Goal: Contribute content: Add original content to the website for others to see

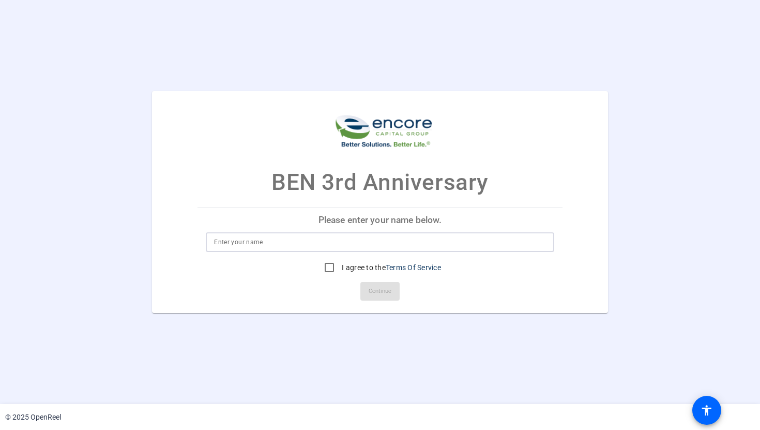
click at [344, 239] on input at bounding box center [380, 242] width 332 height 12
type input "Kalisha McKenzie"
click at [345, 263] on label "I agree to the Terms Of Service" at bounding box center [390, 267] width 101 height 10
click at [340, 263] on input "I agree to the Terms Of Service" at bounding box center [329, 267] width 21 height 21
checkbox input "true"
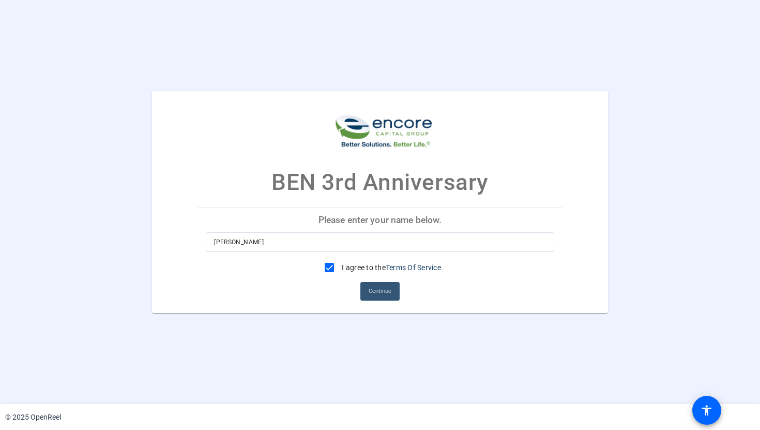
click at [374, 301] on span at bounding box center [379, 291] width 39 height 25
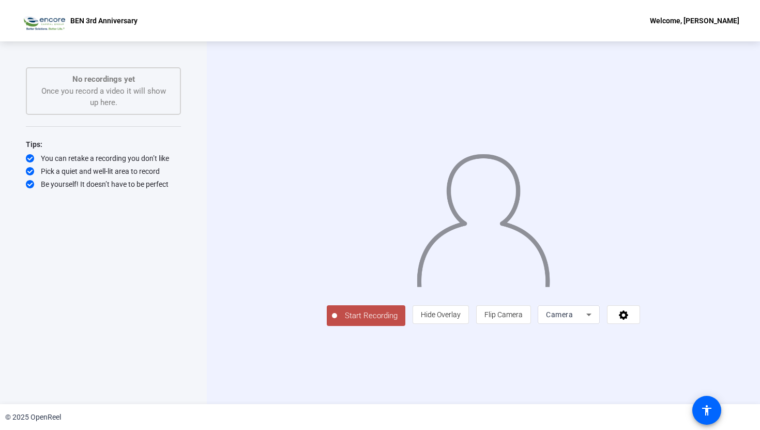
click at [337, 322] on span "Start Recording" at bounding box center [371, 316] width 68 height 12
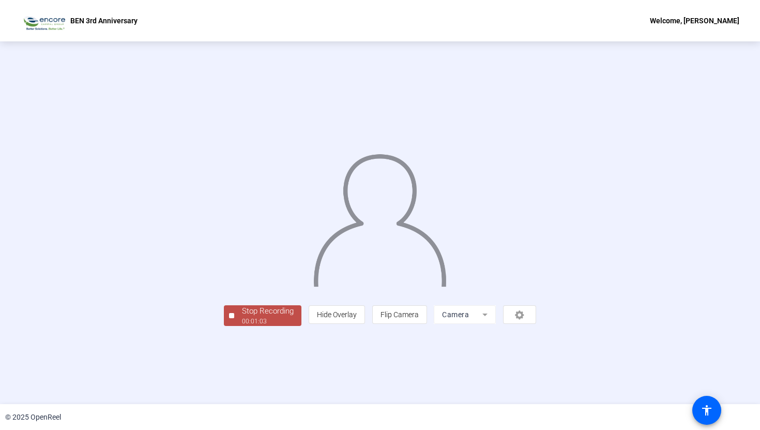
click at [242, 317] on div "Stop Recording" at bounding box center [268, 311] width 52 height 12
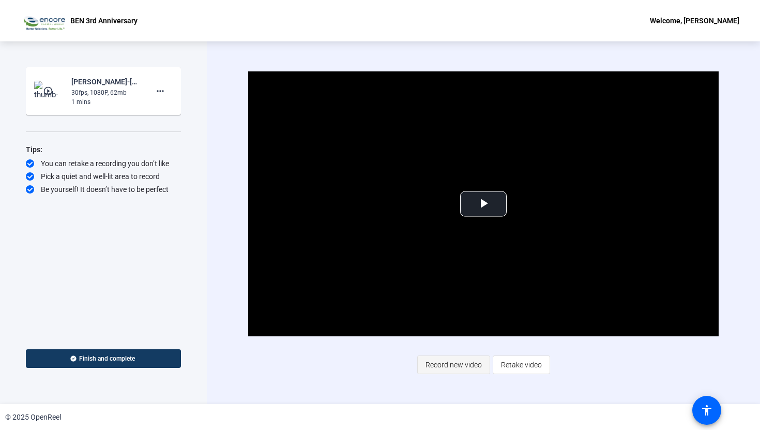
click at [448, 345] on span "Record new video" at bounding box center [454, 365] width 56 height 20
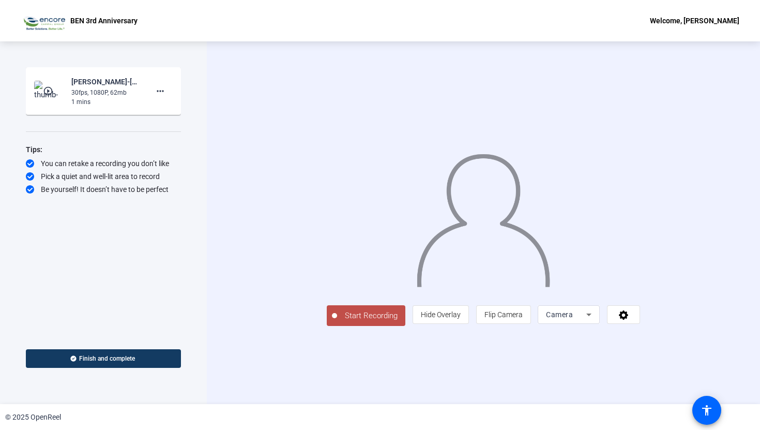
click at [327, 326] on button "Start Recording" at bounding box center [366, 315] width 79 height 21
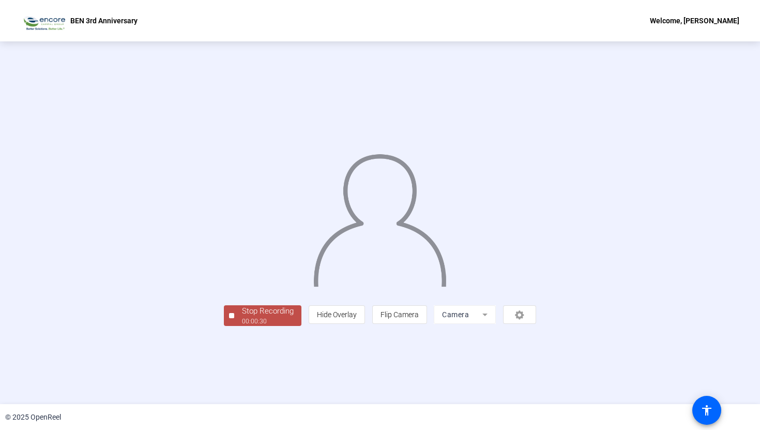
click at [143, 345] on div "© 2025 OpenReel" at bounding box center [380, 417] width 760 height 26
click at [242, 326] on div "00:00:30" at bounding box center [268, 320] width 52 height 9
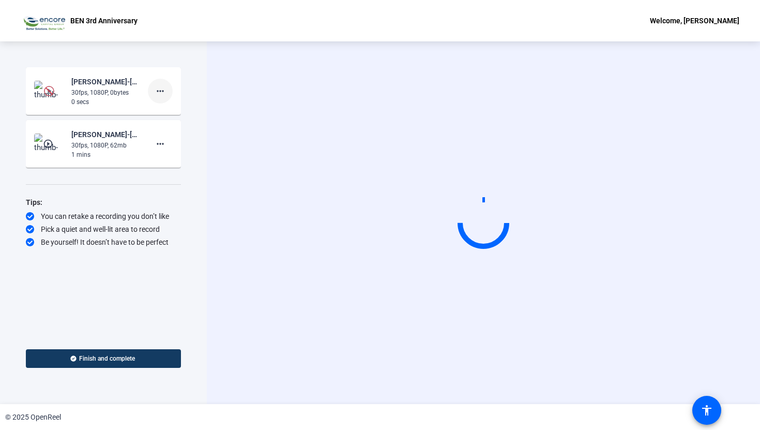
click at [164, 93] on mat-icon "more_horiz" at bounding box center [160, 91] width 12 height 12
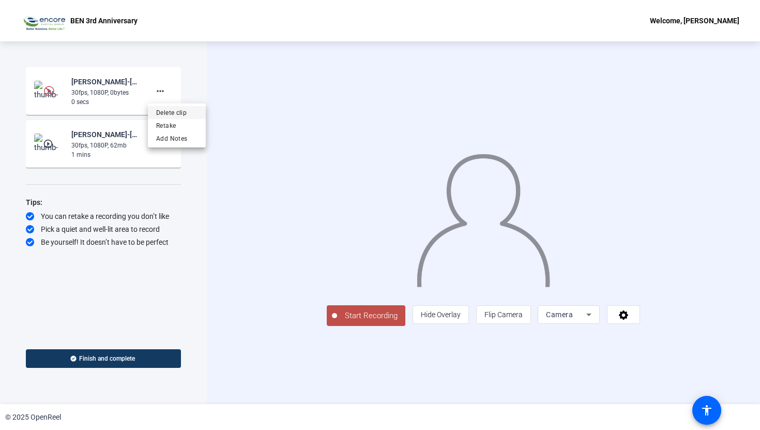
click at [173, 115] on span "Delete clip" at bounding box center [176, 113] width 41 height 12
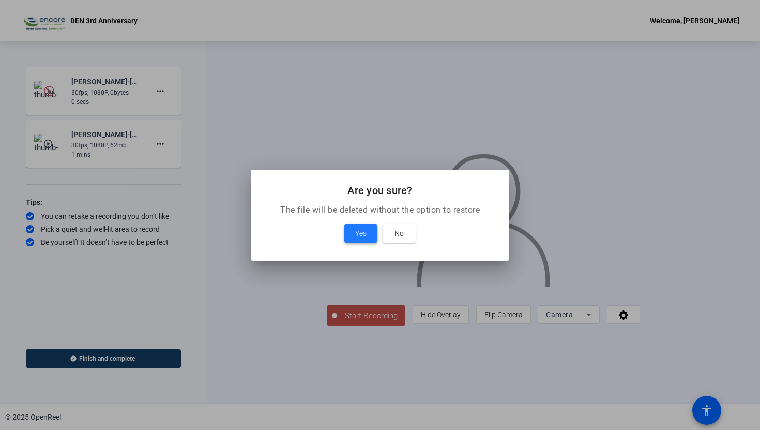
click at [368, 235] on span at bounding box center [360, 233] width 33 height 25
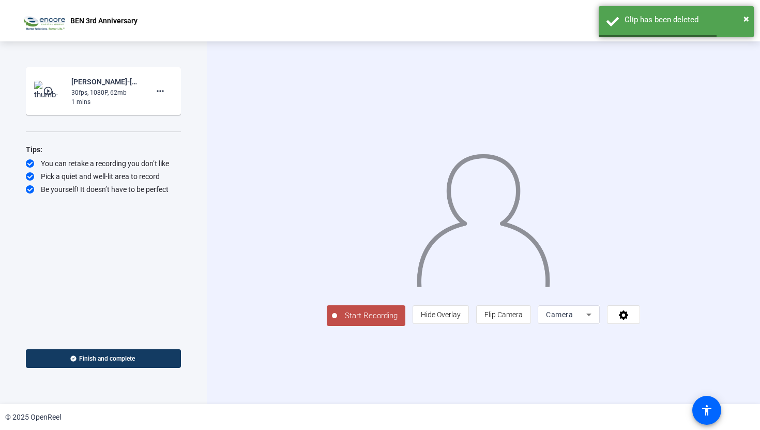
click at [337, 322] on span "Start Recording" at bounding box center [371, 316] width 68 height 12
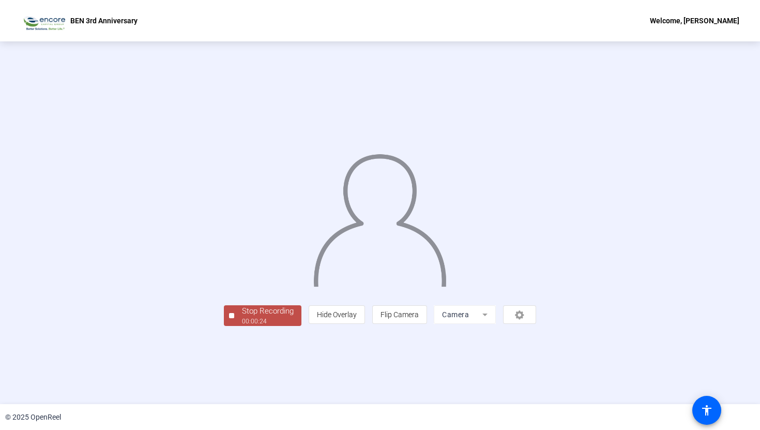
click at [242, 317] on div "Stop Recording" at bounding box center [268, 311] width 52 height 12
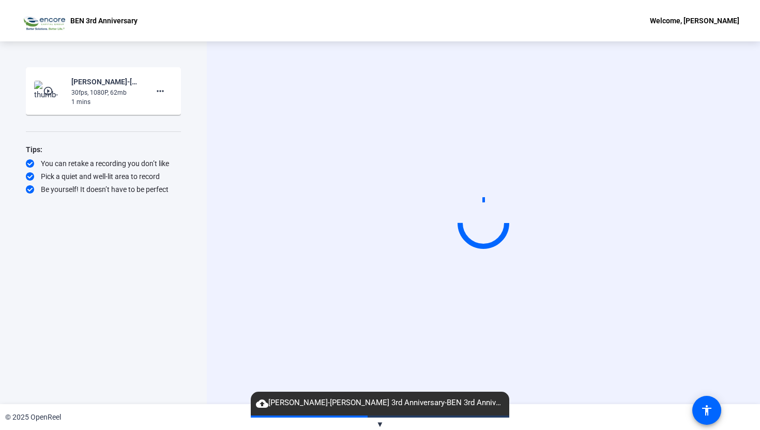
click at [379, 422] on span "▼" at bounding box center [380, 423] width 8 height 9
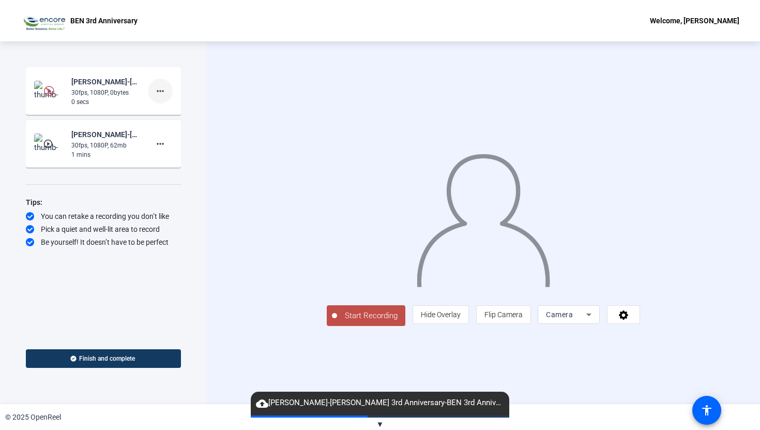
click at [163, 86] on mat-icon "more_horiz" at bounding box center [160, 91] width 12 height 12
click at [173, 111] on span "Delete clip" at bounding box center [176, 113] width 41 height 12
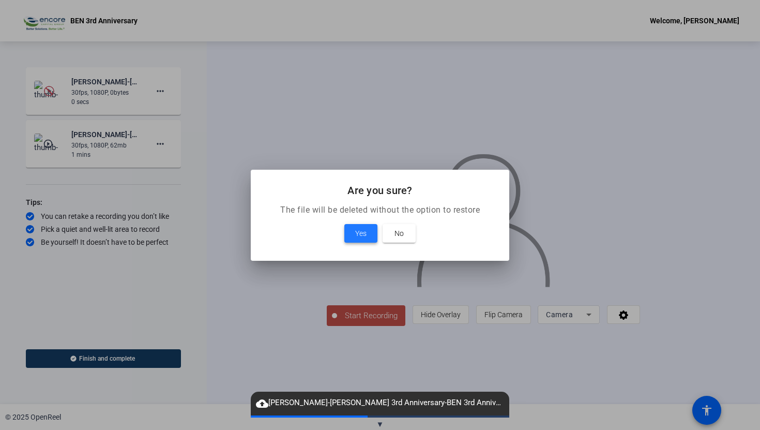
click at [368, 230] on span at bounding box center [360, 233] width 33 height 25
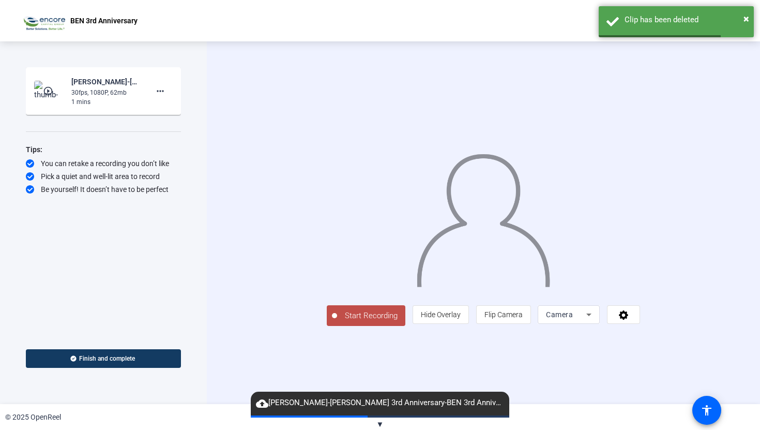
click at [337, 322] on span "Start Recording" at bounding box center [371, 316] width 68 height 12
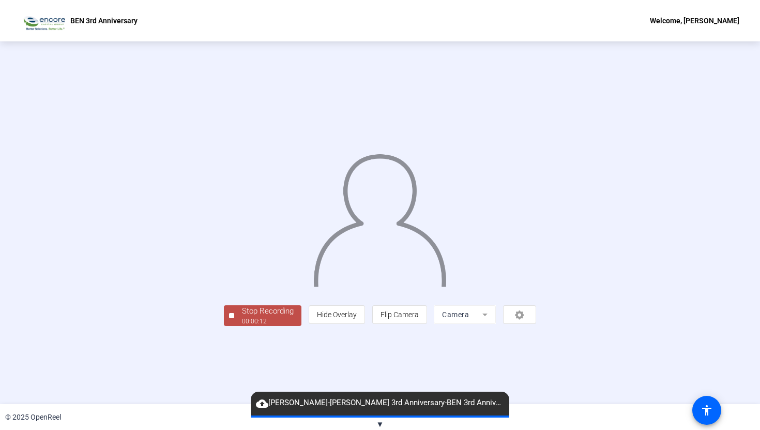
click at [242, 326] on div "00:00:12" at bounding box center [268, 320] width 52 height 9
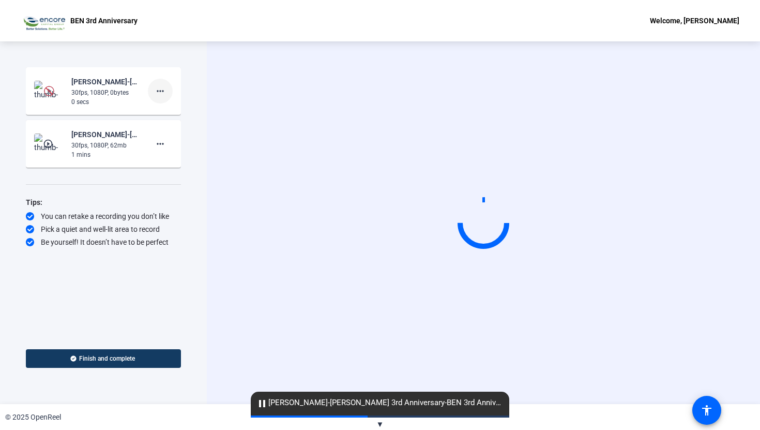
click at [159, 97] on mat-icon "more_horiz" at bounding box center [160, 91] width 12 height 12
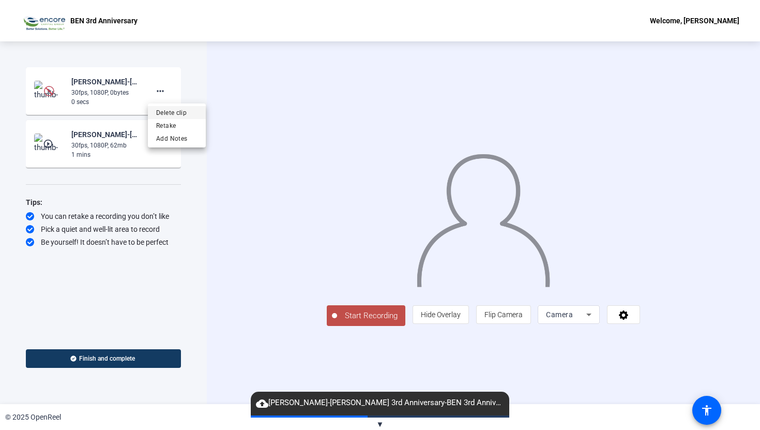
click at [166, 111] on span "Delete clip" at bounding box center [176, 113] width 41 height 12
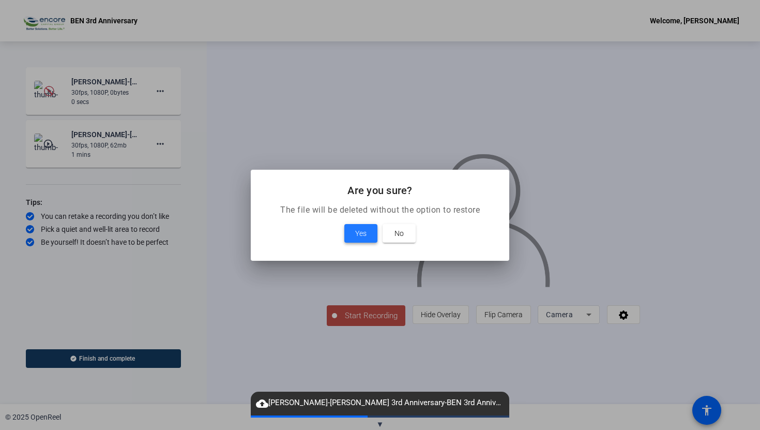
click at [357, 232] on span "Yes" at bounding box center [360, 233] width 11 height 12
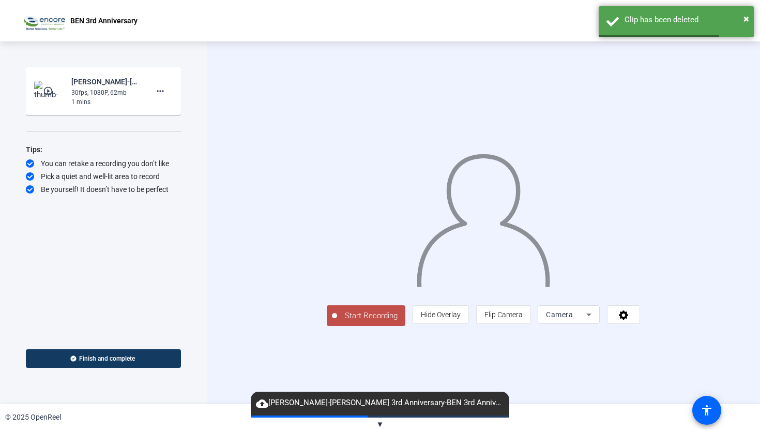
click at [337, 322] on span "Start Recording" at bounding box center [371, 316] width 68 height 12
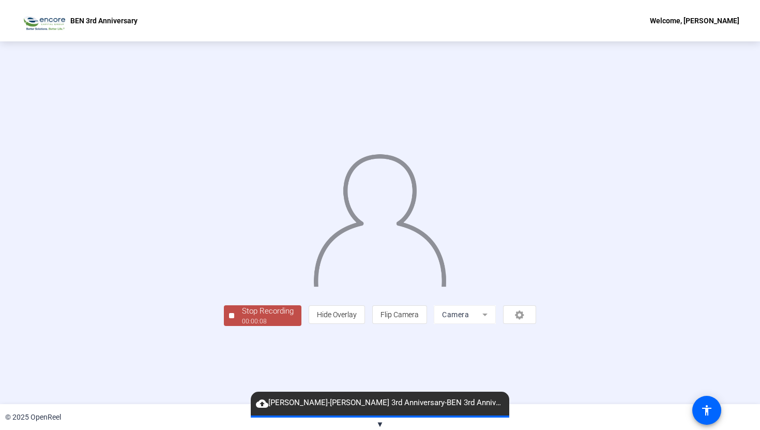
click at [242, 326] on div "00:00:08" at bounding box center [268, 320] width 52 height 9
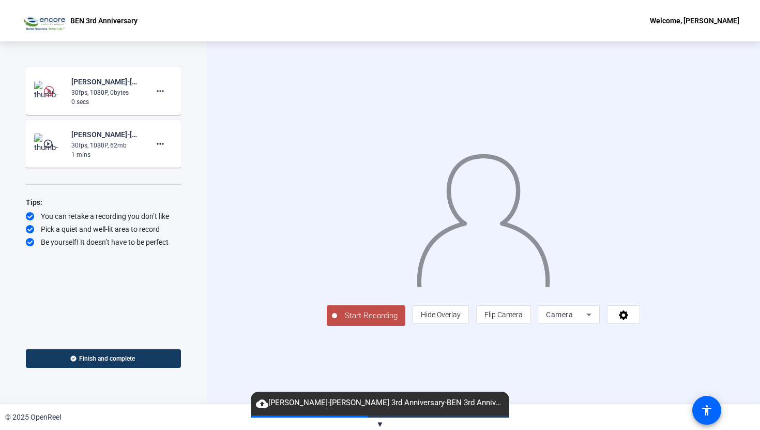
click at [337, 322] on span "Start Recording" at bounding box center [371, 316] width 68 height 12
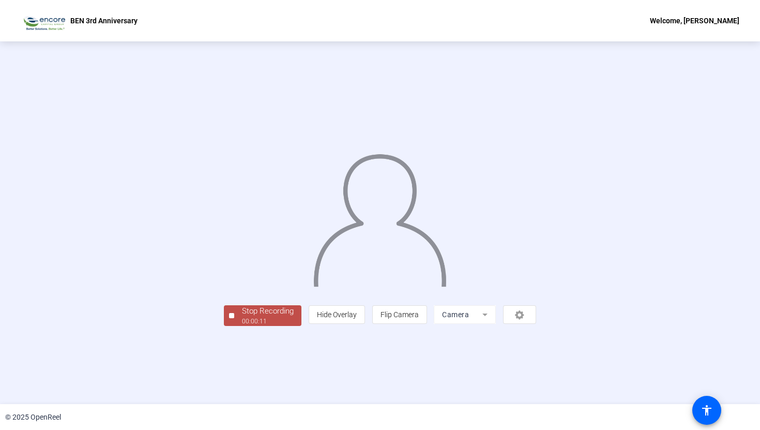
click at [224, 326] on div "Stop Recording 00:00:11 person Hide Overlay flip Flip Camera Camera" at bounding box center [380, 222] width 312 height 206
click at [242, 317] on div "Stop Recording" at bounding box center [268, 311] width 52 height 12
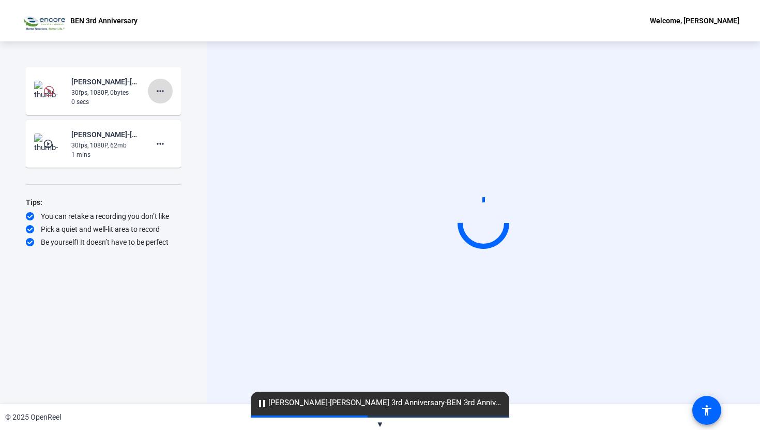
click at [160, 89] on mat-icon "more_horiz" at bounding box center [160, 91] width 12 height 12
click at [167, 107] on span "Delete clip" at bounding box center [176, 113] width 41 height 12
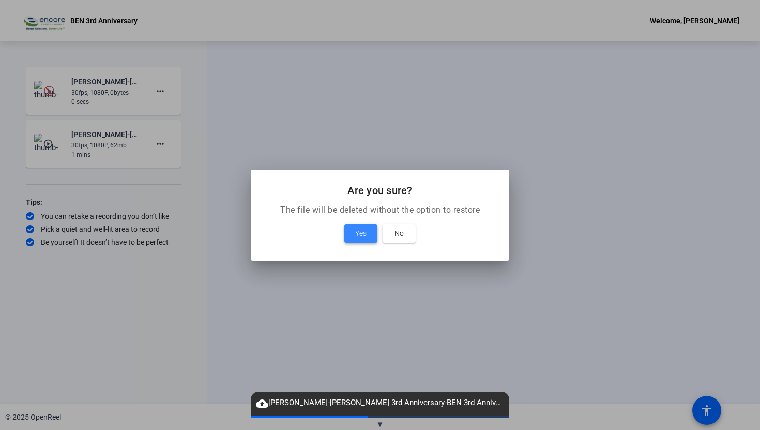
click at [358, 231] on span "Yes" at bounding box center [360, 233] width 11 height 12
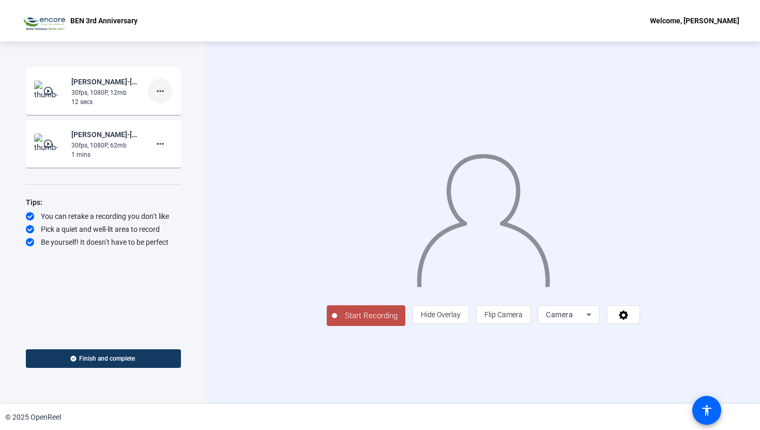
click at [158, 85] on mat-icon "more_horiz" at bounding box center [160, 91] width 12 height 12
click at [175, 114] on span "Delete clip" at bounding box center [176, 113] width 41 height 12
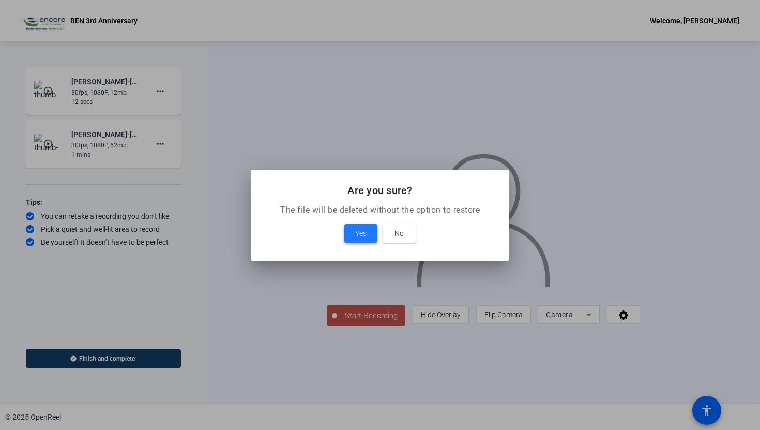
click at [367, 231] on span at bounding box center [360, 233] width 33 height 25
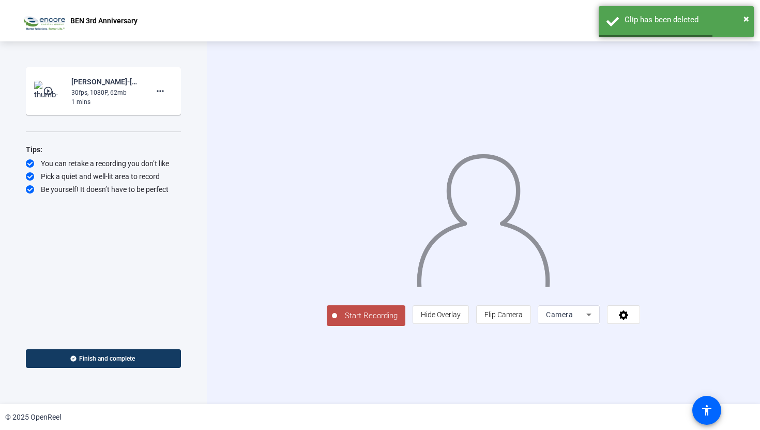
click at [337, 322] on span "Start Recording" at bounding box center [371, 316] width 68 height 12
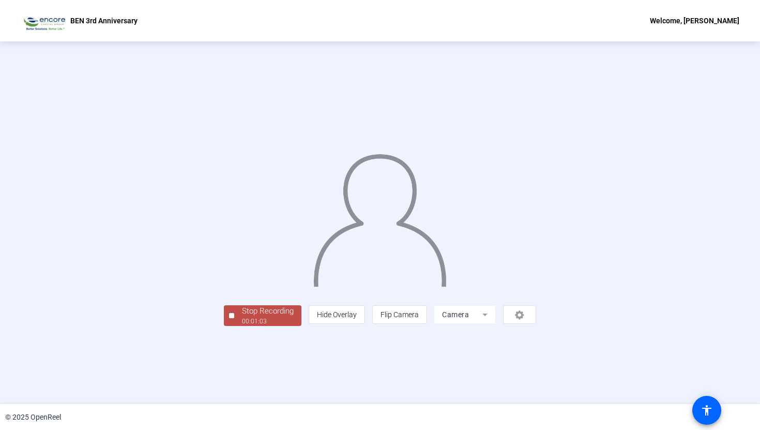
click at [242, 326] on div "00:01:03" at bounding box center [268, 320] width 52 height 9
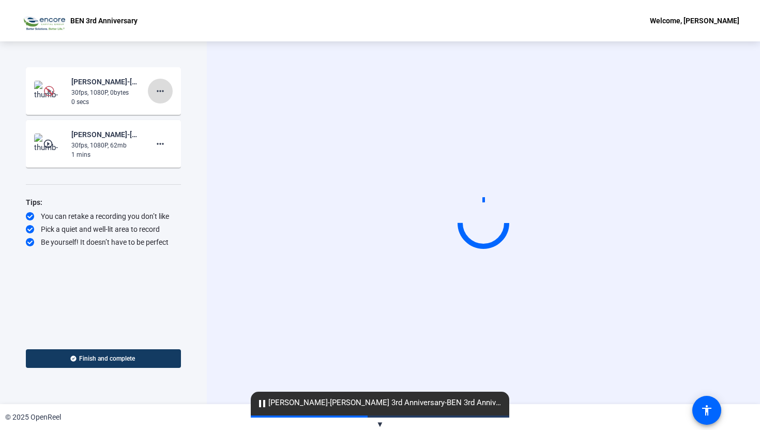
click at [161, 92] on mat-icon "more_horiz" at bounding box center [160, 91] width 12 height 12
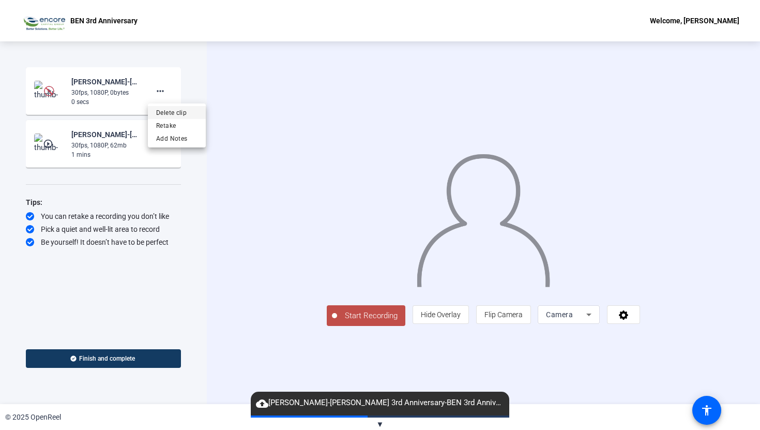
click at [172, 111] on span "Delete clip" at bounding box center [176, 113] width 41 height 12
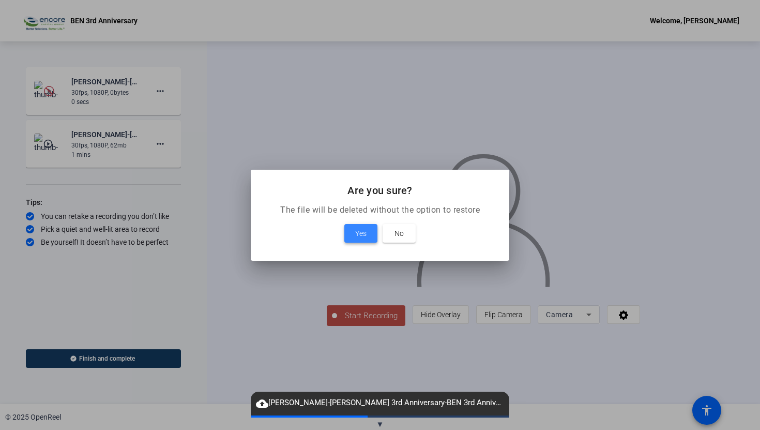
click at [364, 237] on span "Yes" at bounding box center [360, 233] width 11 height 12
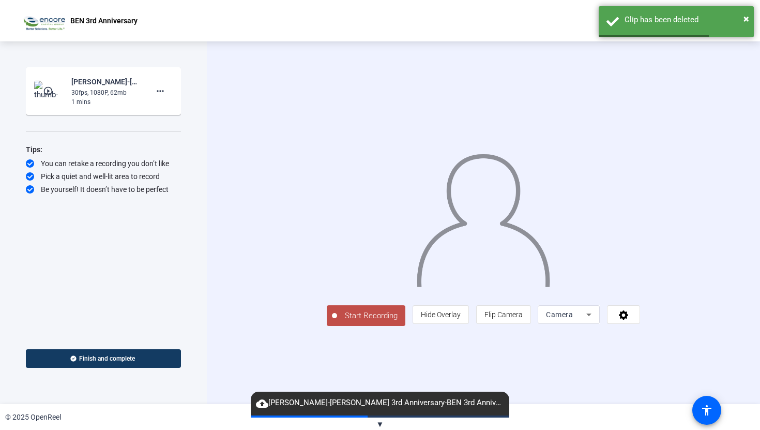
click at [337, 322] on span "Start Recording" at bounding box center [371, 316] width 68 height 12
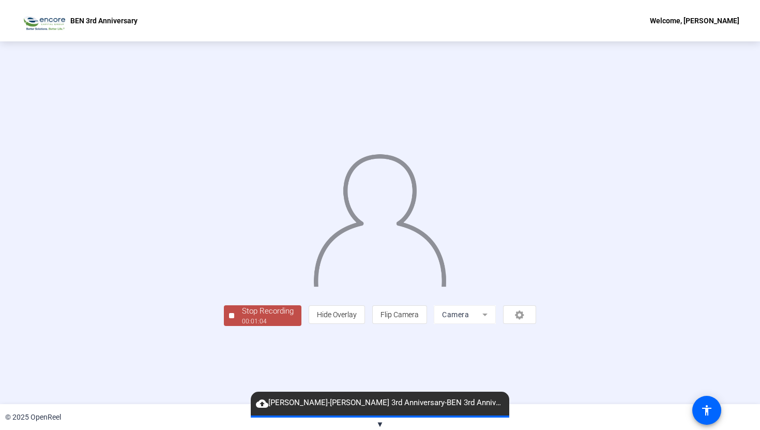
click at [242, 326] on div "00:01:04" at bounding box center [268, 320] width 52 height 9
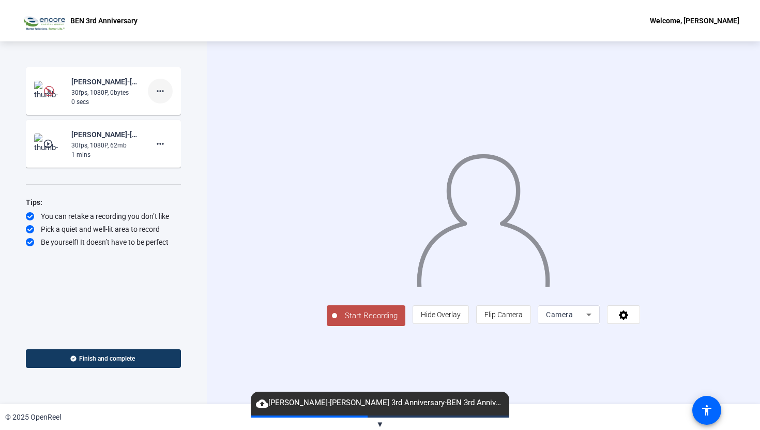
click at [155, 92] on mat-icon "more_horiz" at bounding box center [160, 91] width 12 height 12
click at [167, 110] on span "Delete clip" at bounding box center [176, 113] width 41 height 12
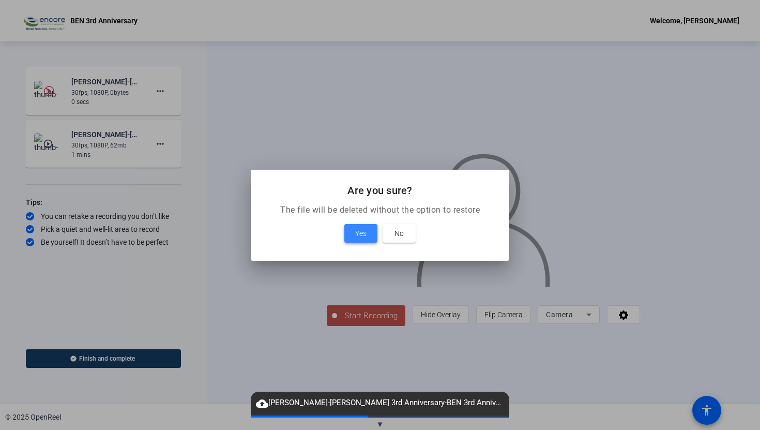
click at [354, 235] on span at bounding box center [360, 233] width 33 height 25
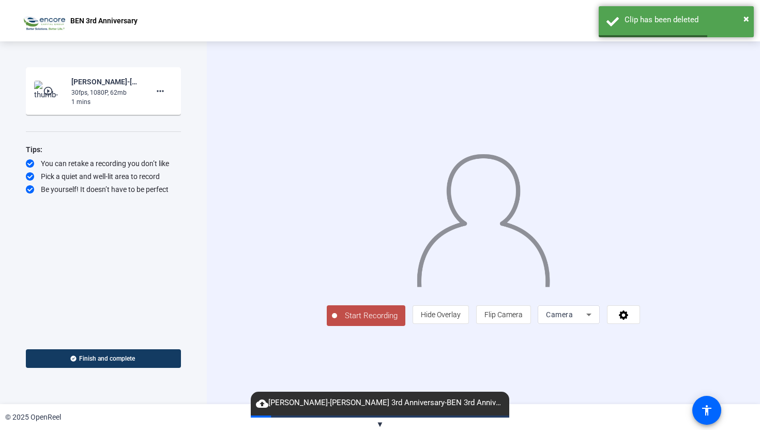
click at [327, 326] on button "Start Recording" at bounding box center [366, 315] width 79 height 21
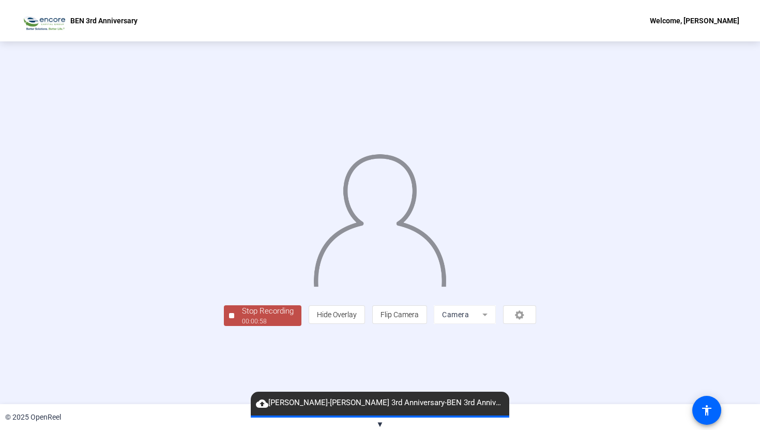
click at [242, 317] on div "Stop Recording" at bounding box center [268, 311] width 52 height 12
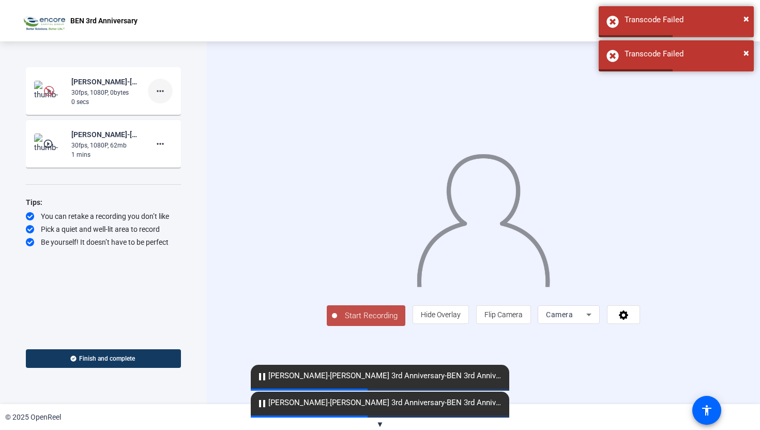
click at [165, 94] on mat-icon "more_horiz" at bounding box center [160, 91] width 12 height 12
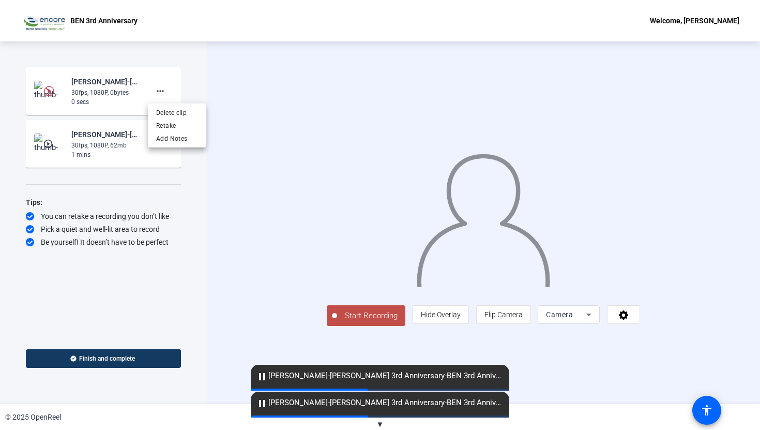
click at [219, 80] on div at bounding box center [380, 215] width 760 height 430
click at [337, 322] on span "Start Recording" at bounding box center [371, 316] width 68 height 12
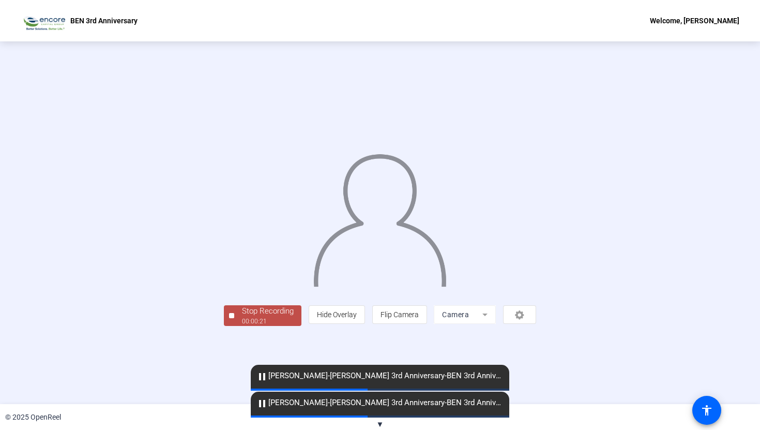
click at [242, 326] on div "00:00:21" at bounding box center [268, 320] width 52 height 9
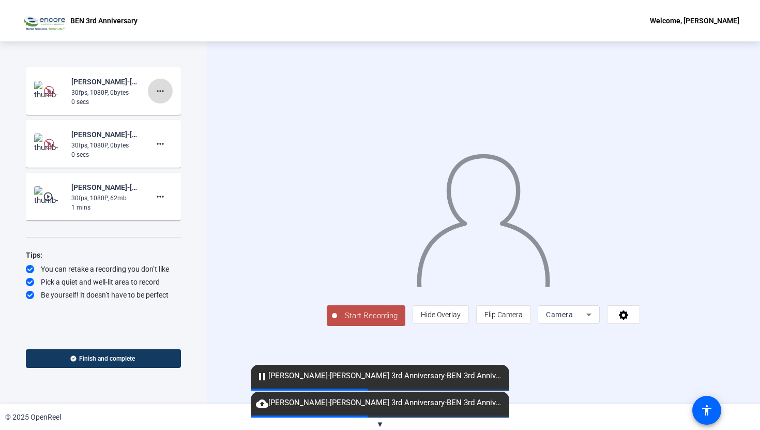
click at [165, 89] on mat-icon "more_horiz" at bounding box center [160, 91] width 12 height 12
click at [175, 109] on span "Delete clip" at bounding box center [176, 113] width 41 height 12
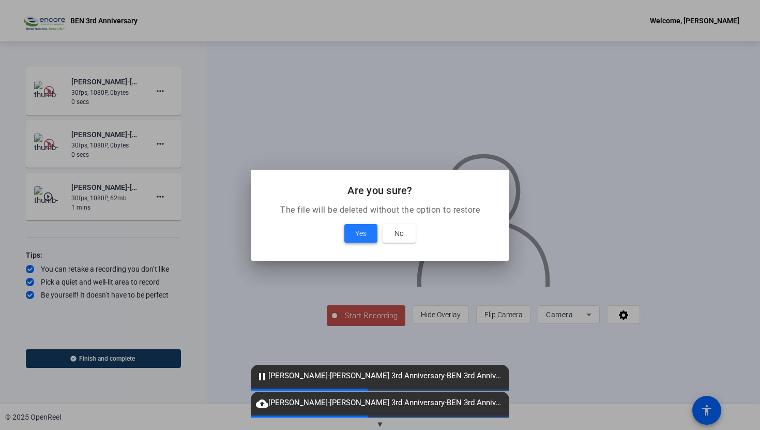
click at [358, 234] on span "Yes" at bounding box center [360, 233] width 11 height 12
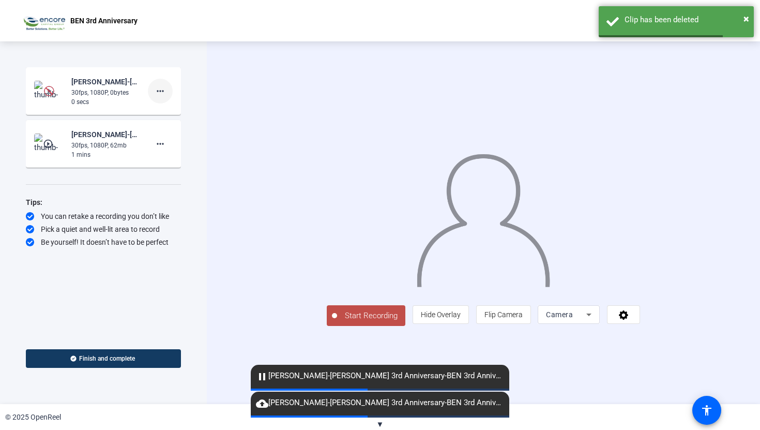
click at [162, 93] on mat-icon "more_horiz" at bounding box center [160, 91] width 12 height 12
click at [179, 113] on span "Delete clip" at bounding box center [176, 113] width 41 height 12
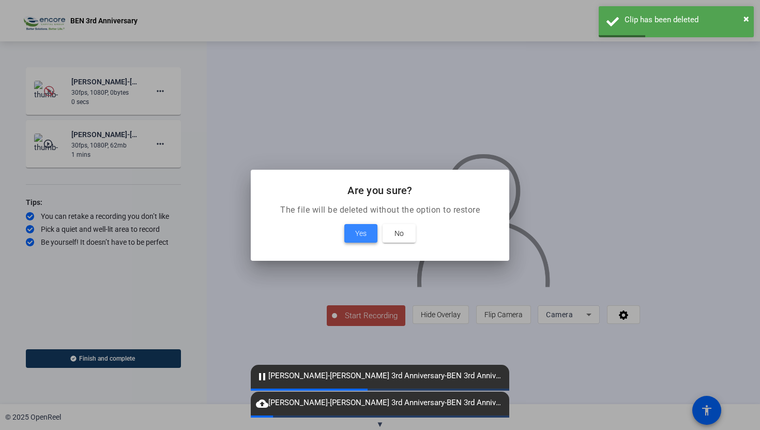
click at [367, 233] on span at bounding box center [360, 233] width 33 height 25
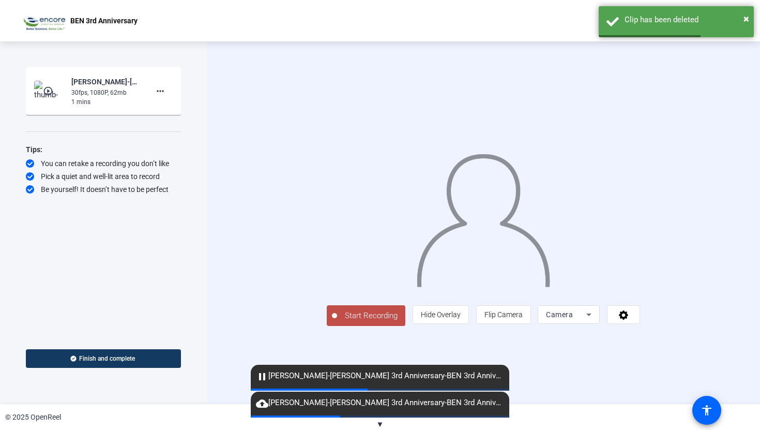
click at [603, 4] on div "BEN 3rd Anniversary Welcome, Kalisha McKenzie" at bounding box center [380, 20] width 760 height 41
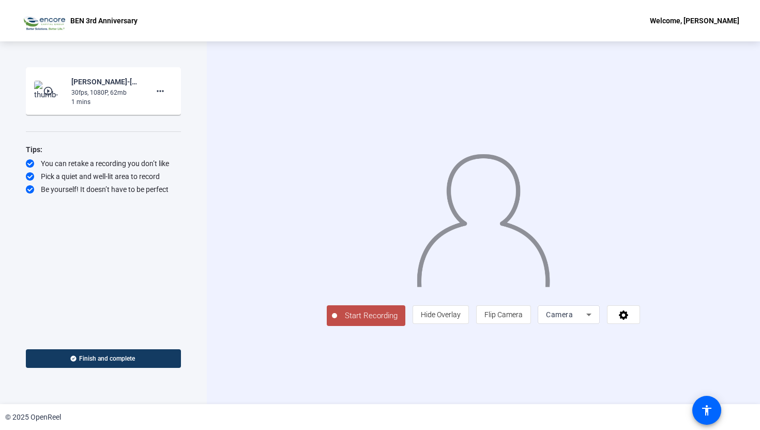
click at [337, 322] on span "Start Recording" at bounding box center [371, 316] width 68 height 12
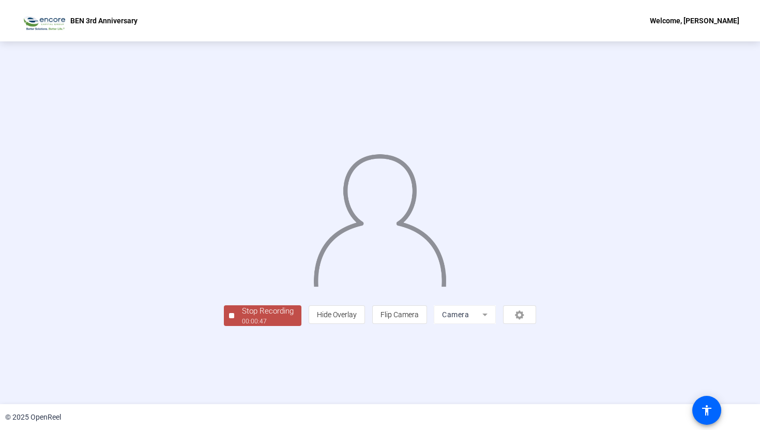
click at [242, 326] on div "00:00:47" at bounding box center [268, 320] width 52 height 9
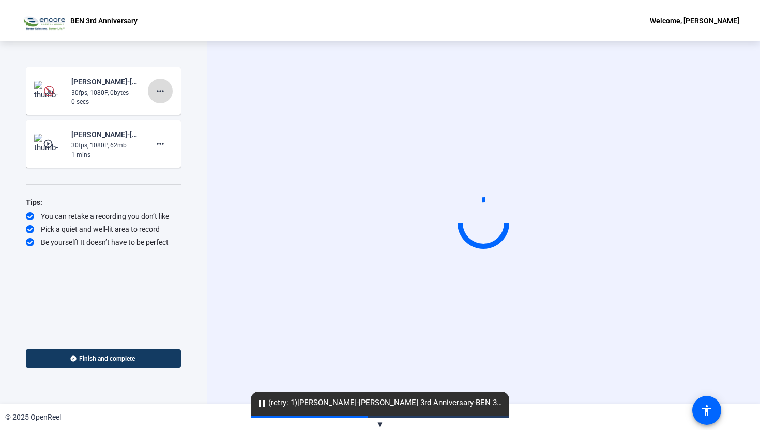
click at [161, 87] on mat-icon "more_horiz" at bounding box center [160, 91] width 12 height 12
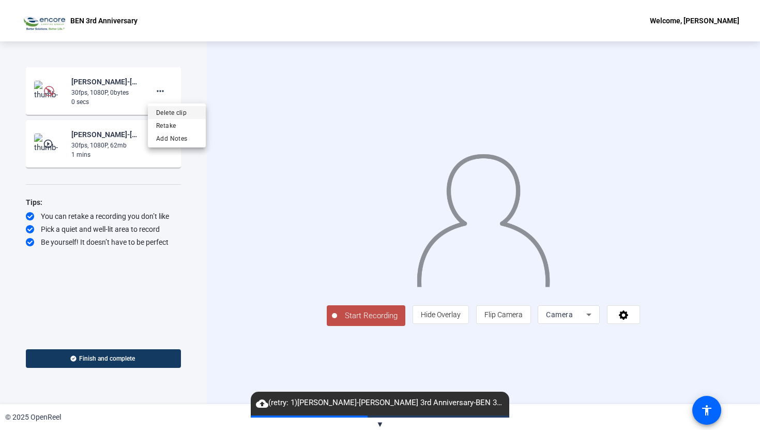
click at [175, 114] on span "Delete clip" at bounding box center [176, 113] width 41 height 12
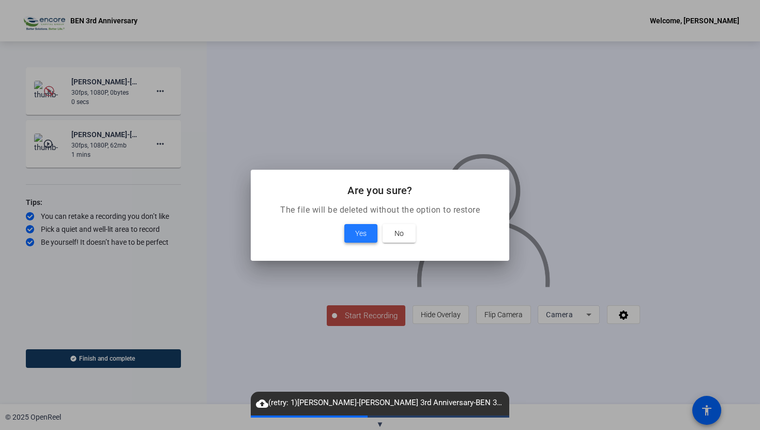
click at [358, 224] on span at bounding box center [360, 233] width 33 height 25
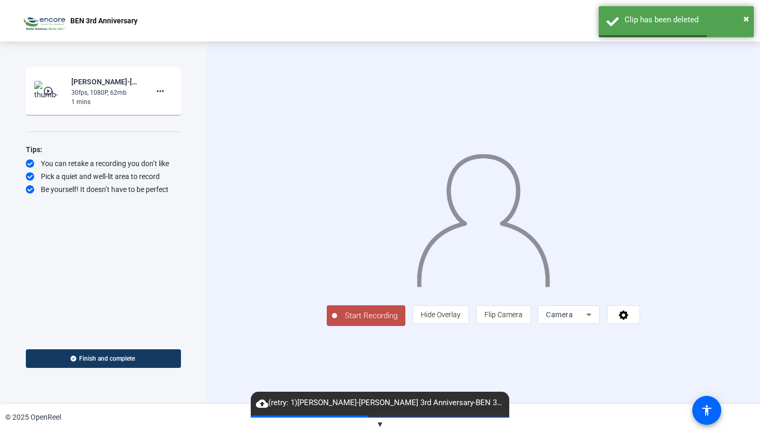
click at [327, 326] on button "Start Recording" at bounding box center [366, 315] width 79 height 21
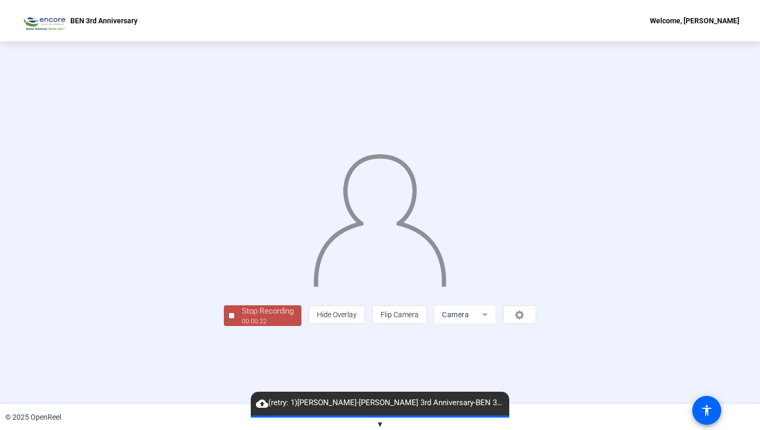
click at [242, 326] on div "00:00:22" at bounding box center [268, 320] width 52 height 9
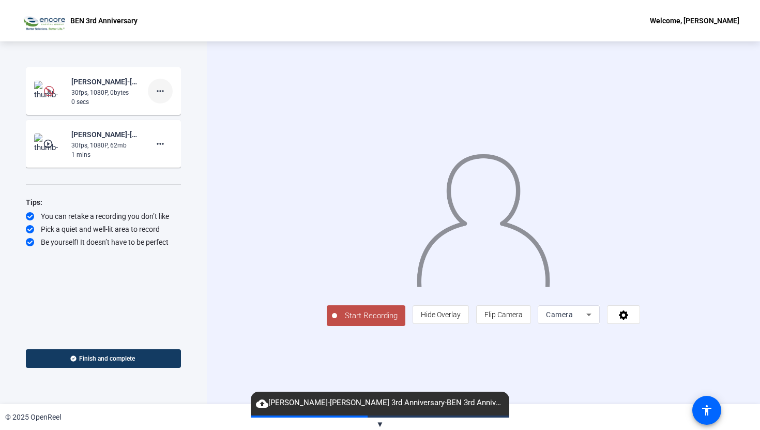
click at [165, 92] on mat-icon "more_horiz" at bounding box center [160, 91] width 12 height 12
click at [178, 111] on span "Delete clip" at bounding box center [176, 113] width 41 height 12
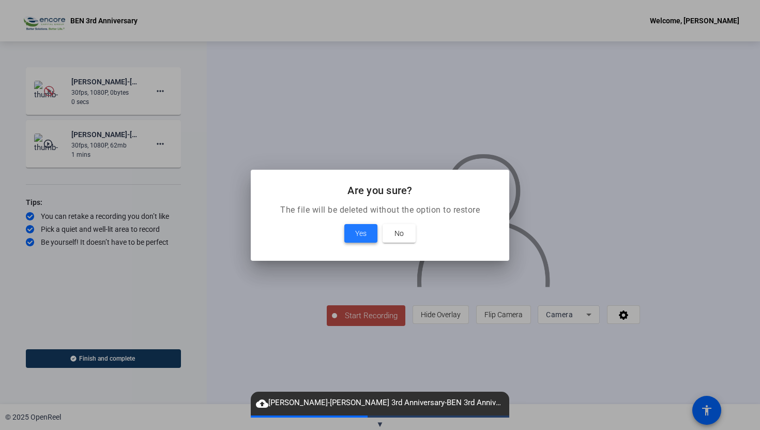
click at [350, 231] on span at bounding box center [360, 233] width 33 height 25
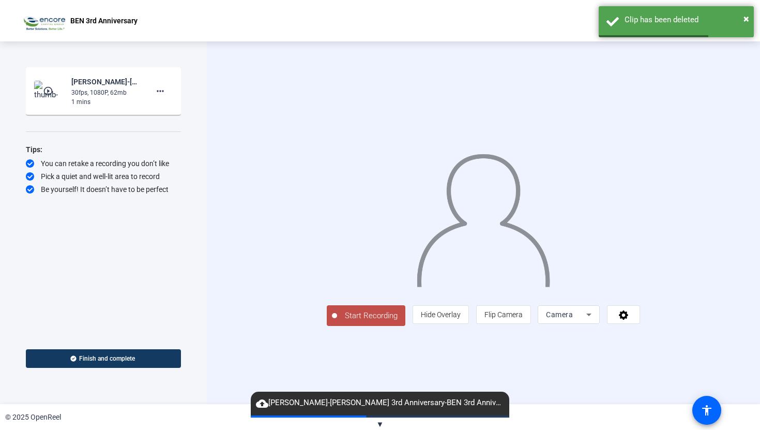
click at [337, 322] on span "Start Recording" at bounding box center [371, 316] width 68 height 12
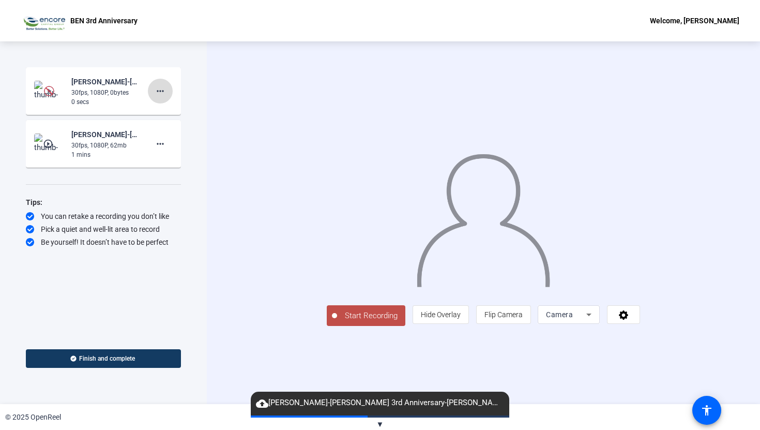
click at [157, 93] on mat-icon "more_horiz" at bounding box center [160, 91] width 12 height 12
click at [181, 114] on span "Delete clip" at bounding box center [176, 113] width 41 height 12
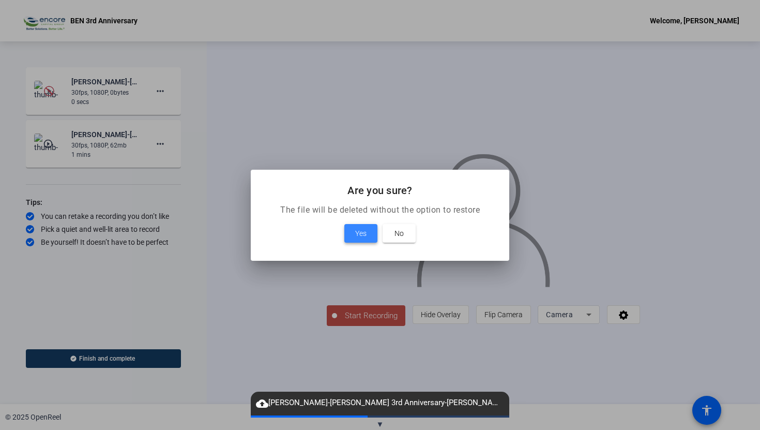
click at [357, 231] on span "Yes" at bounding box center [360, 233] width 11 height 12
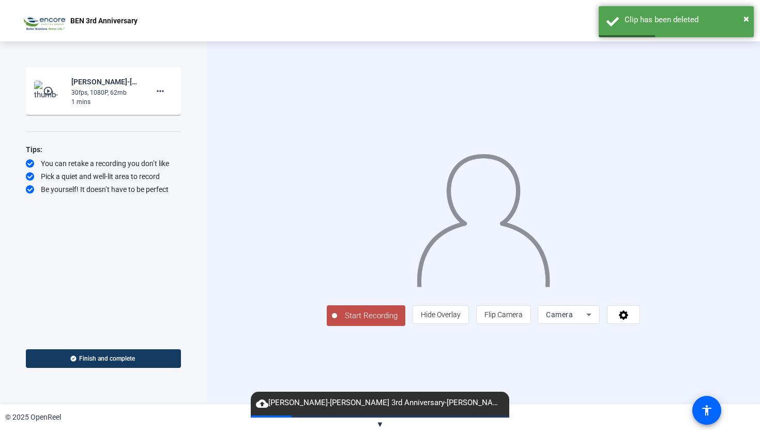
click at [337, 322] on span "Start Recording" at bounding box center [371, 316] width 68 height 12
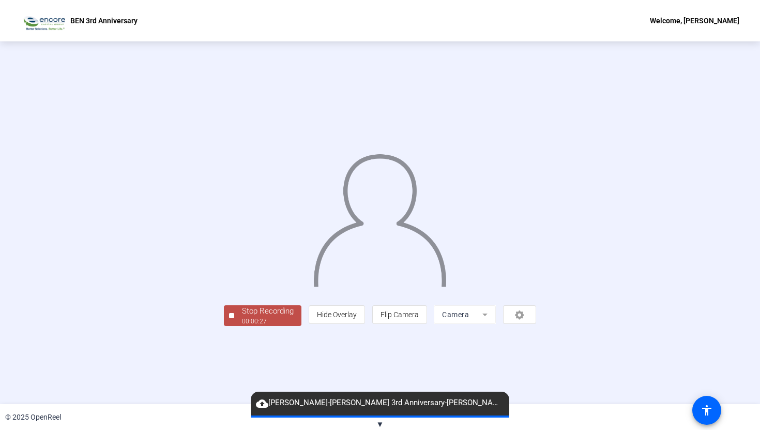
click at [242, 317] on div "Stop Recording" at bounding box center [268, 311] width 52 height 12
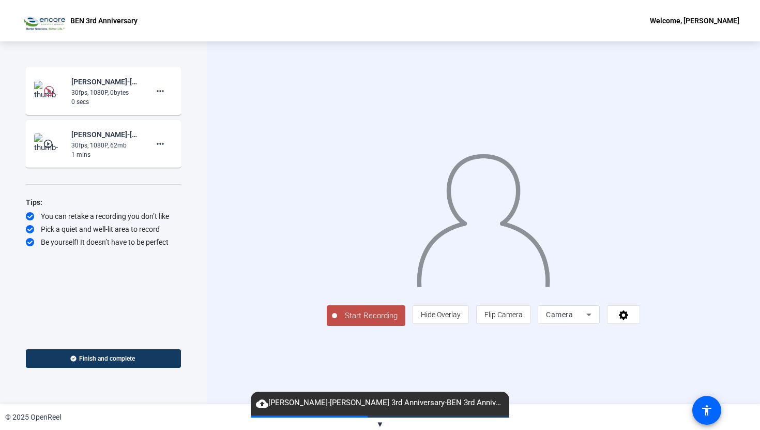
click at [337, 322] on span "Start Recording" at bounding box center [371, 316] width 68 height 12
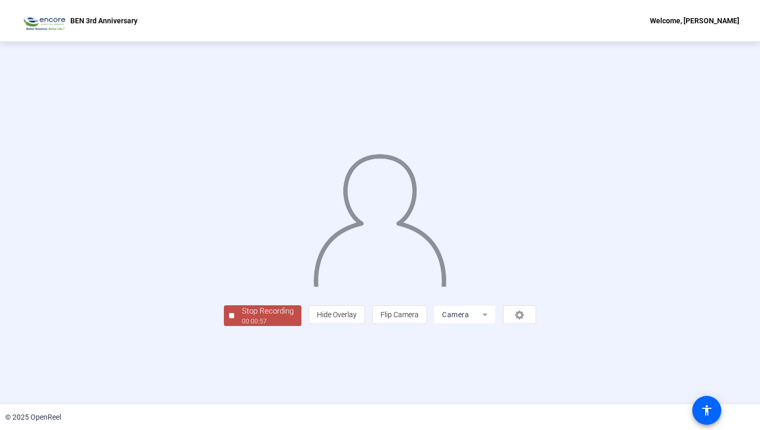
click at [242, 326] on div "00:00:57" at bounding box center [268, 320] width 52 height 9
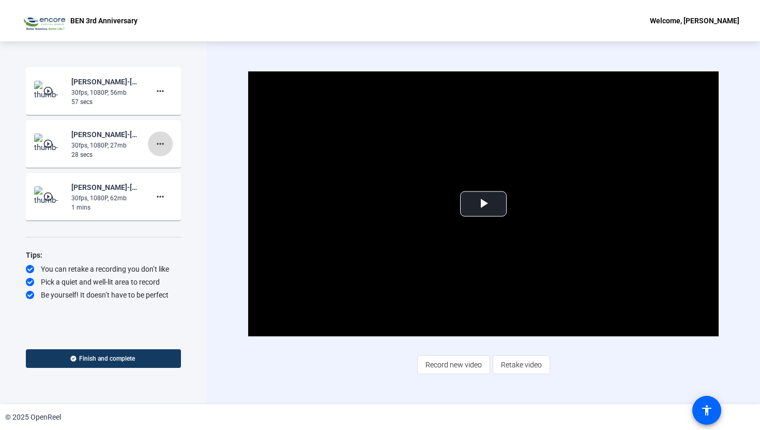
click at [154, 148] on mat-icon "more_horiz" at bounding box center [160, 144] width 12 height 12
click at [171, 166] on span "Delete clip" at bounding box center [176, 165] width 41 height 12
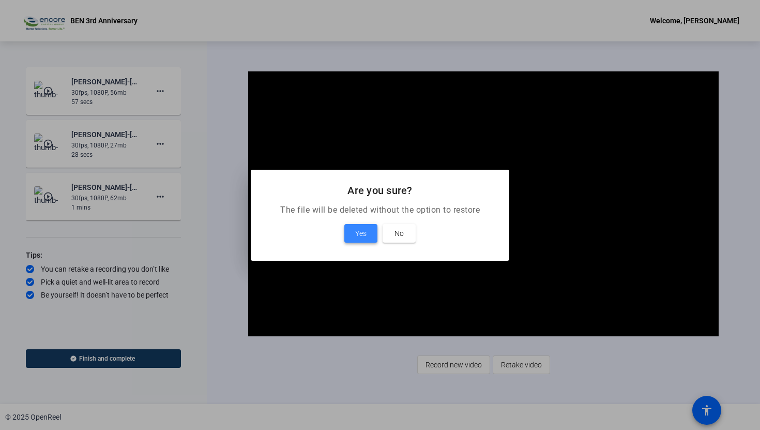
click at [360, 237] on span "Yes" at bounding box center [360, 233] width 11 height 12
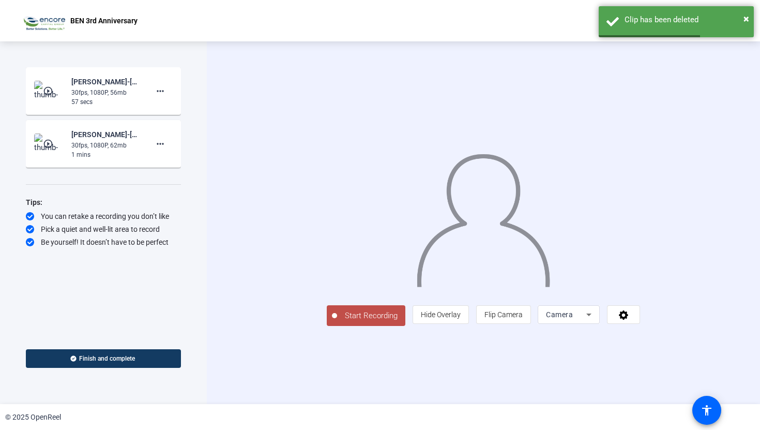
click at [337, 322] on span "Start Recording" at bounding box center [371, 316] width 68 height 12
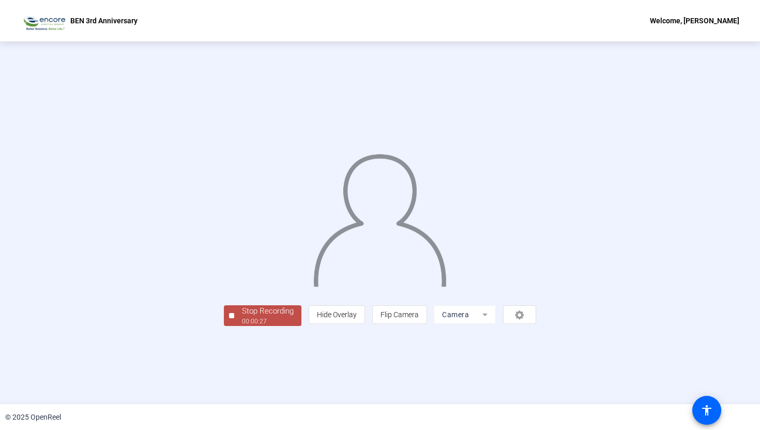
click at [242, 317] on div "Stop Recording" at bounding box center [268, 311] width 52 height 12
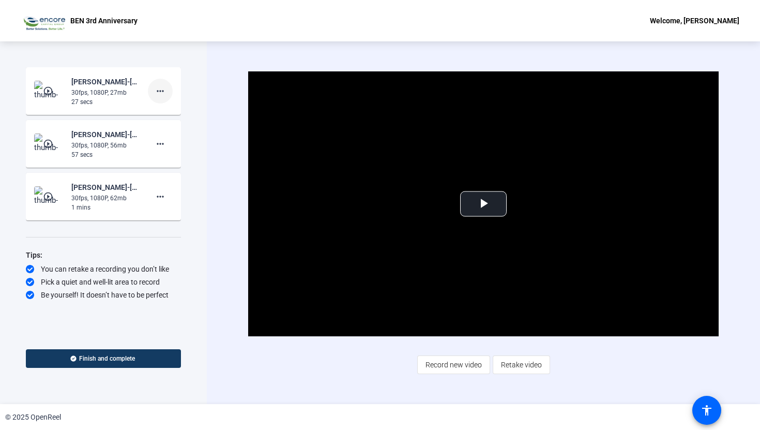
click at [151, 91] on span at bounding box center [160, 91] width 25 height 25
click at [161, 111] on span "Delete clip" at bounding box center [176, 113] width 41 height 12
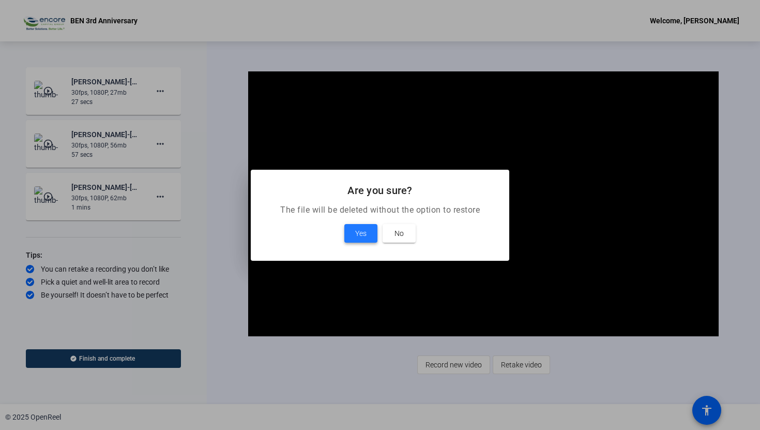
click at [358, 234] on span "Yes" at bounding box center [360, 233] width 11 height 12
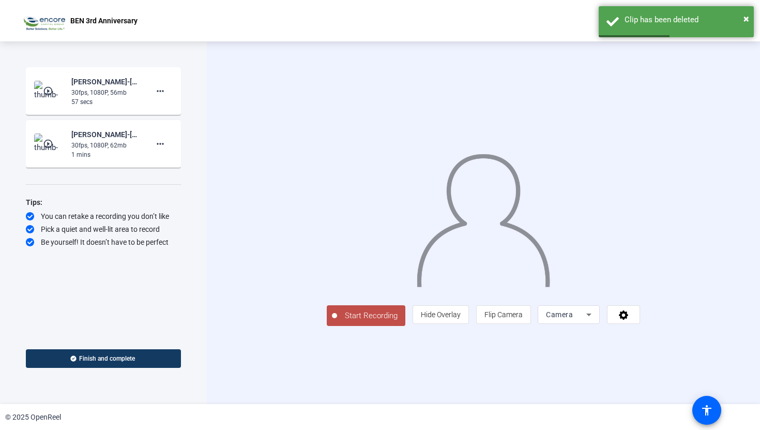
click at [337, 322] on span "Start Recording" at bounding box center [371, 316] width 68 height 12
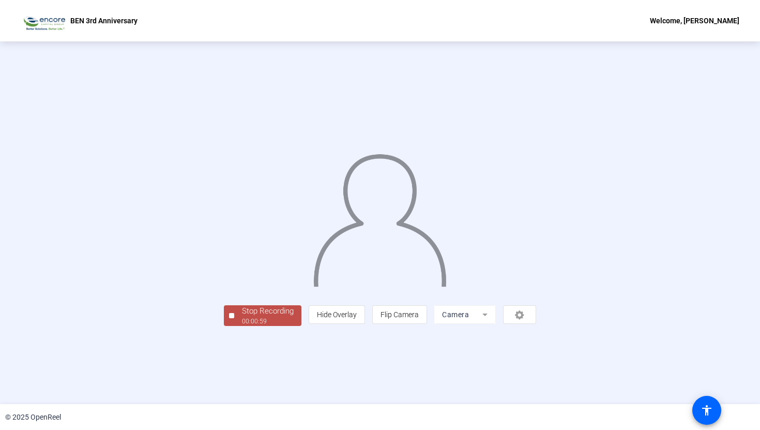
click at [242, 317] on div "Stop Recording" at bounding box center [268, 311] width 52 height 12
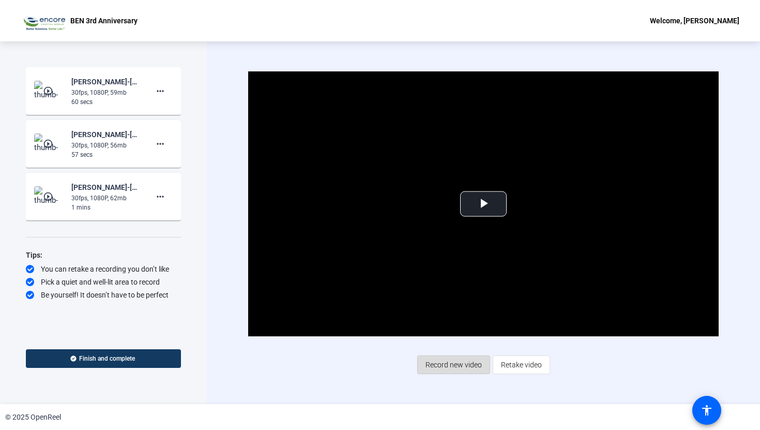
click at [462, 367] on span "Record new video" at bounding box center [454, 365] width 56 height 20
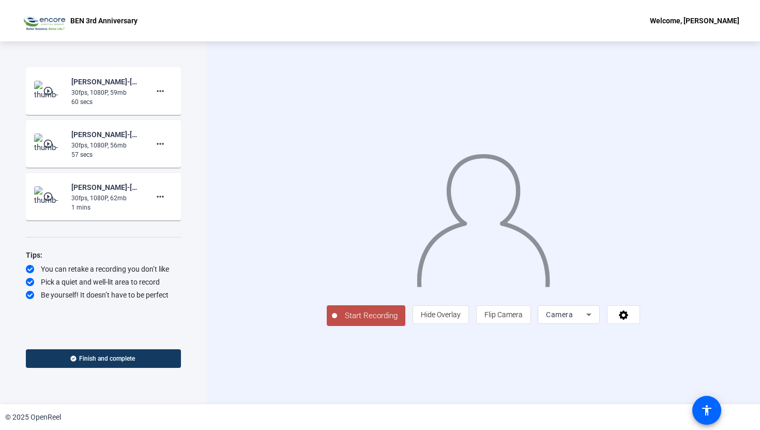
click at [337, 322] on span "Start Recording" at bounding box center [371, 316] width 68 height 12
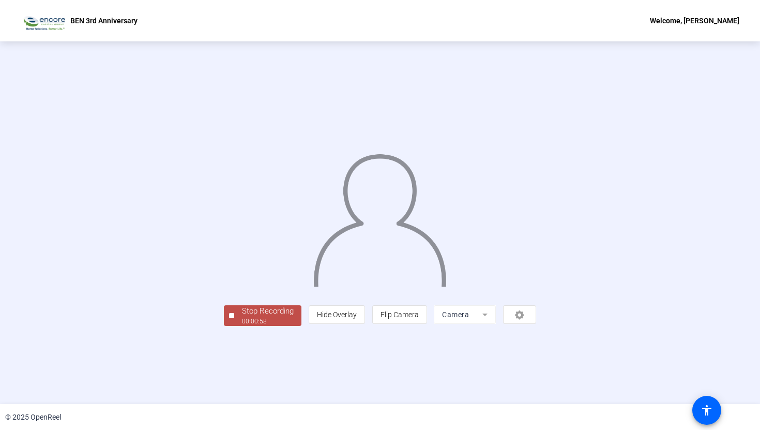
click at [242, 326] on div "00:00:58" at bounding box center [268, 320] width 52 height 9
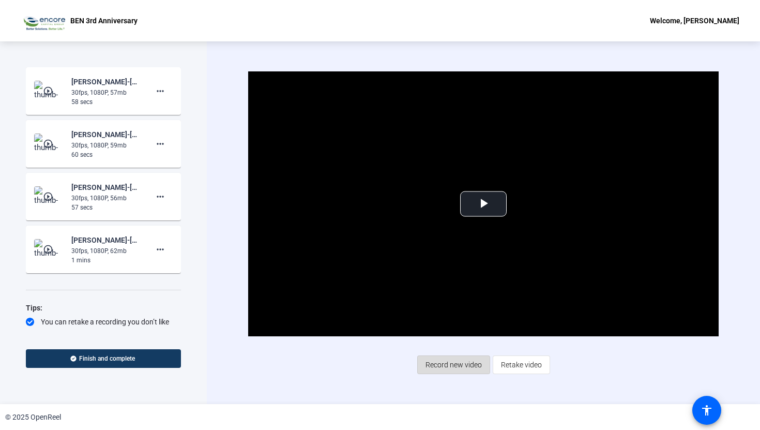
click at [441, 373] on span "Record new video" at bounding box center [454, 365] width 56 height 20
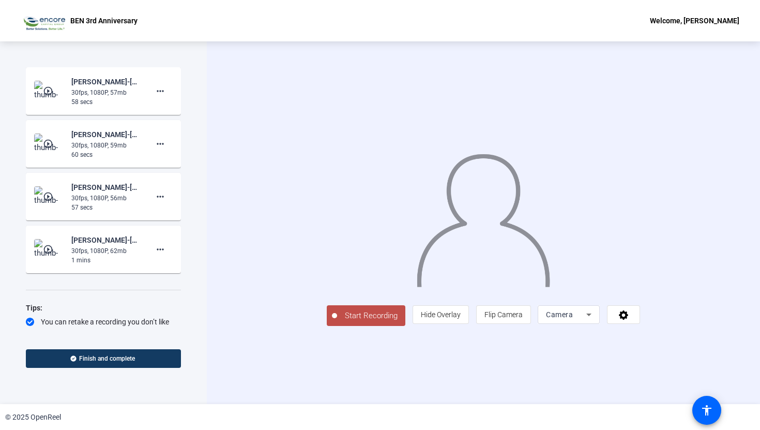
click at [337, 322] on span "Start Recording" at bounding box center [371, 316] width 68 height 12
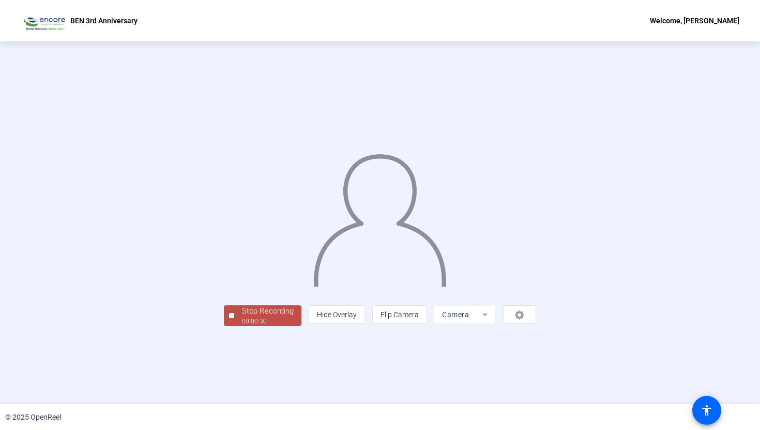
click at [242, 326] on div "00:00:30" at bounding box center [268, 320] width 52 height 9
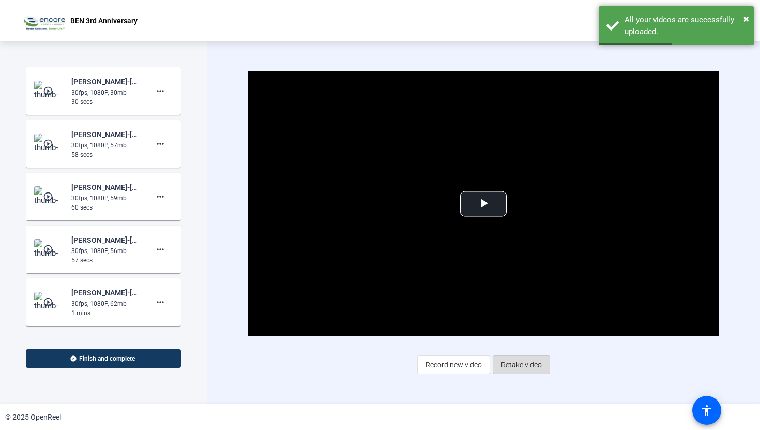
click at [511, 361] on span "Retake video" at bounding box center [521, 365] width 41 height 20
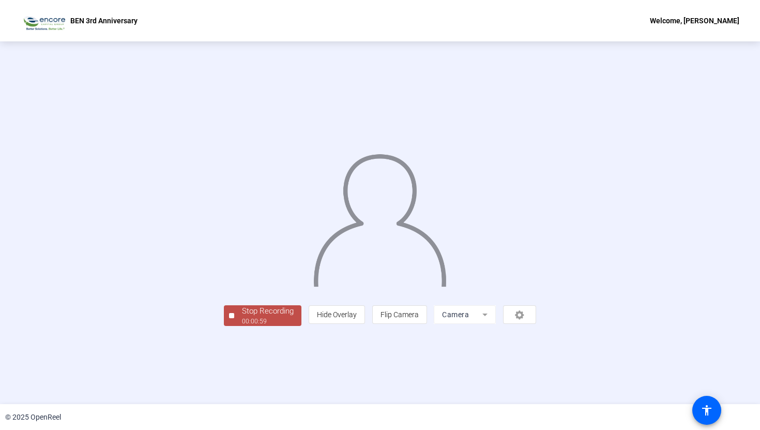
click at [242, 317] on div "Stop Recording" at bounding box center [268, 311] width 52 height 12
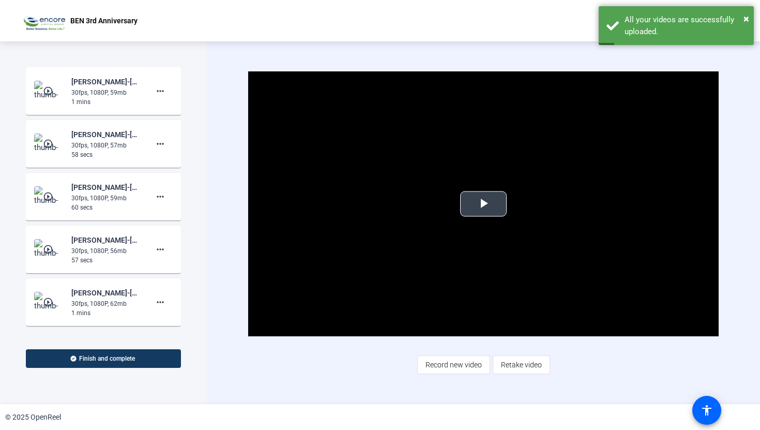
click at [483, 204] on span "Video Player" at bounding box center [483, 204] width 0 height 0
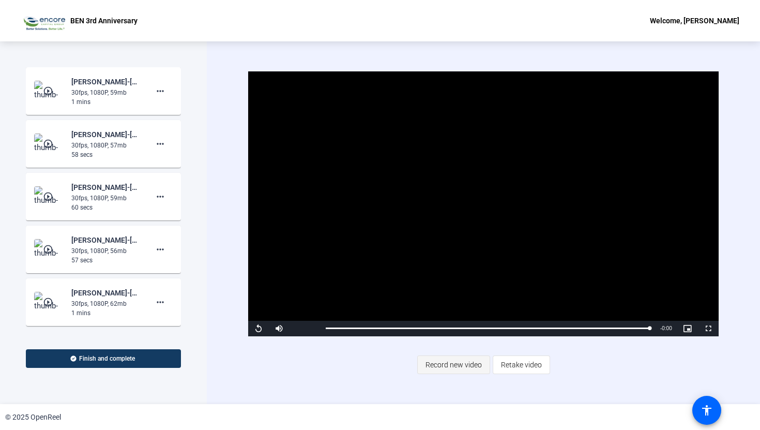
click at [443, 364] on span "Record new video" at bounding box center [454, 365] width 56 height 20
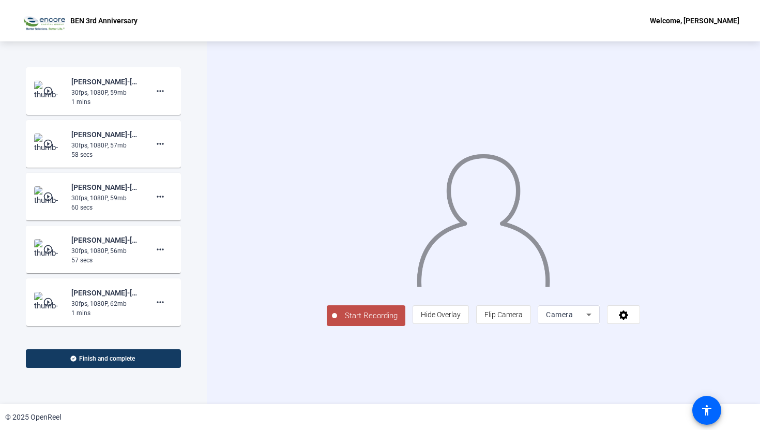
click at [337, 322] on span "Start Recording" at bounding box center [371, 316] width 68 height 12
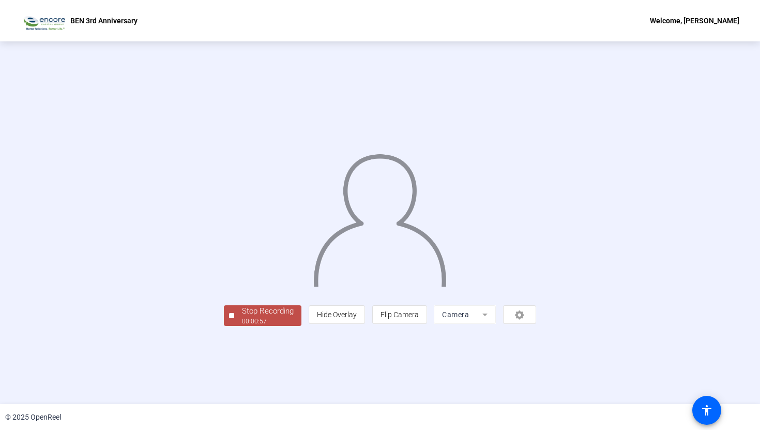
click at [242, 317] on div "Stop Recording" at bounding box center [268, 311] width 52 height 12
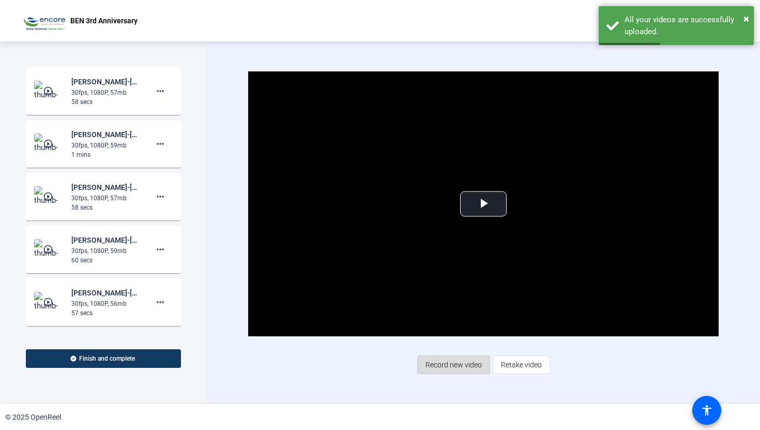
click at [437, 367] on span "Record new video" at bounding box center [454, 365] width 56 height 20
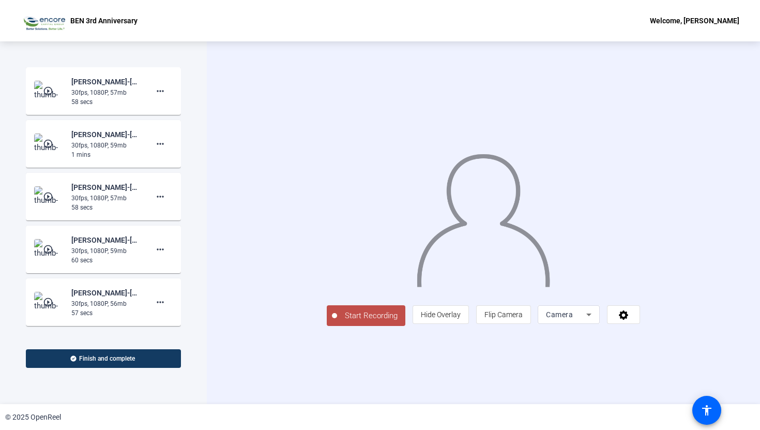
click at [337, 322] on span "Start Recording" at bounding box center [371, 316] width 68 height 12
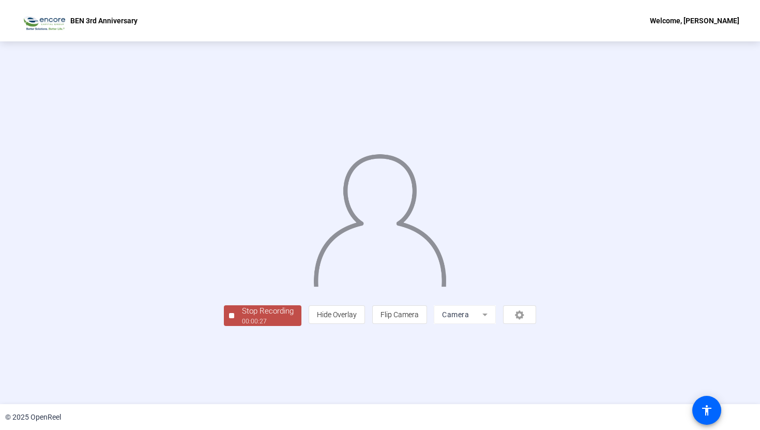
click at [234, 326] on span "Stop Recording 00:00:27" at bounding box center [267, 315] width 67 height 21
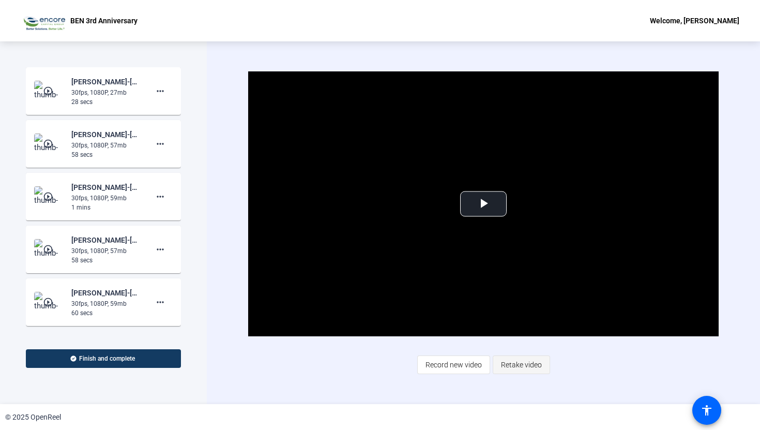
click at [509, 365] on span "Retake video" at bounding box center [521, 365] width 41 height 20
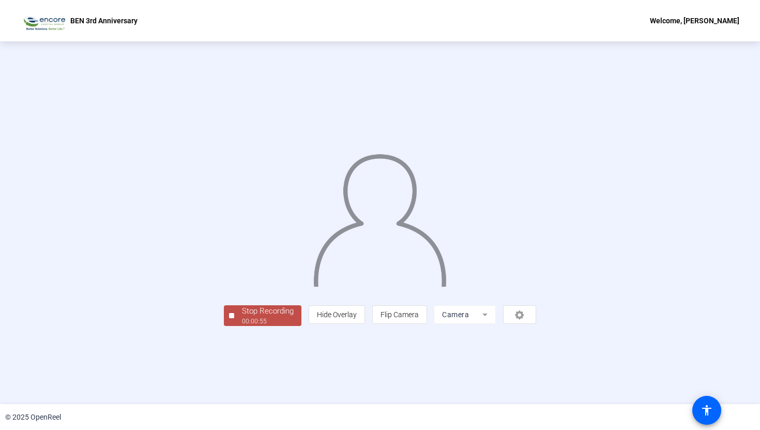
click at [242, 326] on div "00:00:55" at bounding box center [268, 320] width 52 height 9
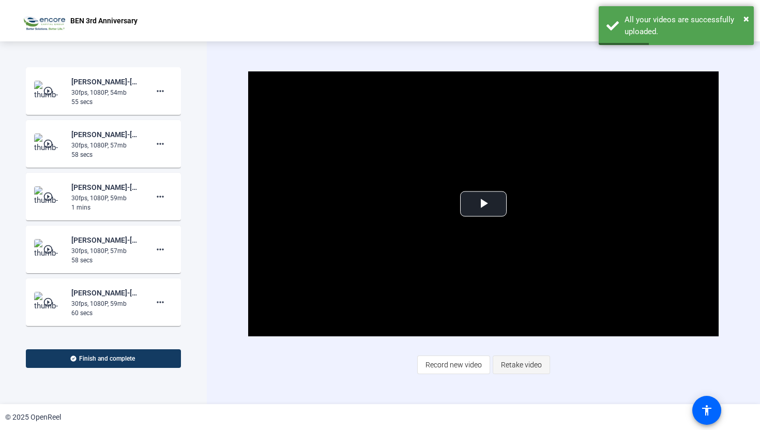
click at [508, 359] on span "Retake video" at bounding box center [521, 365] width 41 height 20
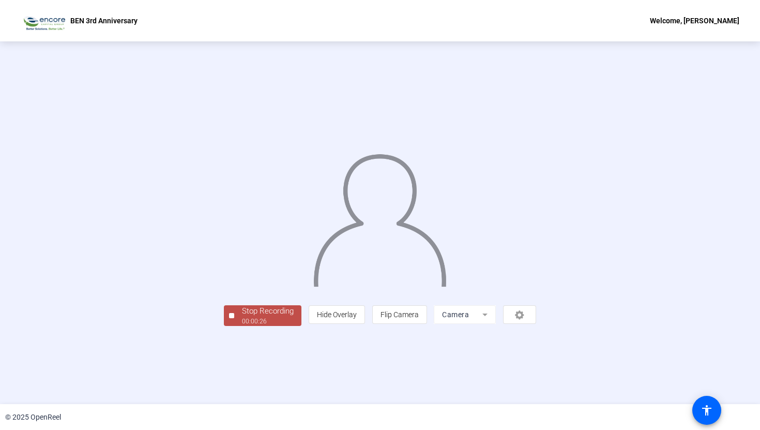
click at [242, 317] on div "Stop Recording" at bounding box center [268, 311] width 52 height 12
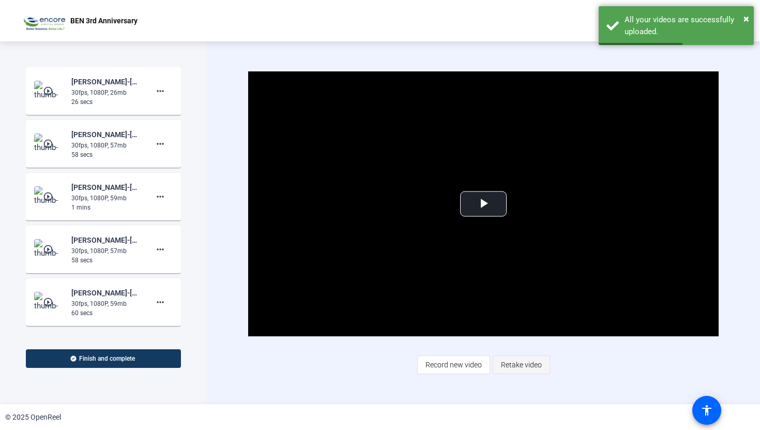
click at [516, 366] on span "Retake video" at bounding box center [521, 365] width 41 height 20
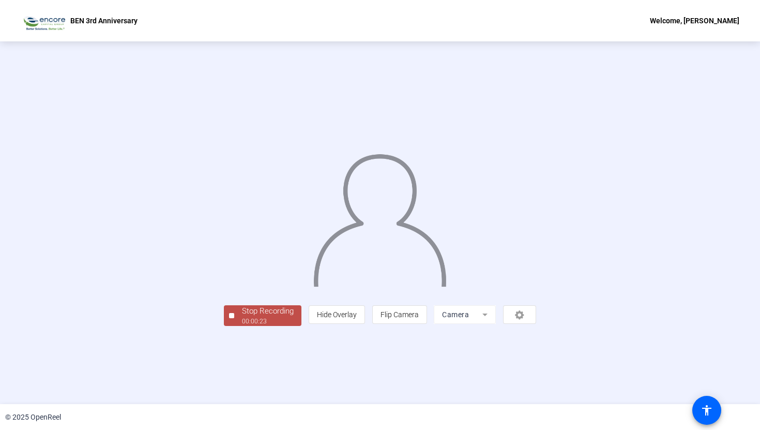
click at [224, 326] on div "Stop Recording 00:00:23 person Hide Overlay flip Flip Camera Camera" at bounding box center [380, 314] width 312 height 23
click at [242, 317] on div "Stop Recording" at bounding box center [268, 311] width 52 height 12
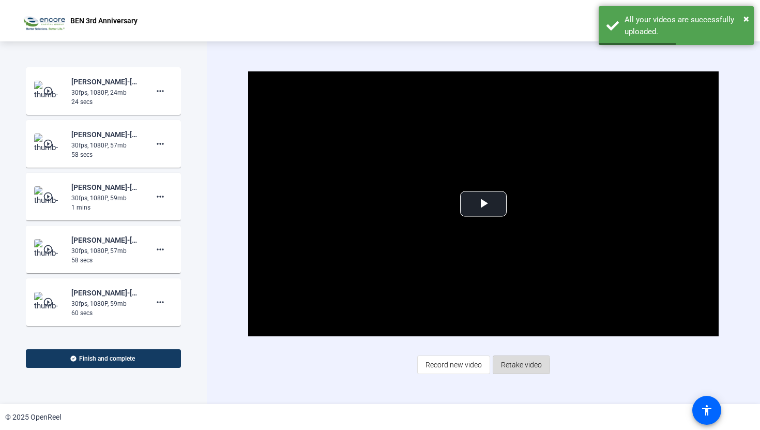
click at [516, 365] on span "Retake video" at bounding box center [521, 365] width 41 height 20
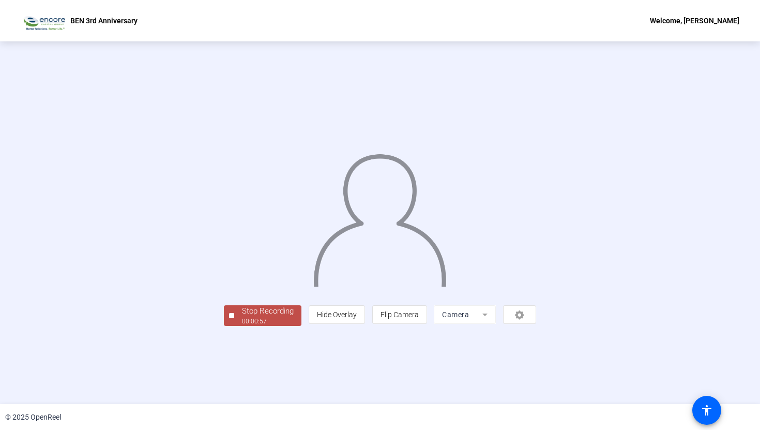
click at [234, 326] on span "Stop Recording 00:00:57" at bounding box center [267, 315] width 67 height 21
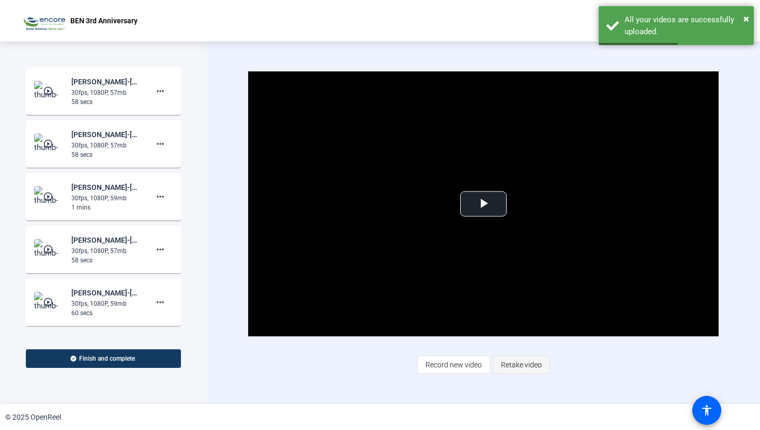
click at [506, 368] on span "Retake video" at bounding box center [521, 365] width 41 height 20
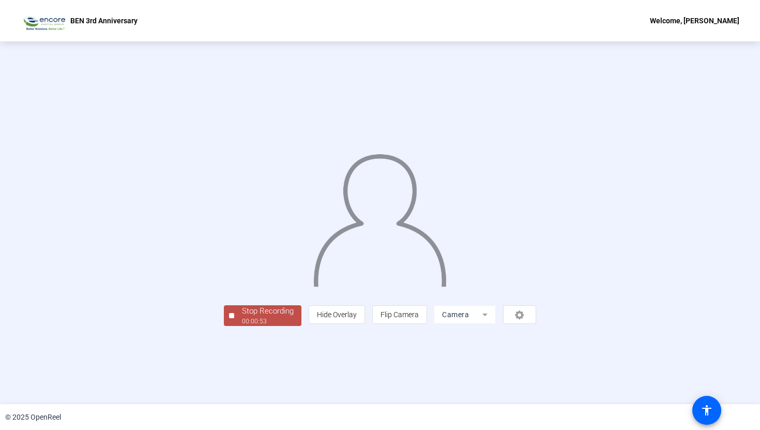
click at [242, 317] on div "Stop Recording" at bounding box center [268, 311] width 52 height 12
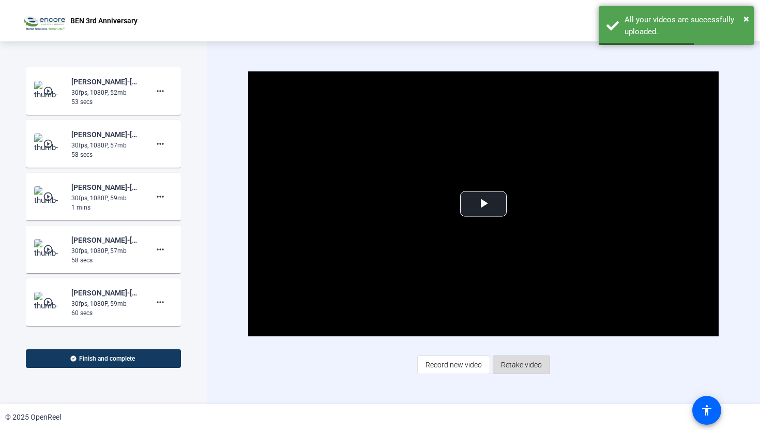
click at [502, 368] on span "Retake video" at bounding box center [521, 365] width 41 height 20
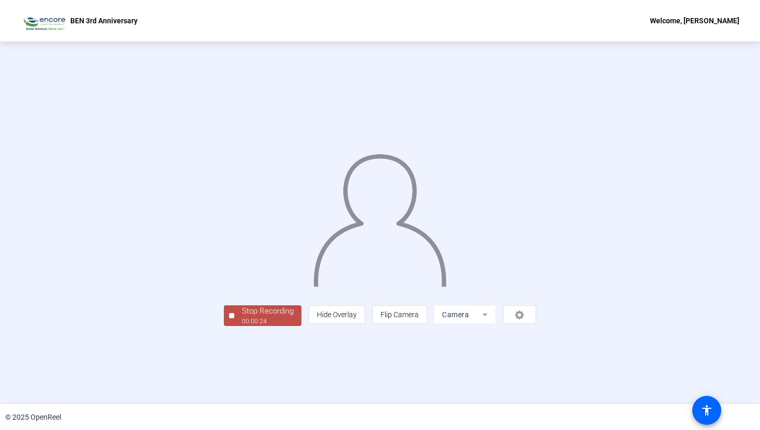
click at [242, 317] on div "Stop Recording" at bounding box center [268, 311] width 52 height 12
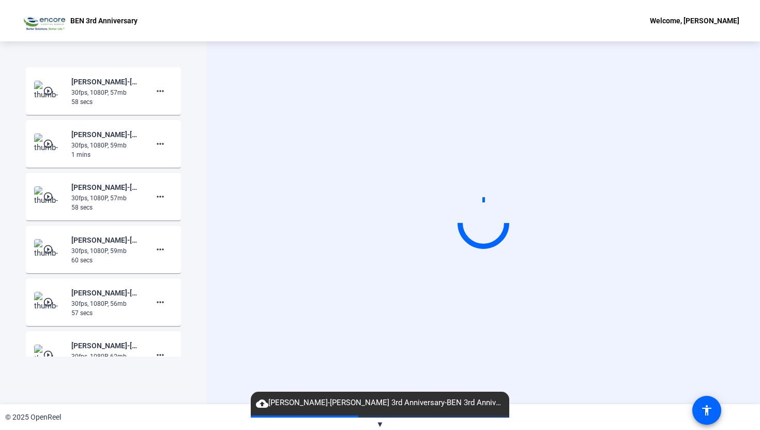
click at [48, 87] on mat-icon "play_circle_outline" at bounding box center [49, 91] width 12 height 10
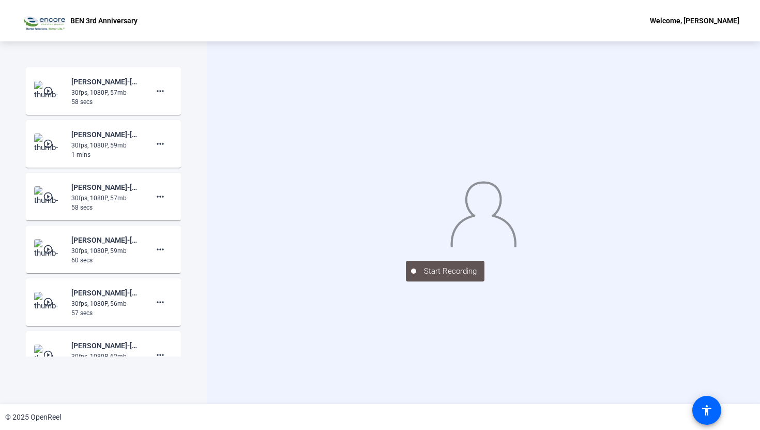
click at [48, 87] on mat-icon "play_circle_outline" at bounding box center [49, 91] width 12 height 10
click at [486, 200] on img at bounding box center [483, 212] width 67 height 70
click at [41, 93] on img at bounding box center [49, 91] width 31 height 21
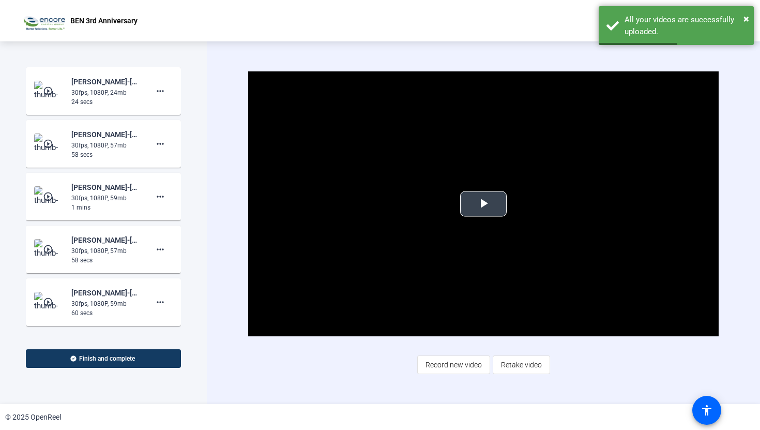
click at [483, 204] on span "Video Player" at bounding box center [483, 204] width 0 height 0
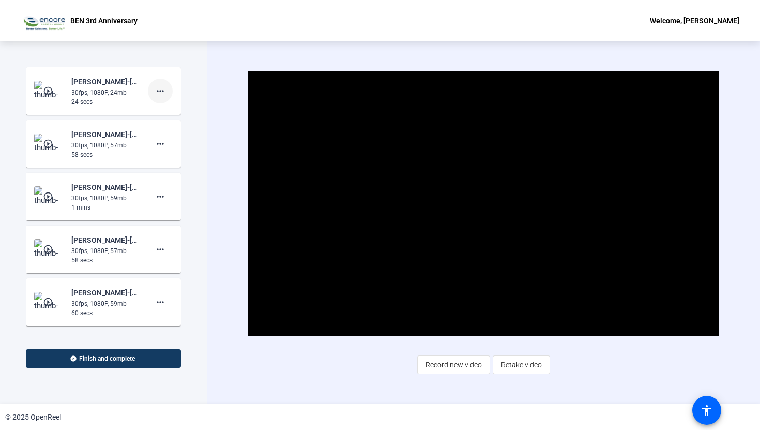
click at [164, 84] on span at bounding box center [160, 91] width 25 height 25
click at [170, 115] on span "Delete clip" at bounding box center [176, 113] width 41 height 12
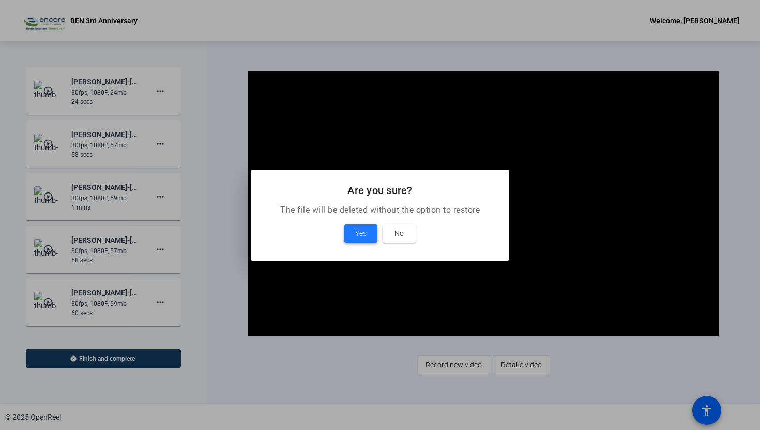
click at [357, 232] on span "Yes" at bounding box center [360, 233] width 11 height 12
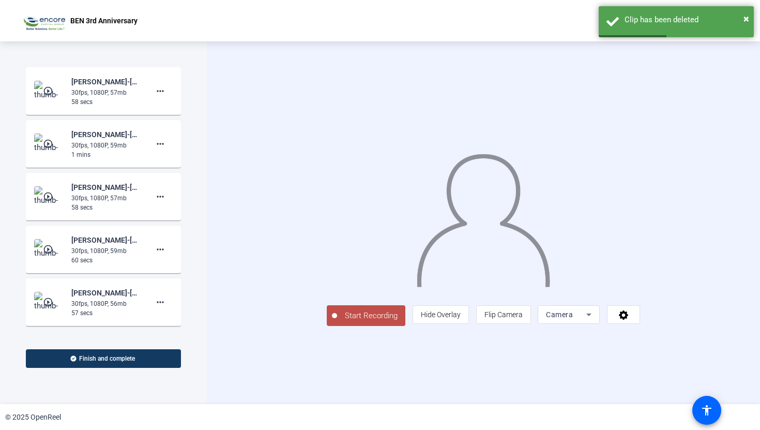
click at [337, 322] on span "Start Recording" at bounding box center [371, 316] width 68 height 12
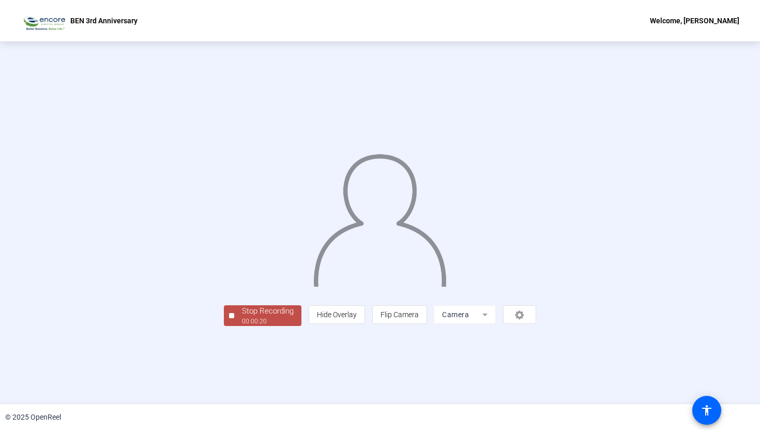
click at [242, 317] on div "Stop Recording" at bounding box center [268, 311] width 52 height 12
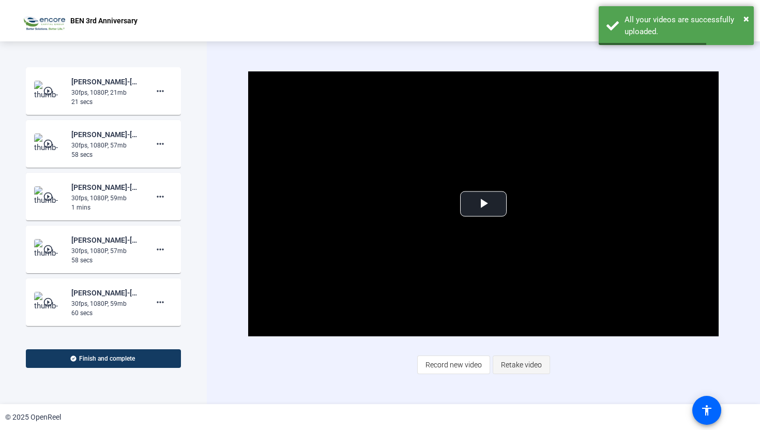
click at [519, 369] on span "Retake video" at bounding box center [521, 365] width 41 height 20
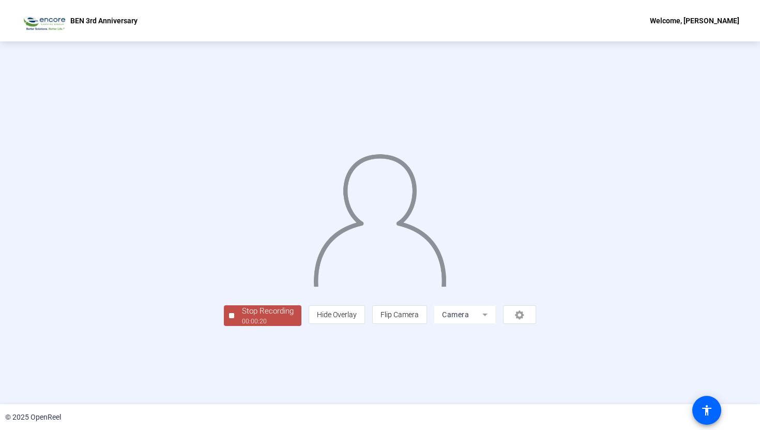
click at [242, 326] on div "00:00:20" at bounding box center [268, 320] width 52 height 9
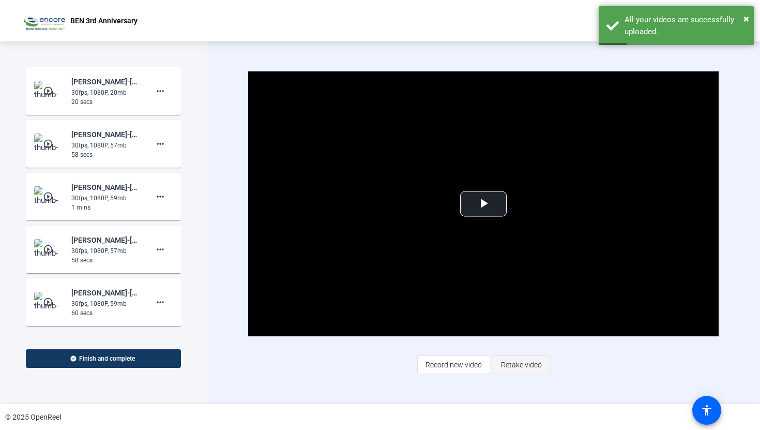
click at [517, 368] on span "Retake video" at bounding box center [521, 365] width 41 height 20
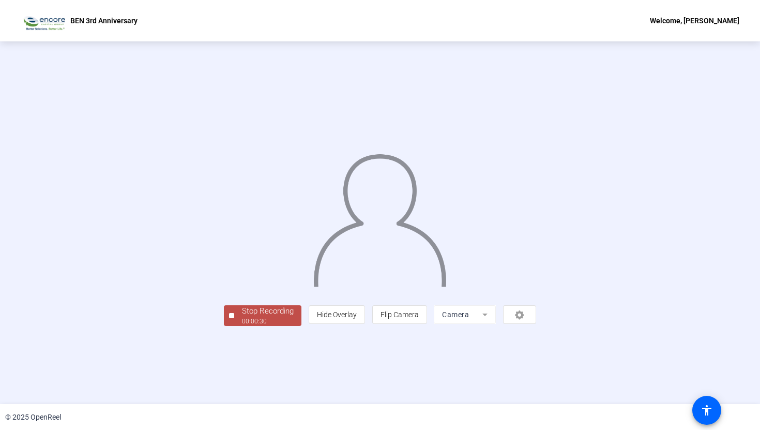
click at [242, 326] on div "00:00:30" at bounding box center [268, 320] width 52 height 9
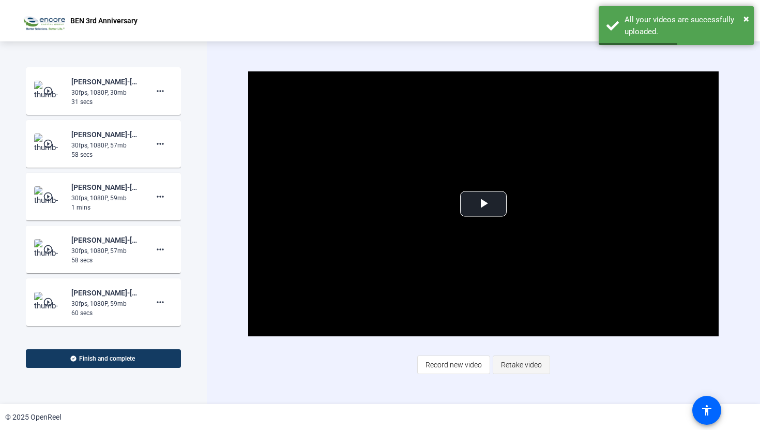
click at [503, 359] on span "Retake video" at bounding box center [521, 365] width 41 height 20
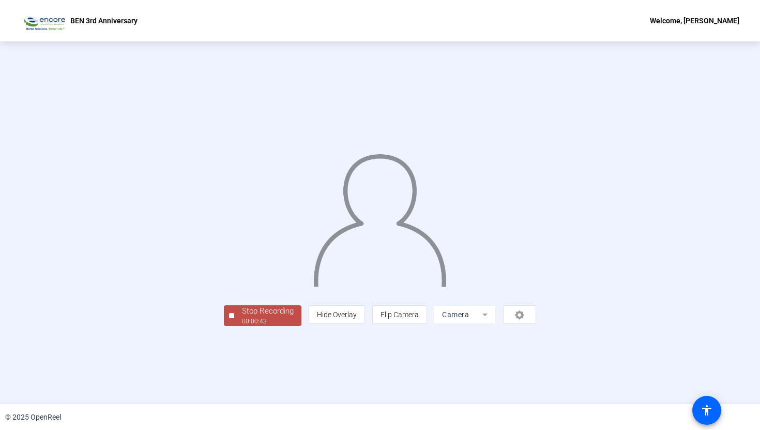
click at [242, 317] on div "Stop Recording" at bounding box center [268, 311] width 52 height 12
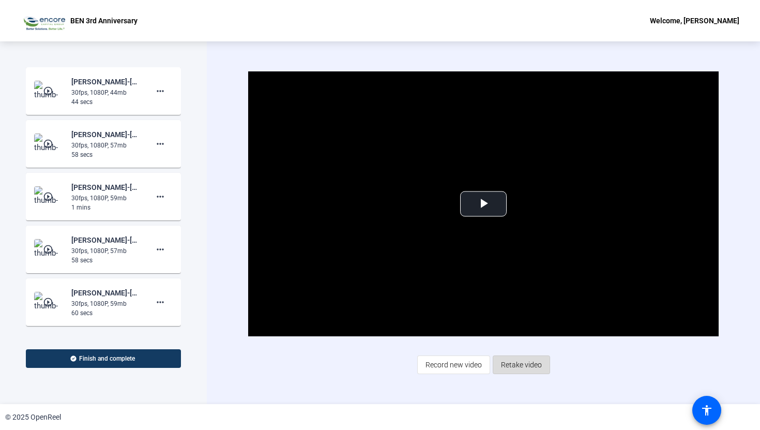
click at [520, 367] on span "Retake video" at bounding box center [521, 365] width 41 height 20
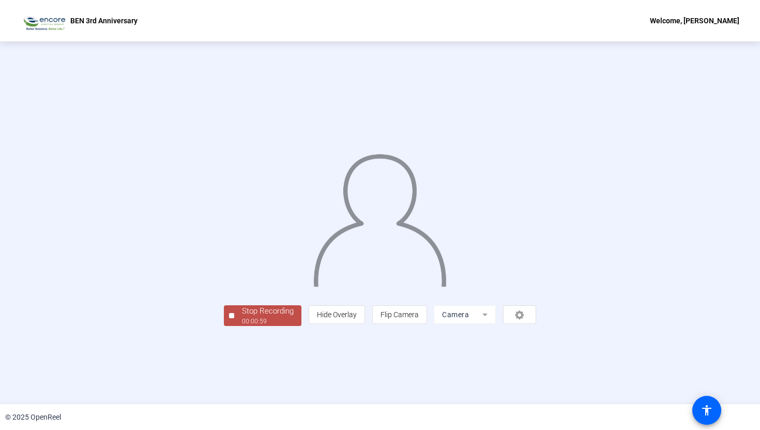
click at [242, 326] on div "00:00:59" at bounding box center [268, 320] width 52 height 9
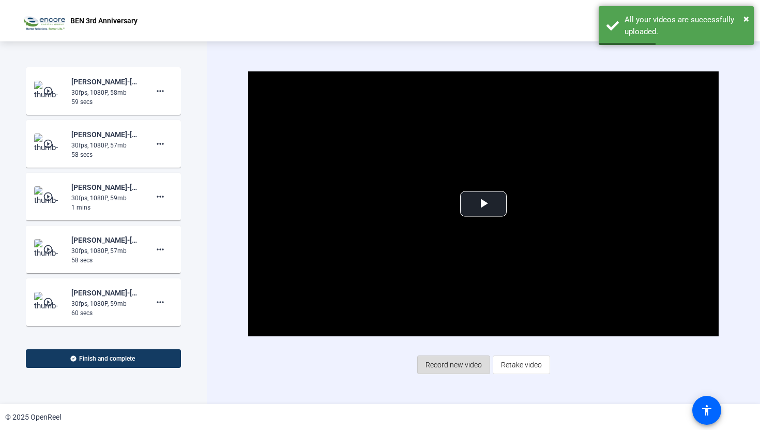
click at [432, 365] on span "Record new video" at bounding box center [454, 365] width 56 height 20
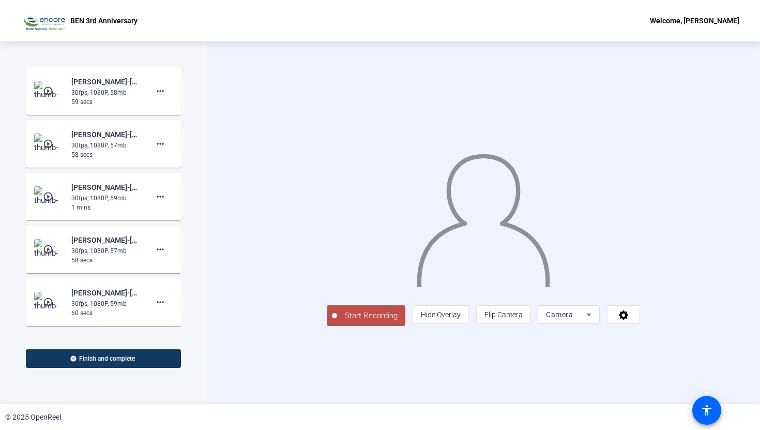
click at [337, 322] on span "Start Recording" at bounding box center [371, 316] width 68 height 12
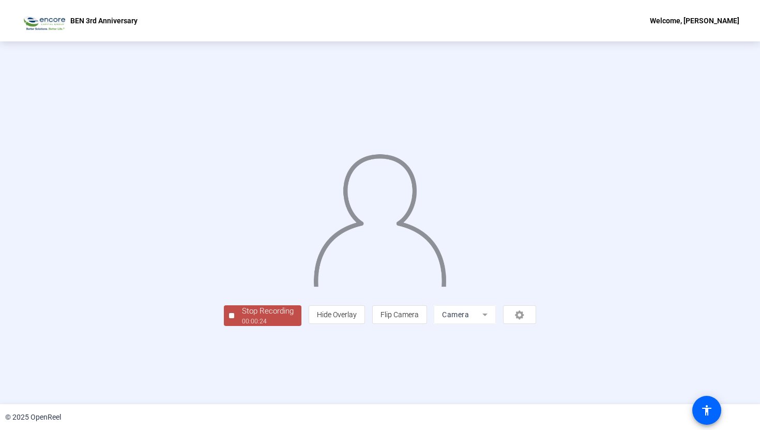
click at [242, 317] on div "Stop Recording" at bounding box center [268, 311] width 52 height 12
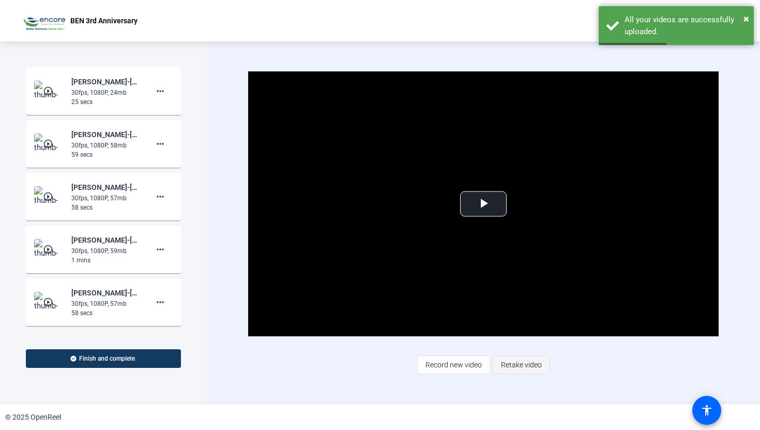
click at [508, 376] on span at bounding box center [521, 364] width 56 height 25
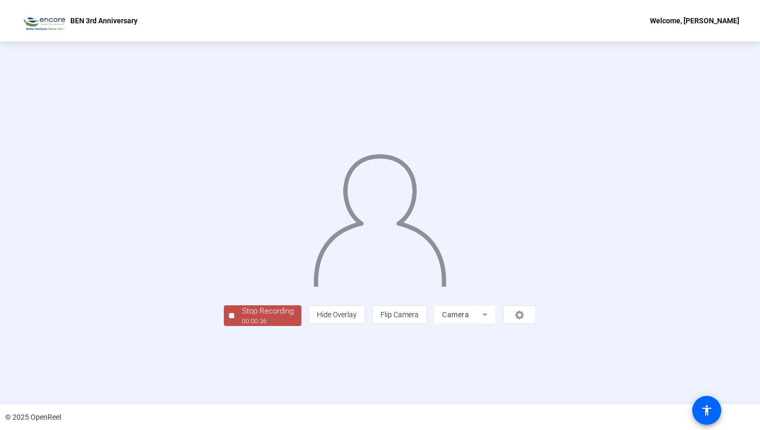
click at [242, 317] on div "Stop Recording" at bounding box center [268, 311] width 52 height 12
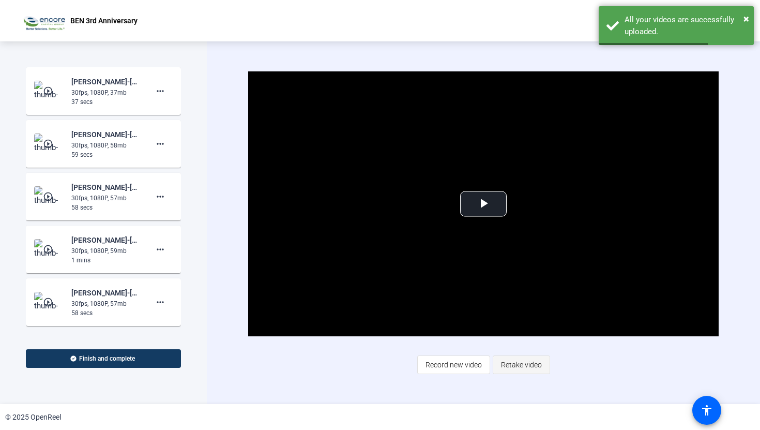
click at [540, 361] on span "Retake video" at bounding box center [521, 365] width 41 height 20
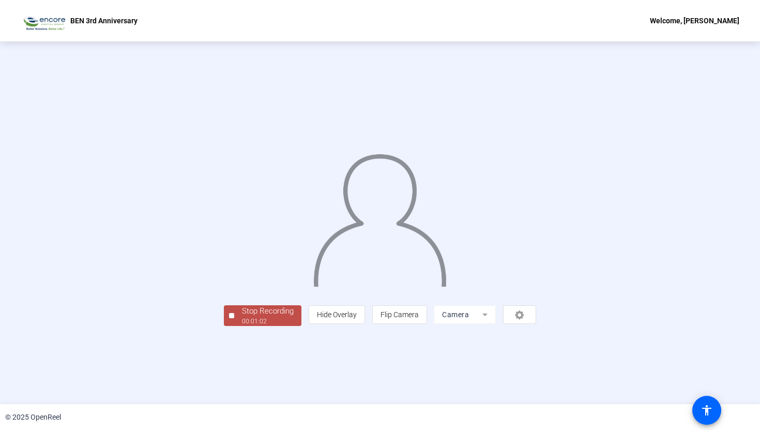
click at [234, 326] on span "Stop Recording 00:01:02" at bounding box center [267, 315] width 67 height 21
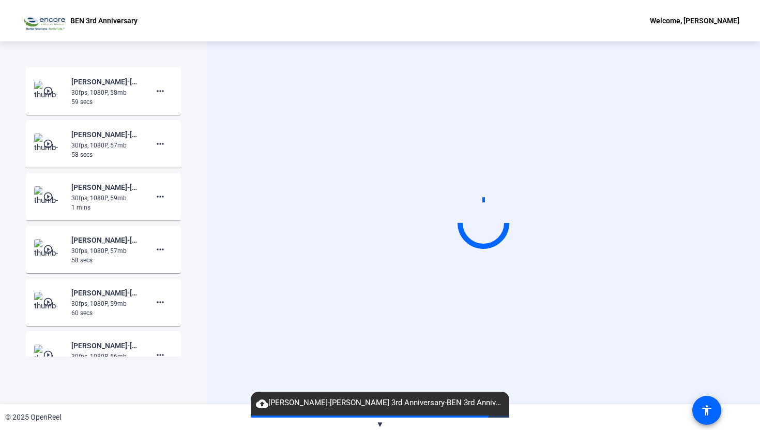
click at [46, 349] on img at bounding box center [49, 354] width 31 height 21
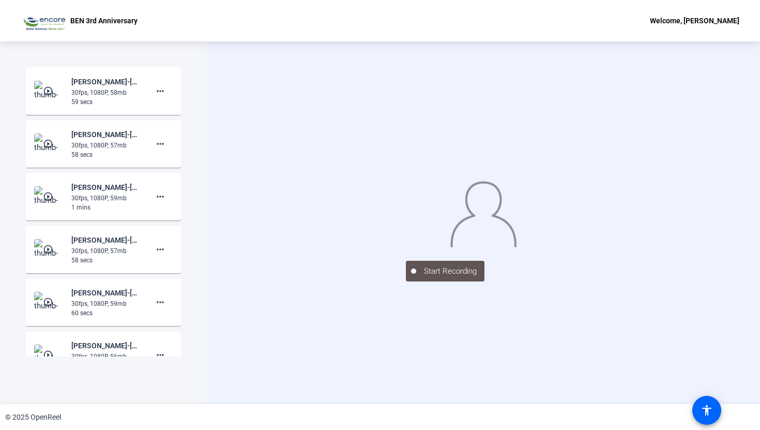
click at [46, 349] on img at bounding box center [49, 354] width 31 height 21
click at [474, 189] on div at bounding box center [483, 207] width 155 height 87
click at [98, 102] on div "59 secs" at bounding box center [105, 101] width 69 height 9
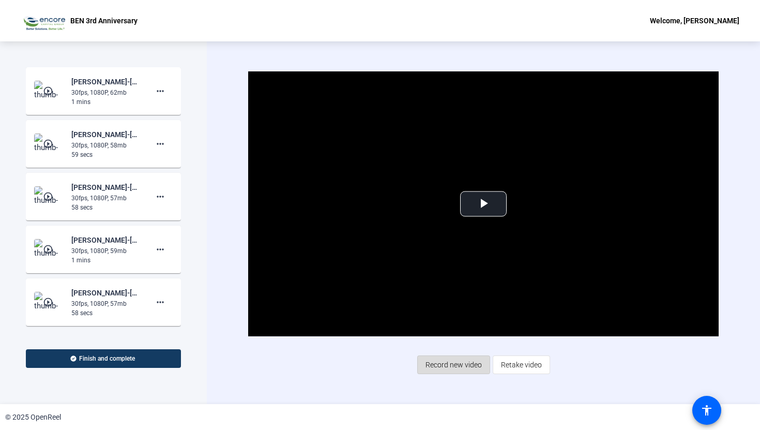
click at [452, 355] on span "Record new video" at bounding box center [454, 365] width 56 height 20
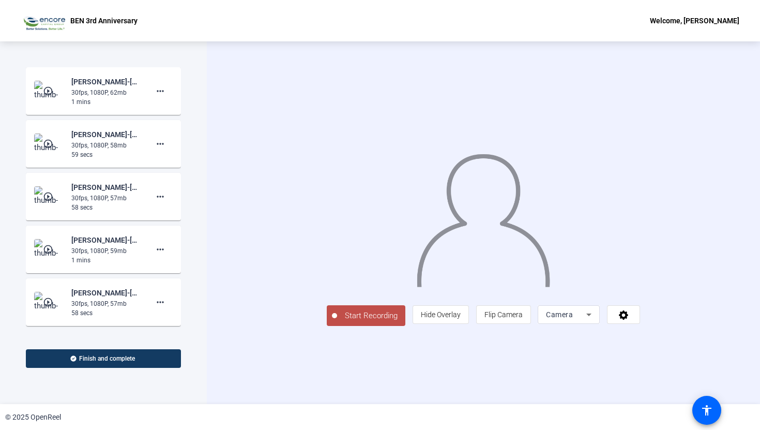
click at [337, 322] on span "Start Recording" at bounding box center [371, 316] width 68 height 12
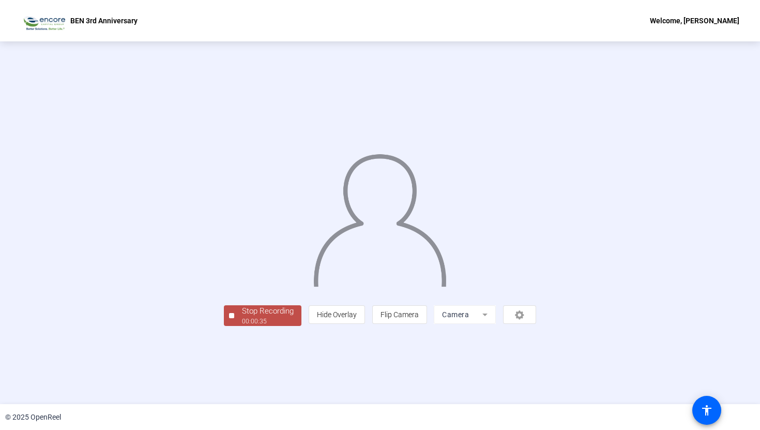
click at [242, 317] on div "Stop Recording" at bounding box center [268, 311] width 52 height 12
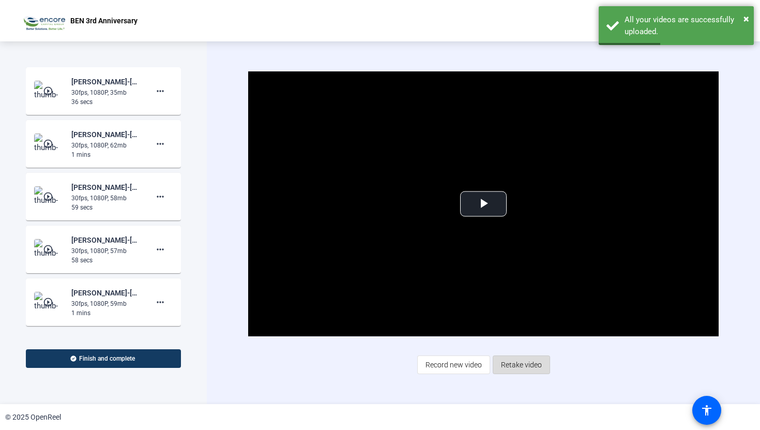
click at [525, 364] on span "Retake video" at bounding box center [521, 365] width 41 height 20
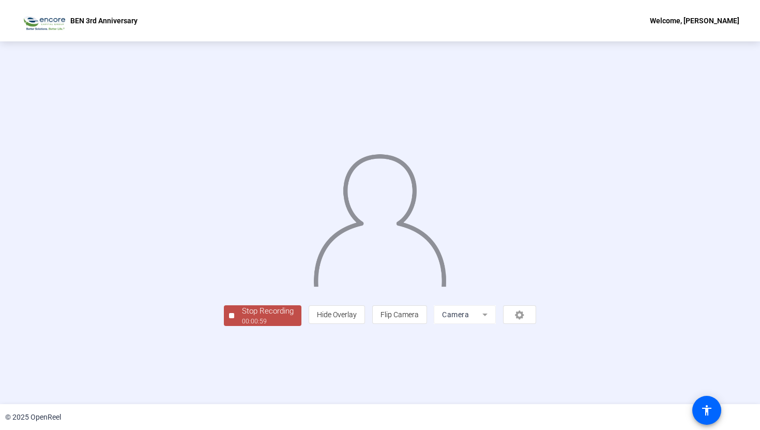
click at [242, 317] on div "Stop Recording" at bounding box center [268, 311] width 52 height 12
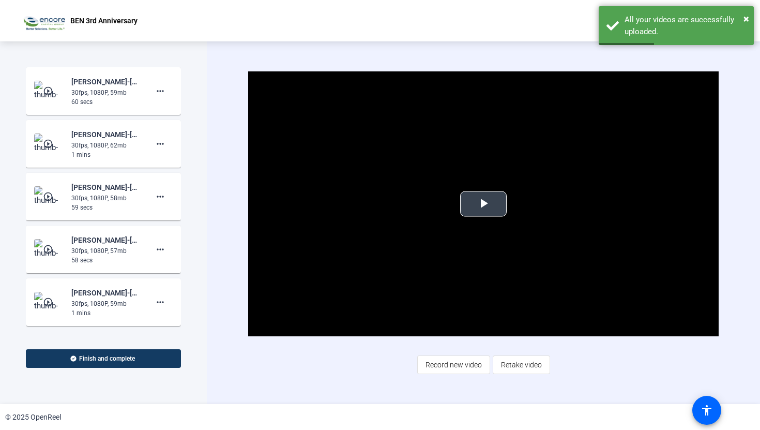
click at [483, 204] on span "Video Player" at bounding box center [483, 204] width 0 height 0
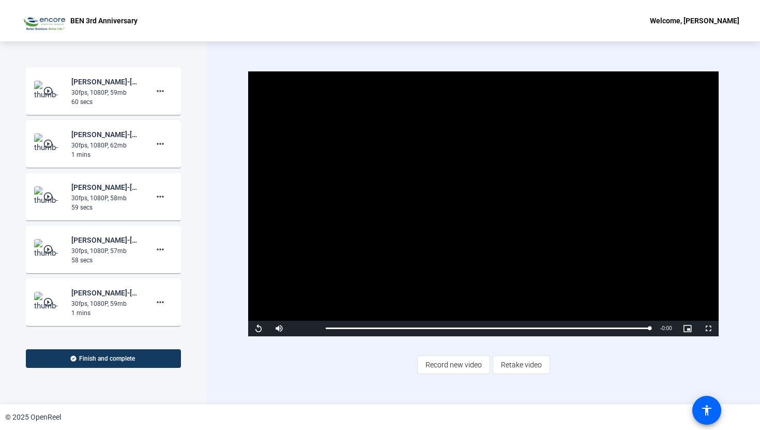
click at [49, 89] on mat-icon "play_circle_outline" at bounding box center [49, 91] width 12 height 10
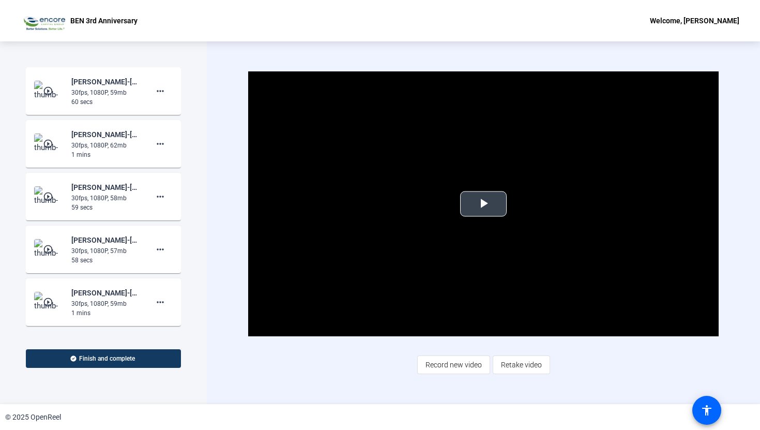
click at [483, 204] on span "Video Player" at bounding box center [483, 204] width 0 height 0
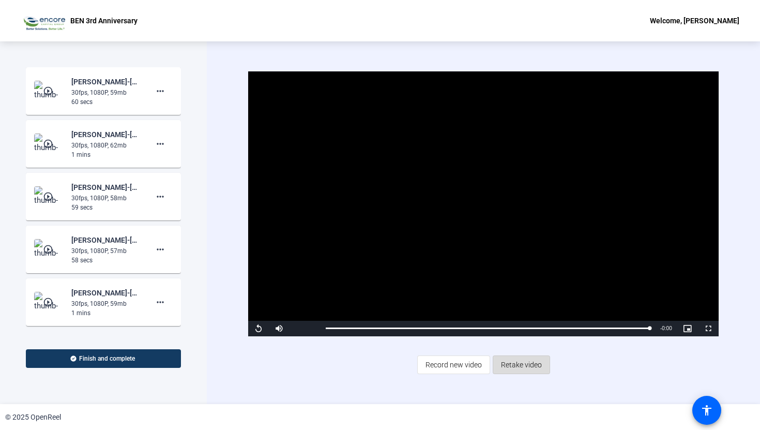
click at [528, 360] on span "Retake video" at bounding box center [521, 365] width 41 height 20
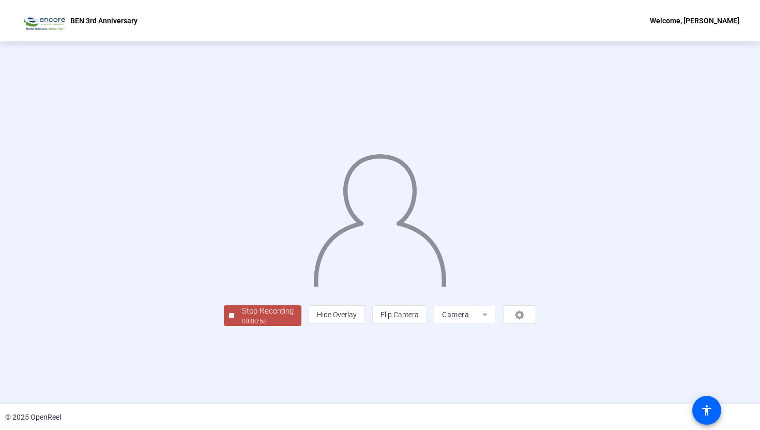
click at [242, 317] on div "Stop Recording" at bounding box center [268, 311] width 52 height 12
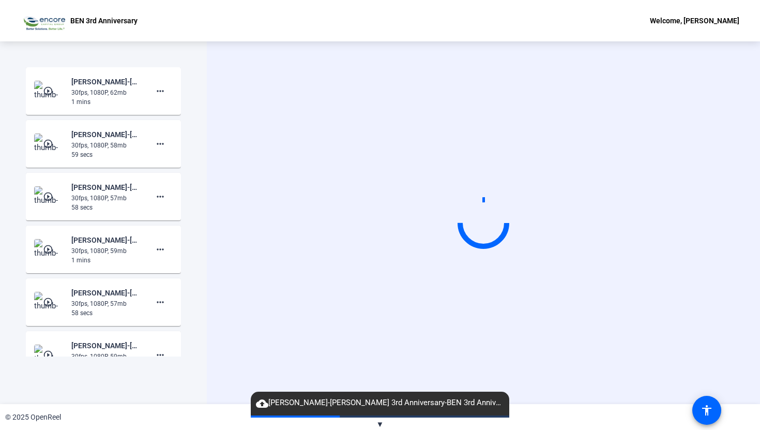
click at [60, 352] on img at bounding box center [49, 354] width 31 height 21
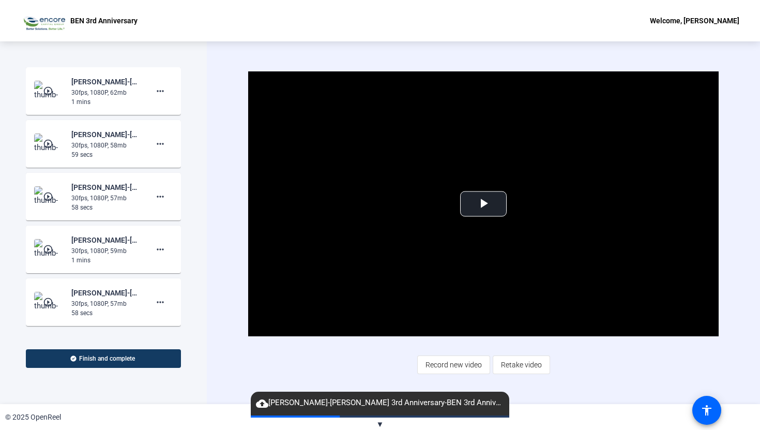
click at [52, 303] on mat-icon "play_circle_outline" at bounding box center [49, 302] width 12 height 10
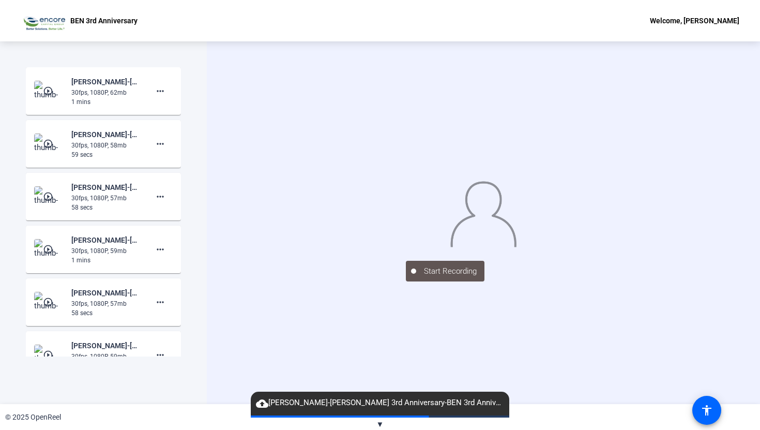
click at [52, 303] on mat-icon "play_circle_outline" at bounding box center [49, 302] width 12 height 10
click at [188, 189] on div "Start Recording play_circle_outline [PERSON_NAME]-[PERSON_NAME] 3rd Anniversary…" at bounding box center [103, 222] width 207 height 362
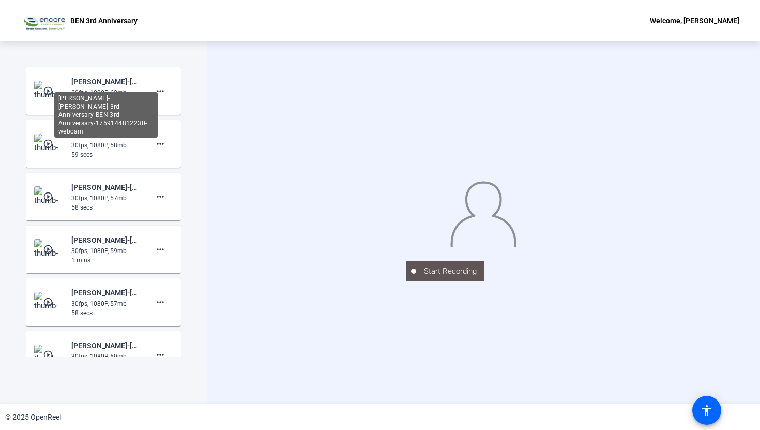
click at [83, 92] on div "[PERSON_NAME]-[PERSON_NAME] 3rd Anniversary-BEN 3rd Anniversary-1759144812230-w…" at bounding box center [105, 115] width 103 height 46
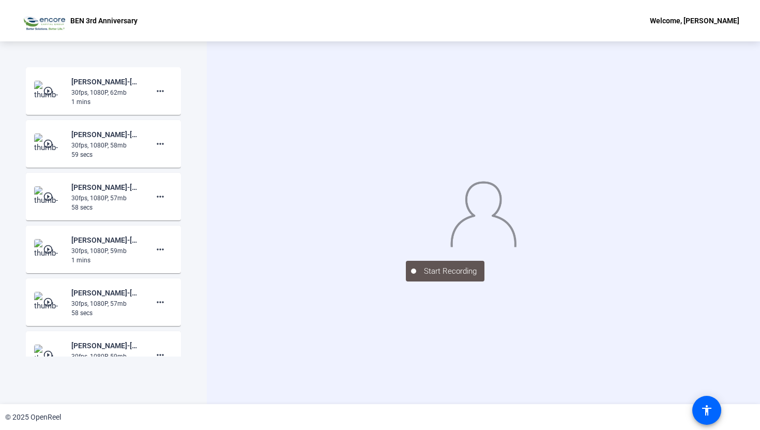
click at [50, 88] on mat-icon "play_circle_outline" at bounding box center [49, 91] width 12 height 10
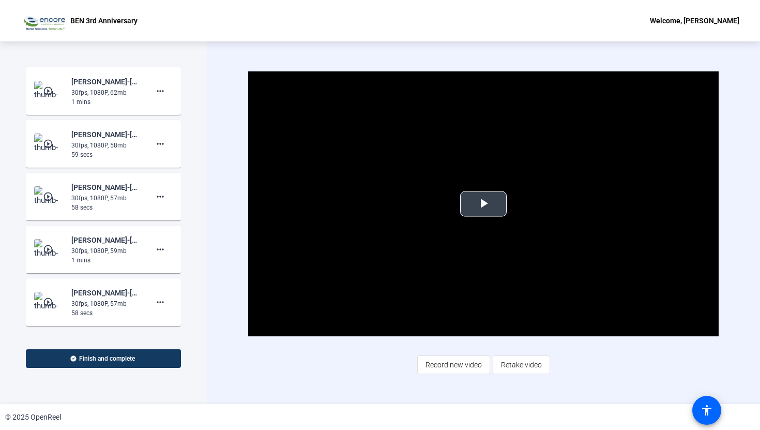
click at [483, 204] on span "Video Player" at bounding box center [483, 204] width 0 height 0
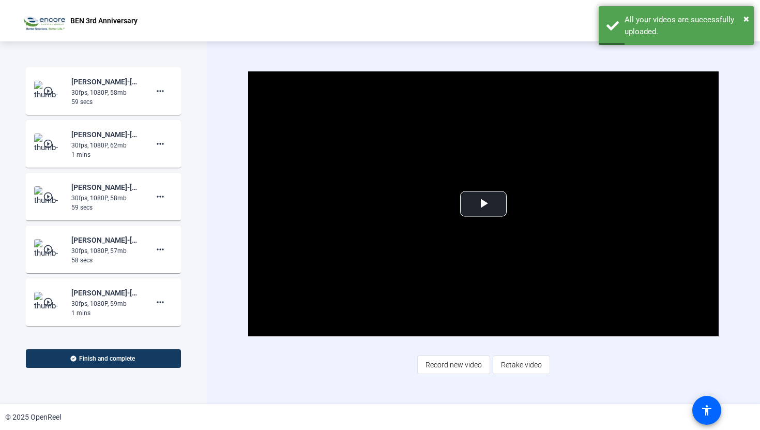
click at [47, 94] on mat-icon "play_circle_outline" at bounding box center [49, 91] width 12 height 10
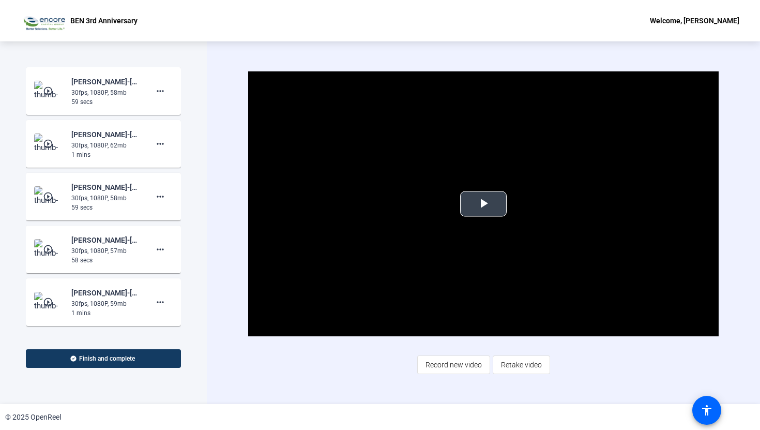
click at [483, 204] on span "Video Player" at bounding box center [483, 204] width 0 height 0
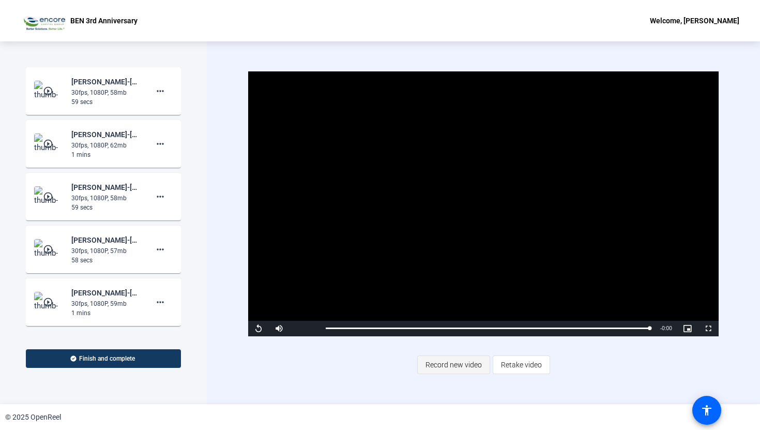
click at [448, 371] on span "Record new video" at bounding box center [454, 365] width 56 height 20
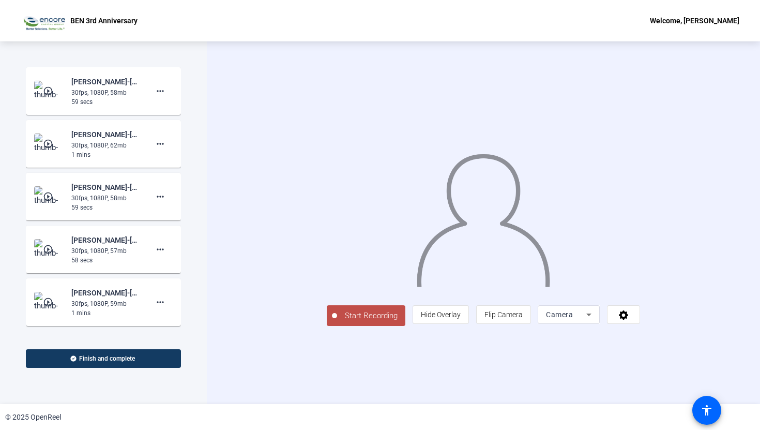
click at [337, 322] on span "Start Recording" at bounding box center [371, 316] width 68 height 12
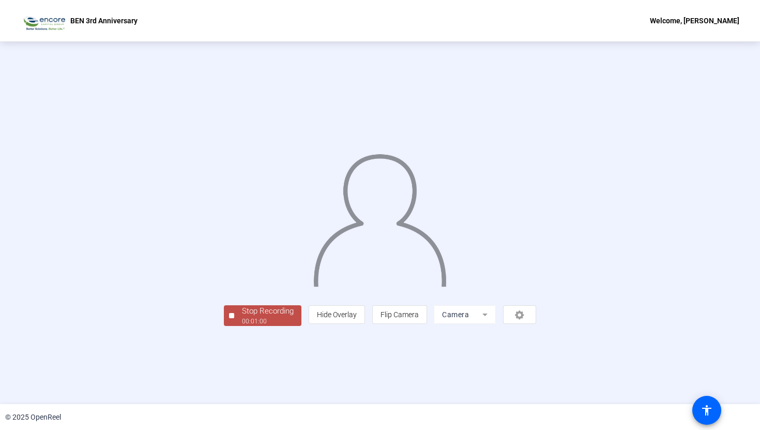
click at [242, 317] on div "Stop Recording" at bounding box center [268, 311] width 52 height 12
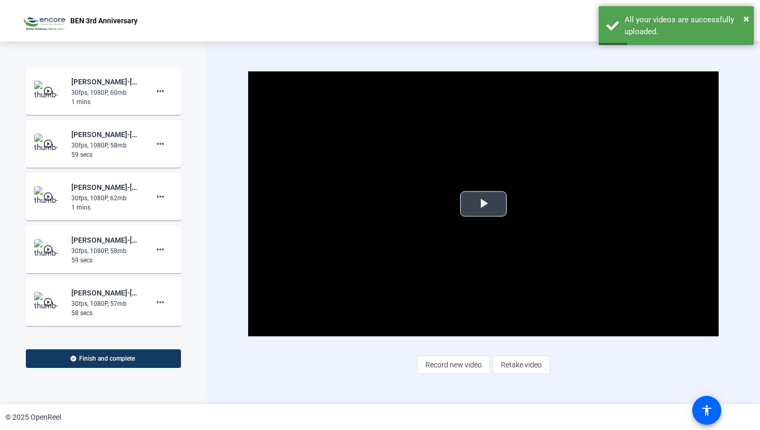
click at [483, 204] on span "Video Player" at bounding box center [483, 204] width 0 height 0
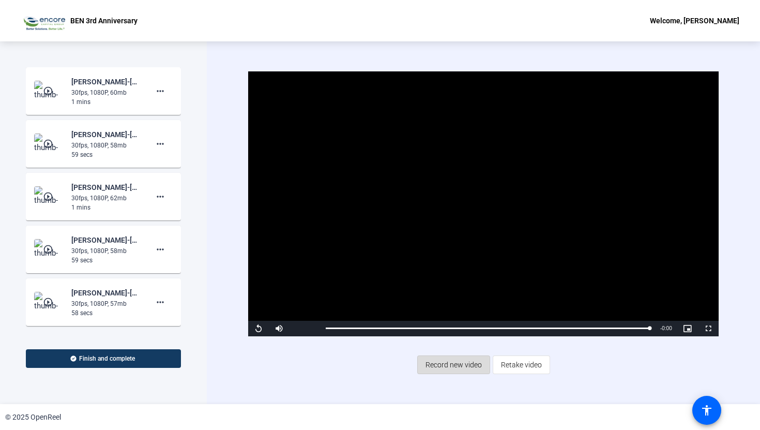
click at [450, 361] on span "Record new video" at bounding box center [454, 365] width 56 height 20
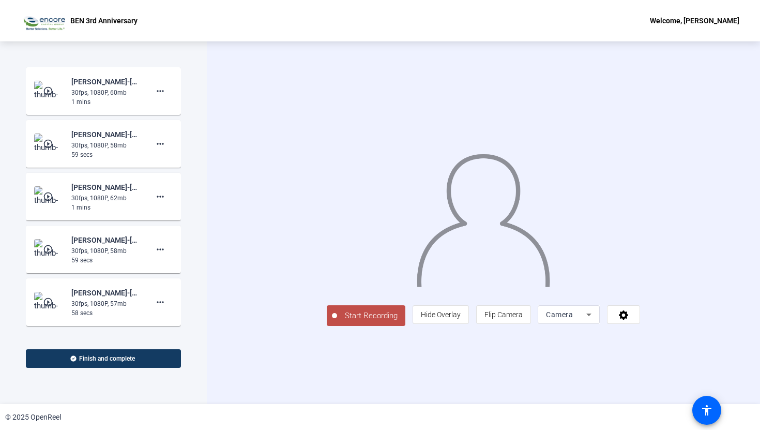
click at [337, 322] on span "Start Recording" at bounding box center [371, 316] width 68 height 12
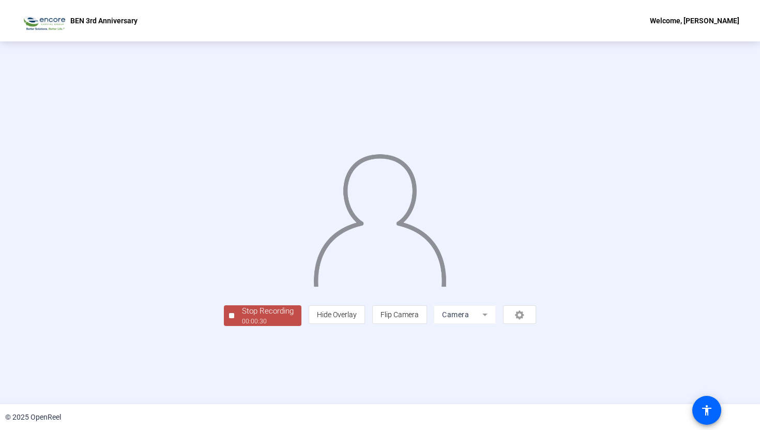
click at [242, 317] on div "Stop Recording" at bounding box center [268, 311] width 52 height 12
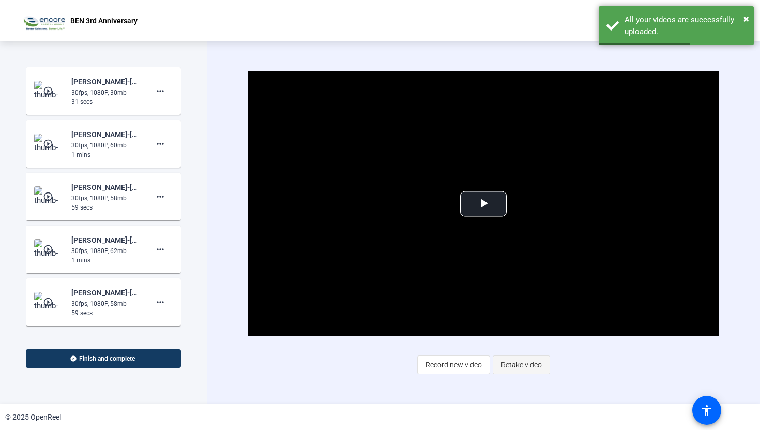
click at [530, 369] on span "Retake video" at bounding box center [521, 365] width 41 height 20
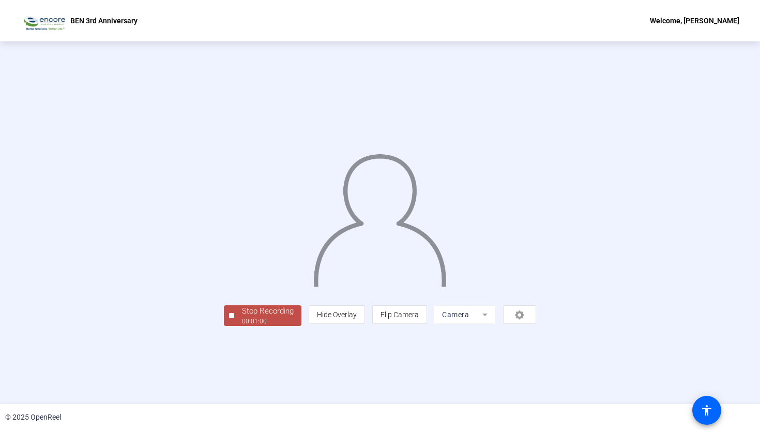
click at [242, 317] on div "Stop Recording" at bounding box center [268, 311] width 52 height 12
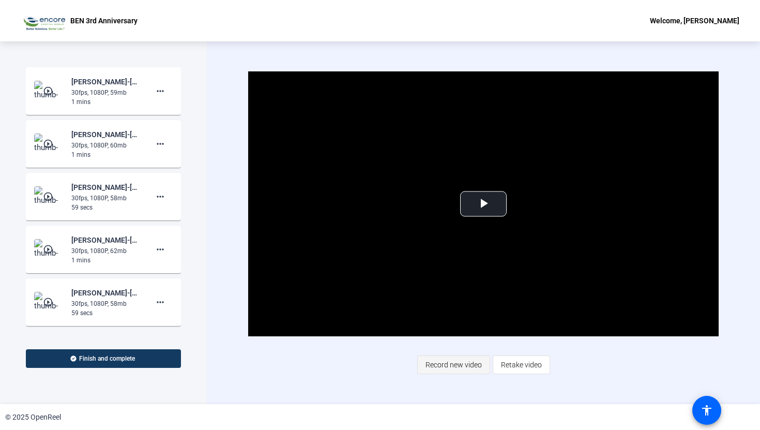
click at [476, 360] on span "Record new video" at bounding box center [454, 365] width 56 height 20
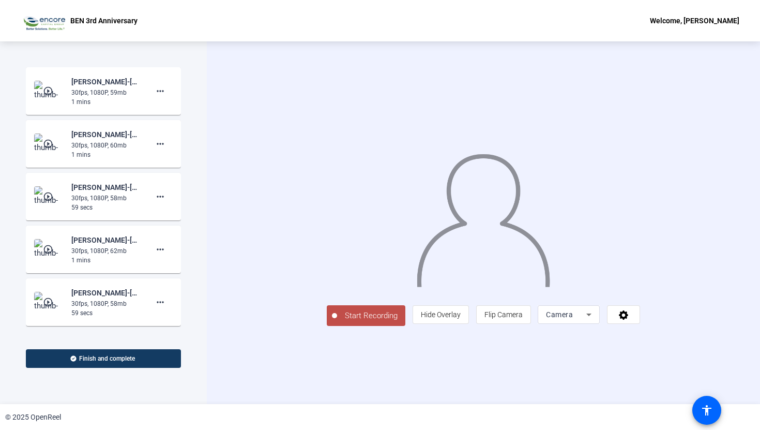
click at [337, 322] on span "Start Recording" at bounding box center [371, 316] width 68 height 12
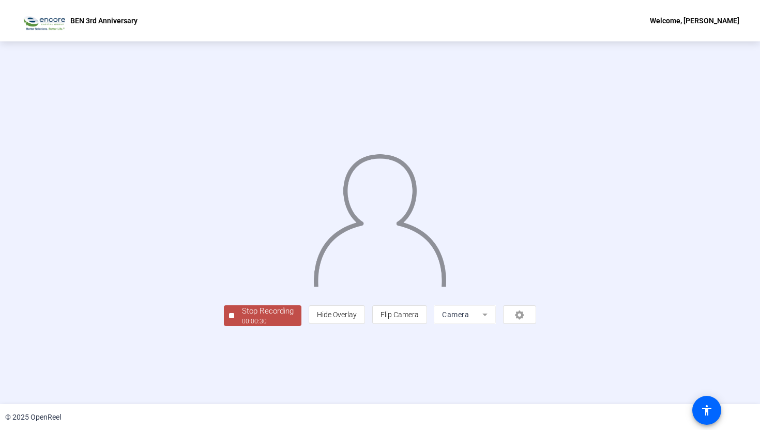
click at [242, 317] on div "Stop Recording" at bounding box center [268, 311] width 52 height 12
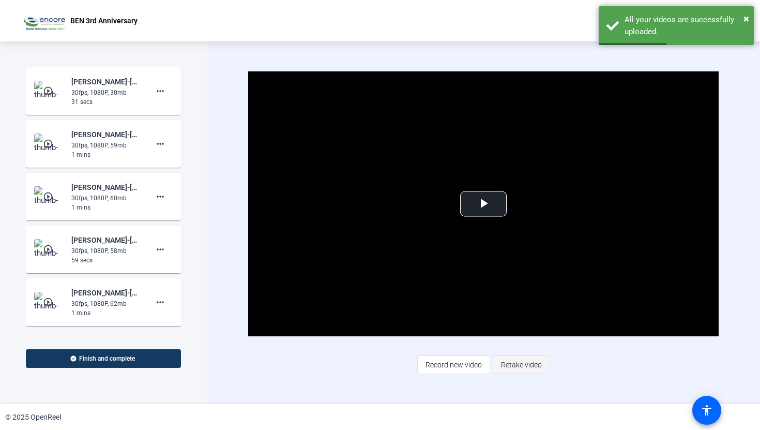
click at [527, 364] on span "Retake video" at bounding box center [521, 365] width 41 height 20
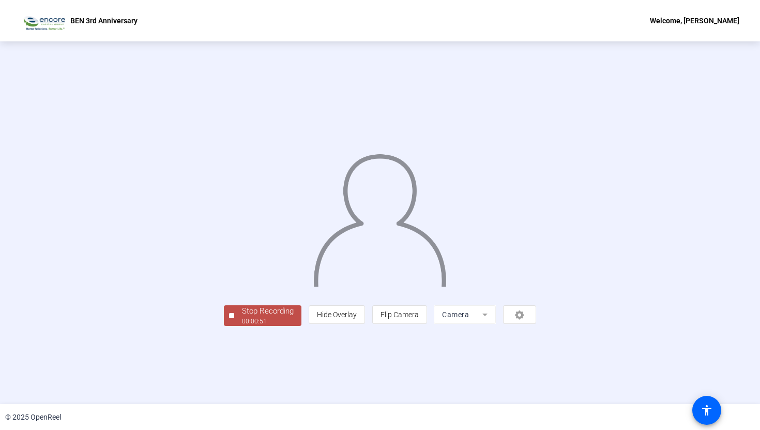
click at [242, 317] on div "Stop Recording" at bounding box center [268, 311] width 52 height 12
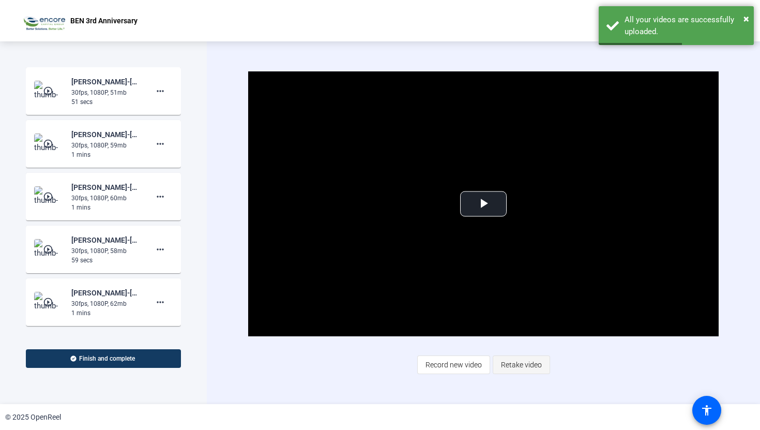
click at [516, 362] on span "Retake video" at bounding box center [521, 365] width 41 height 20
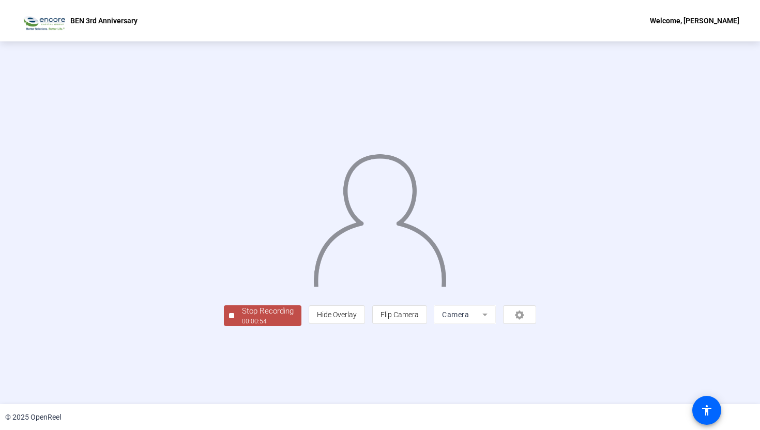
click at [242, 317] on div "Stop Recording" at bounding box center [268, 311] width 52 height 12
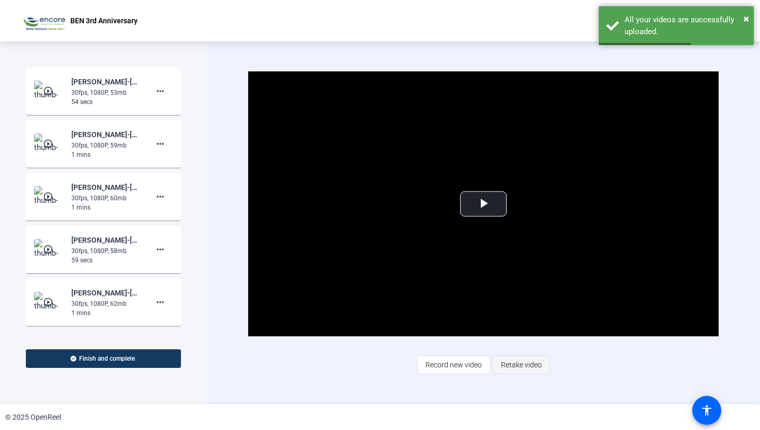
click at [534, 368] on span "Retake video" at bounding box center [521, 365] width 41 height 20
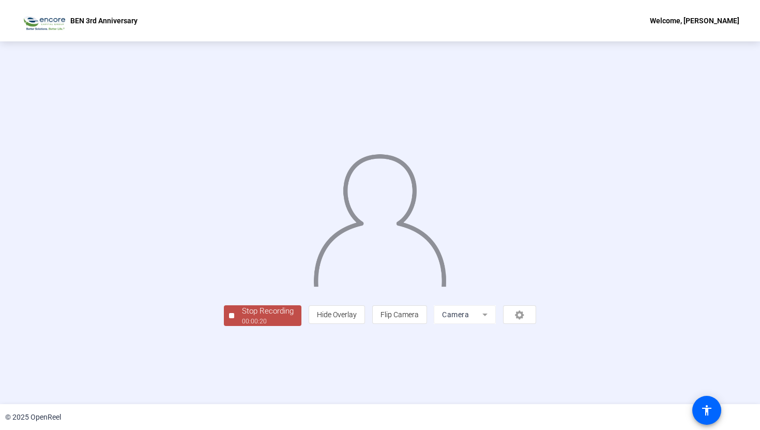
click at [242, 317] on div "Stop Recording" at bounding box center [268, 311] width 52 height 12
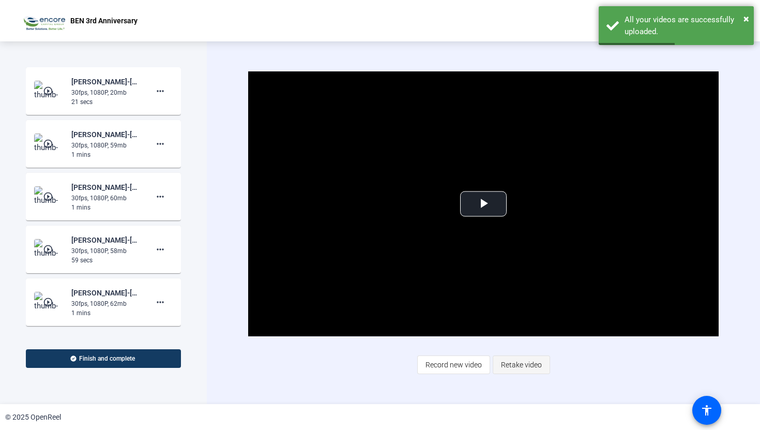
click at [518, 365] on span "Retake video" at bounding box center [521, 365] width 41 height 20
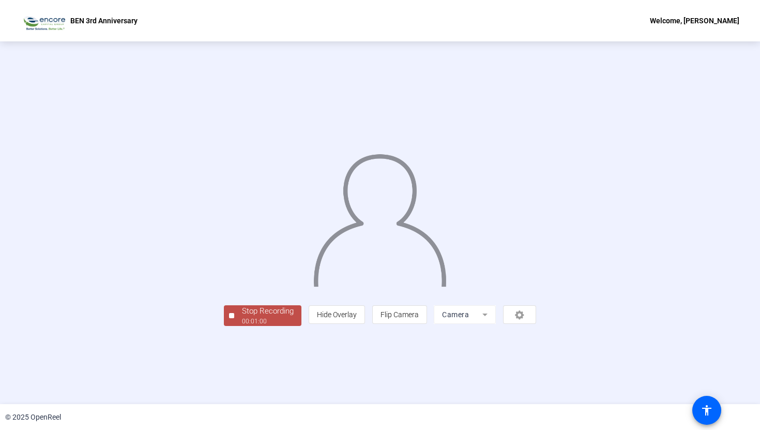
click at [242, 317] on div "Stop Recording" at bounding box center [268, 311] width 52 height 12
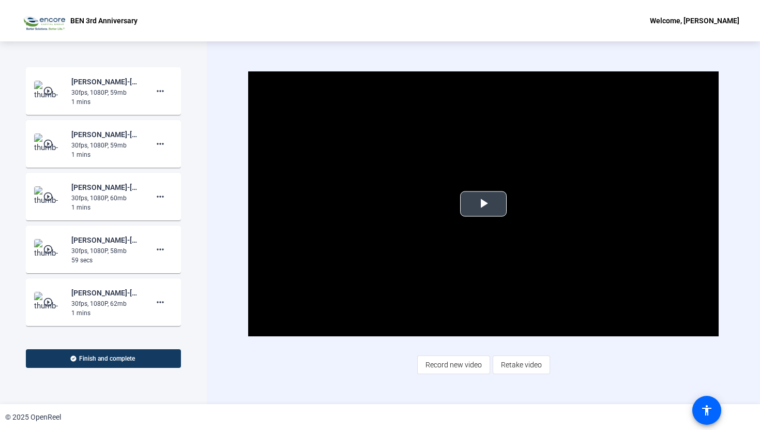
click at [483, 204] on span "Video Player" at bounding box center [483, 204] width 0 height 0
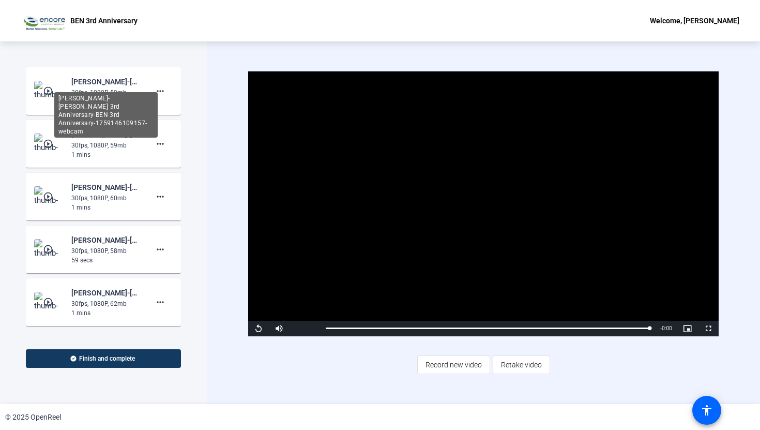
click at [109, 83] on div "[PERSON_NAME]-[PERSON_NAME] 3rd Anniversary-BEN 3rd Anniversary-1759146109157-w…" at bounding box center [105, 81] width 69 height 12
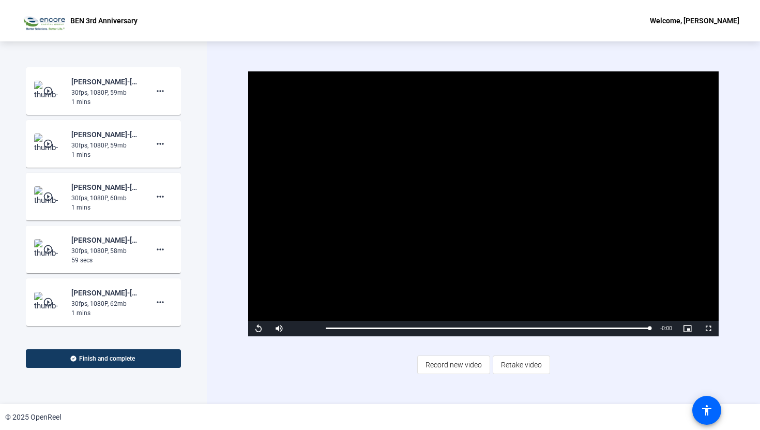
click at [109, 83] on div "[PERSON_NAME]-[PERSON_NAME] 3rd Anniversary-BEN 3rd Anniversary-1759146109157-w…" at bounding box center [105, 81] width 69 height 12
click at [429, 367] on span "Record new video" at bounding box center [454, 365] width 56 height 20
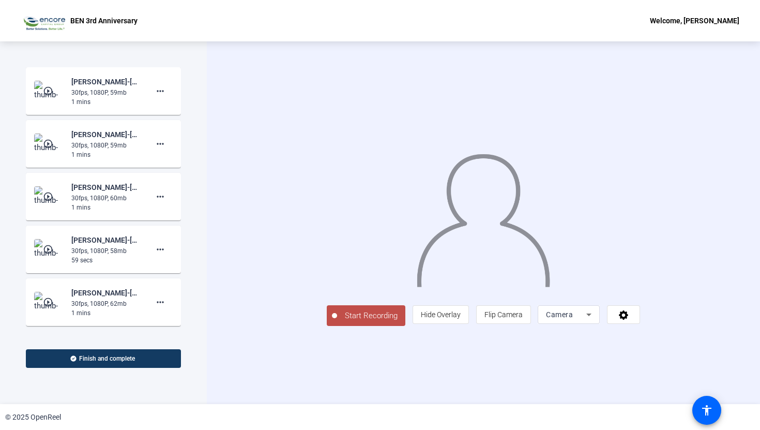
click at [46, 91] on mat-icon "play_circle_outline" at bounding box center [49, 91] width 12 height 10
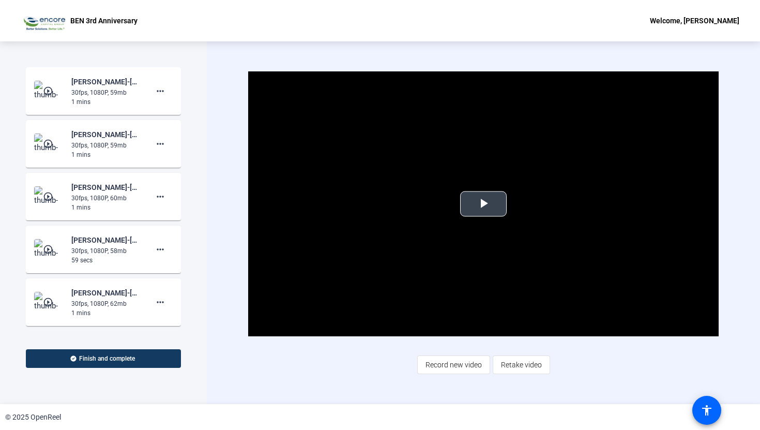
click at [483, 204] on span "Video Player" at bounding box center [483, 204] width 0 height 0
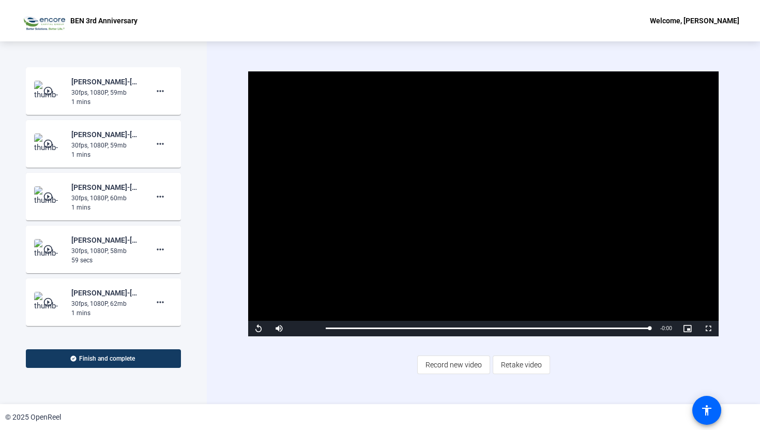
click at [44, 146] on mat-icon "play_circle_outline" at bounding box center [49, 144] width 12 height 10
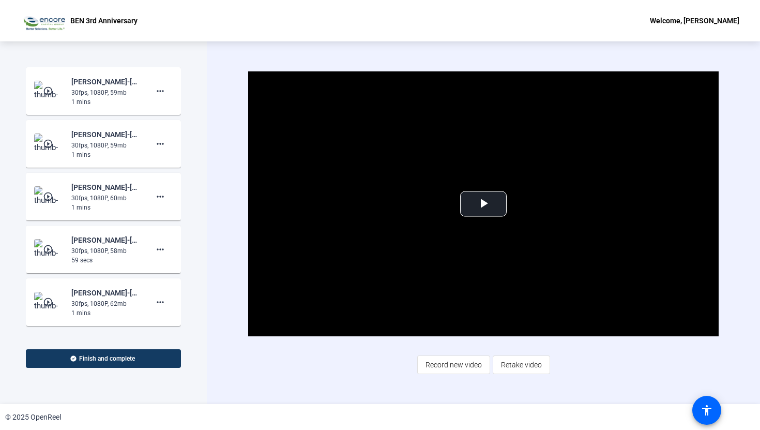
click at [44, 146] on mat-icon "play_circle_outline" at bounding box center [49, 144] width 12 height 10
click at [483, 204] on span "Video Player" at bounding box center [483, 204] width 0 height 0
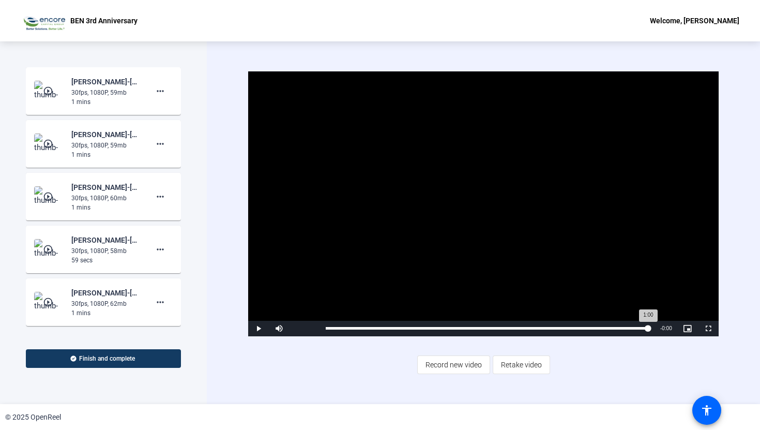
click at [648, 327] on div "1:00" at bounding box center [487, 328] width 323 height 3
click at [615, 327] on div "Loaded : 100.00% 0:54 0:54" at bounding box center [488, 328] width 324 height 3
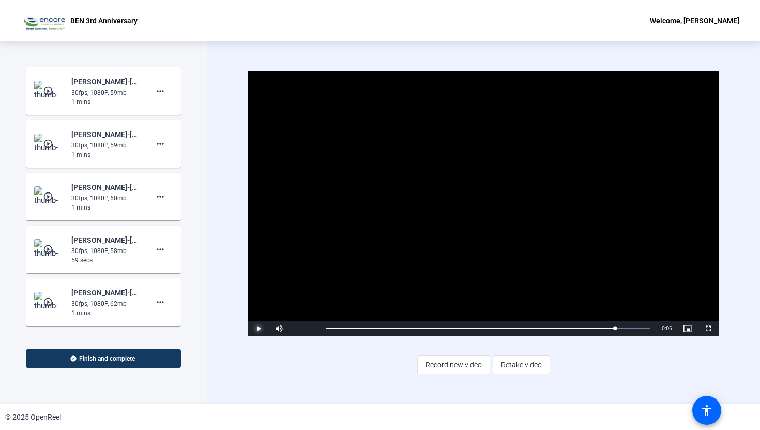
click at [257, 328] on span "Video Player" at bounding box center [258, 328] width 21 height 0
click at [163, 145] on mat-icon "more_horiz" at bounding box center [160, 144] width 12 height 12
click at [118, 158] on div at bounding box center [380, 215] width 760 height 430
click at [50, 144] on mat-icon "play_circle_outline" at bounding box center [49, 144] width 12 height 10
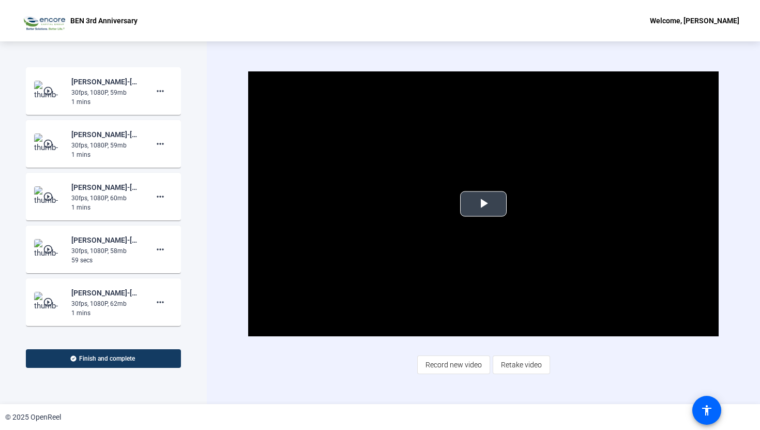
click at [483, 204] on span "Video Player" at bounding box center [483, 204] width 0 height 0
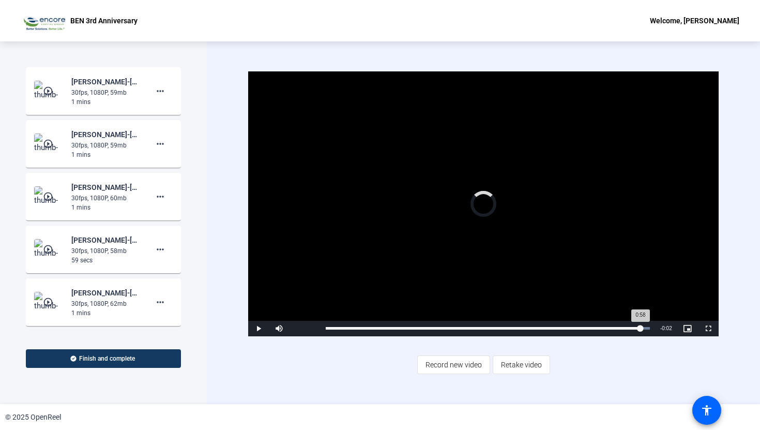
drag, startPoint x: 339, startPoint y: 329, endPoint x: 639, endPoint y: 325, distance: 299.9
click at [639, 327] on div "0:58" at bounding box center [483, 328] width 315 height 3
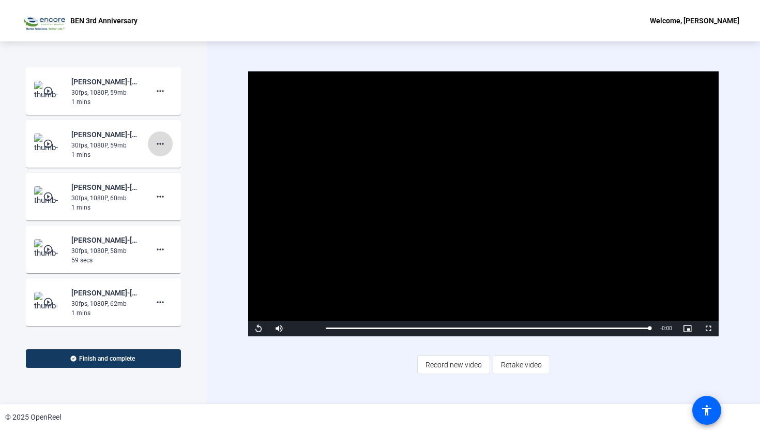
click at [168, 143] on span at bounding box center [160, 143] width 25 height 25
click at [176, 165] on span "Delete clip" at bounding box center [176, 165] width 41 height 12
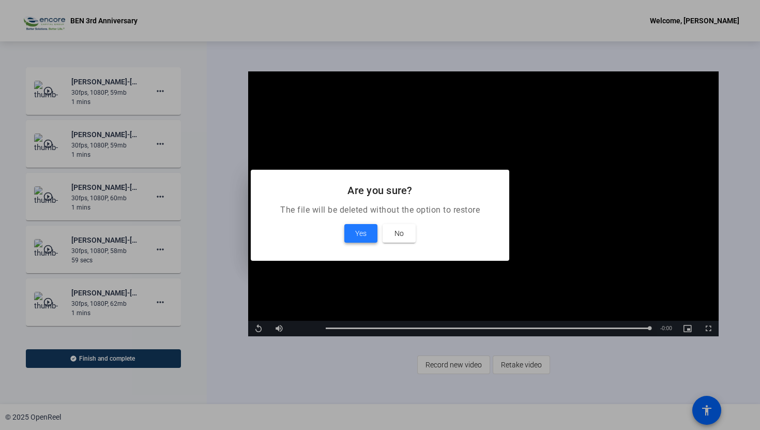
click at [361, 230] on span "Yes" at bounding box center [360, 233] width 11 height 12
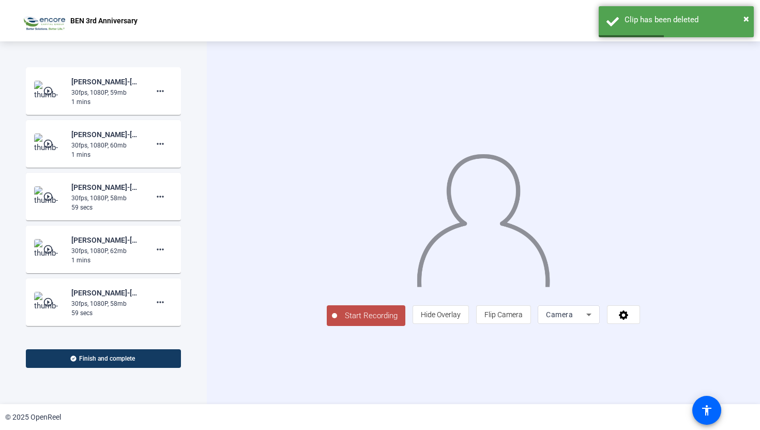
click at [49, 145] on mat-icon "play_circle_outline" at bounding box center [49, 144] width 12 height 10
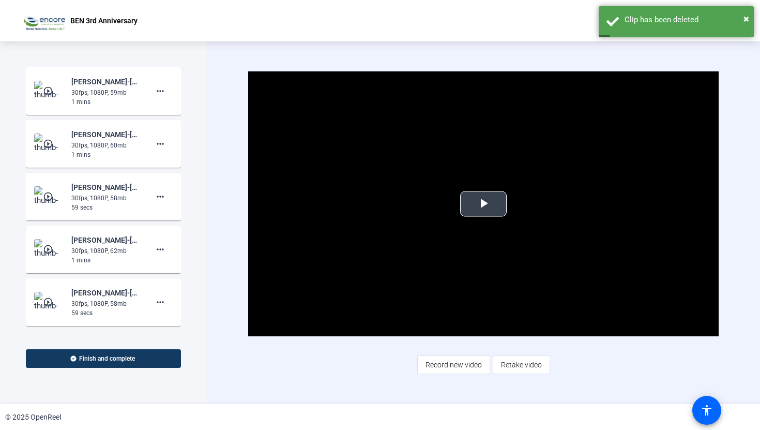
click at [483, 204] on span "Video Player" at bounding box center [483, 204] width 0 height 0
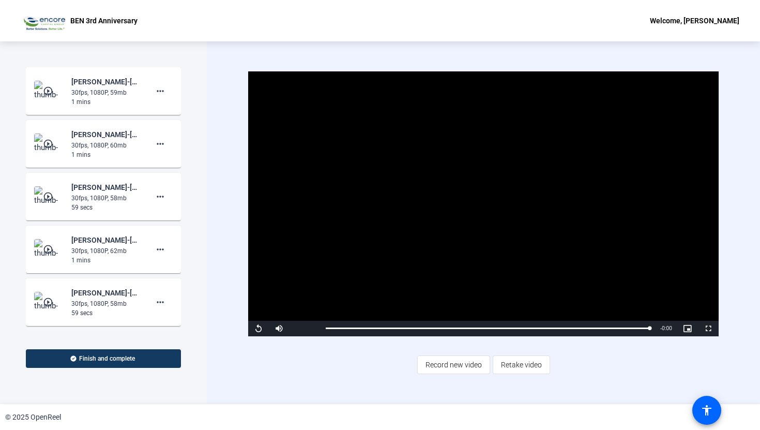
click at [47, 193] on mat-icon "play_circle_outline" at bounding box center [49, 196] width 12 height 10
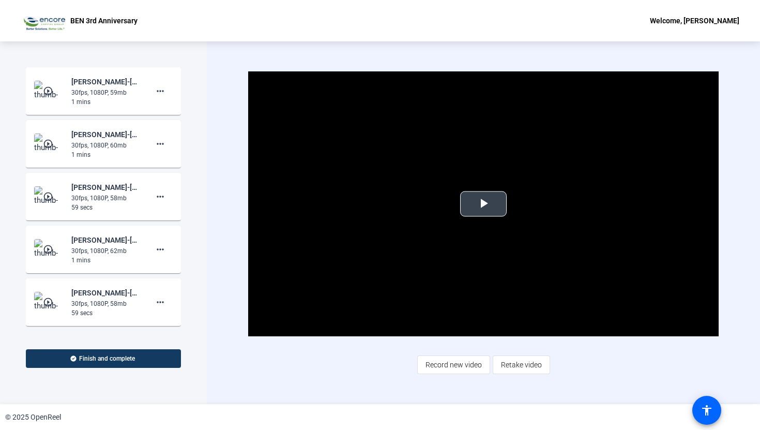
click at [483, 204] on span "Video Player" at bounding box center [483, 204] width 0 height 0
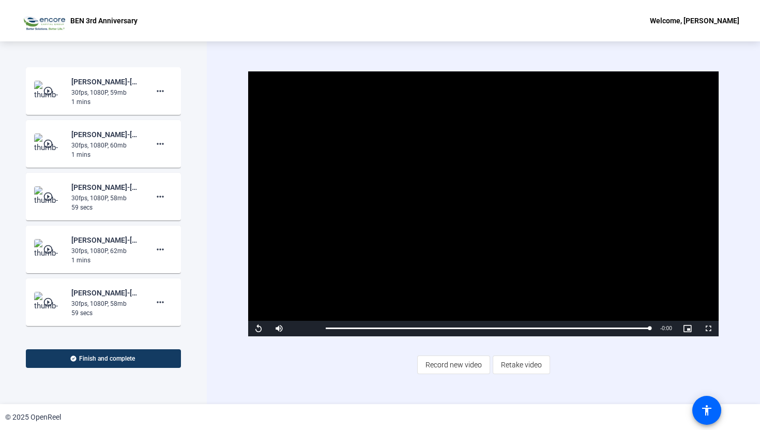
click at [50, 301] on mat-icon "play_circle_outline" at bounding box center [49, 302] width 12 height 10
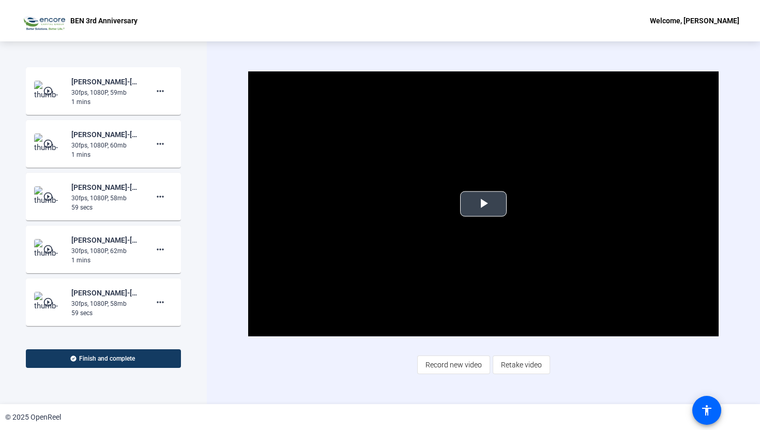
click at [483, 204] on span "Video Player" at bounding box center [483, 204] width 0 height 0
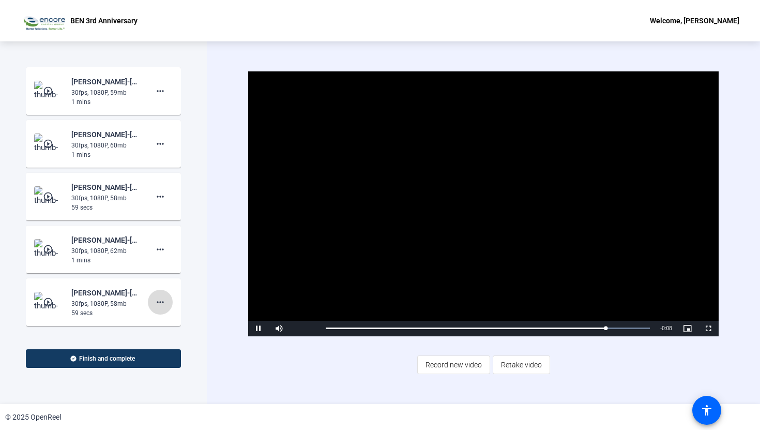
click at [165, 306] on mat-icon "more_horiz" at bounding box center [160, 302] width 12 height 12
click at [170, 324] on span "Delete clip" at bounding box center [176, 323] width 41 height 12
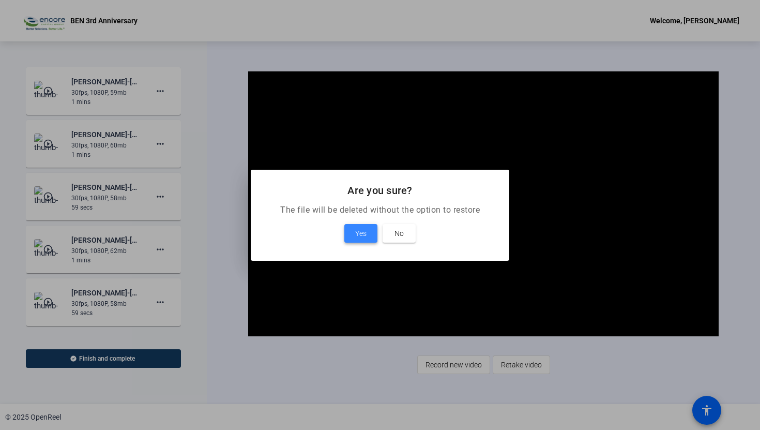
click at [375, 230] on span at bounding box center [360, 233] width 33 height 25
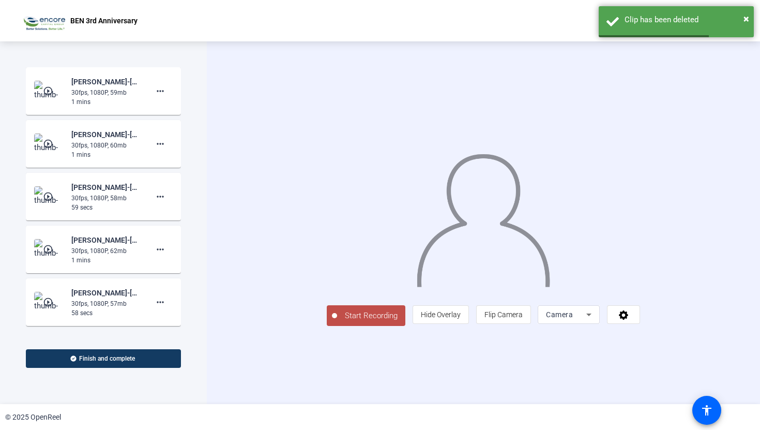
click at [44, 300] on mat-icon "play_circle_outline" at bounding box center [49, 302] width 12 height 10
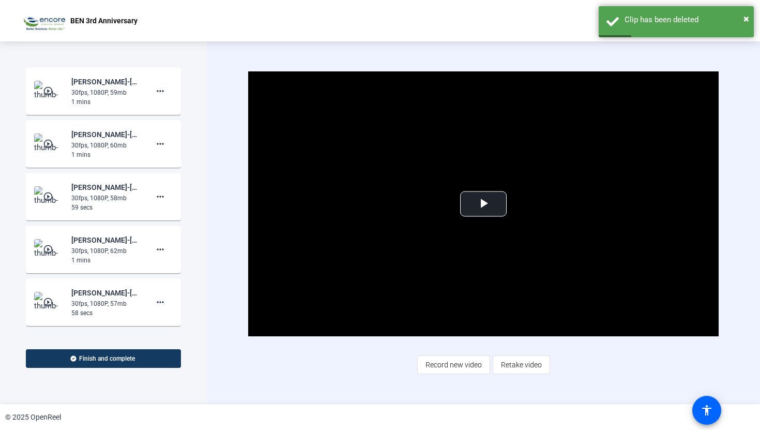
click at [46, 300] on mat-icon "play_circle_outline" at bounding box center [49, 302] width 12 height 10
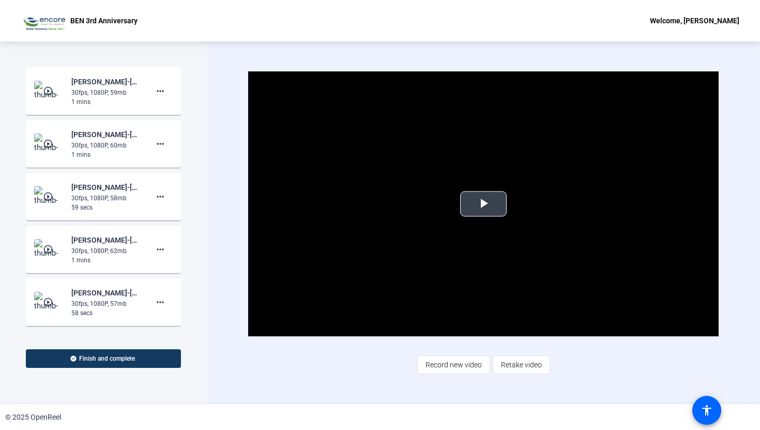
click at [483, 204] on span "Video Player" at bounding box center [483, 204] width 0 height 0
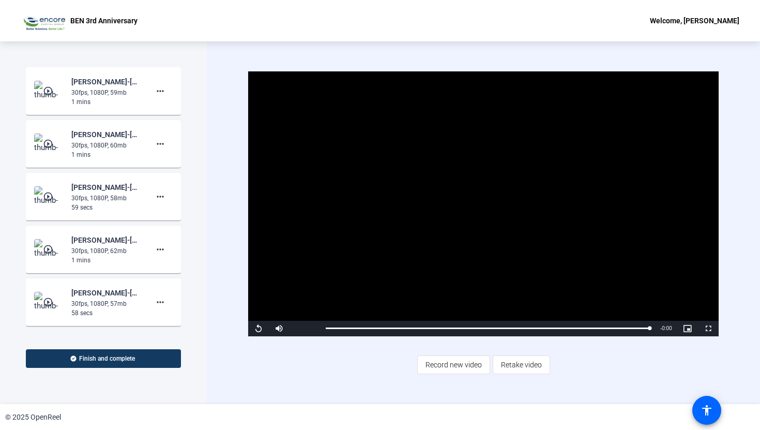
click at [46, 249] on mat-icon "play_circle_outline" at bounding box center [49, 249] width 12 height 10
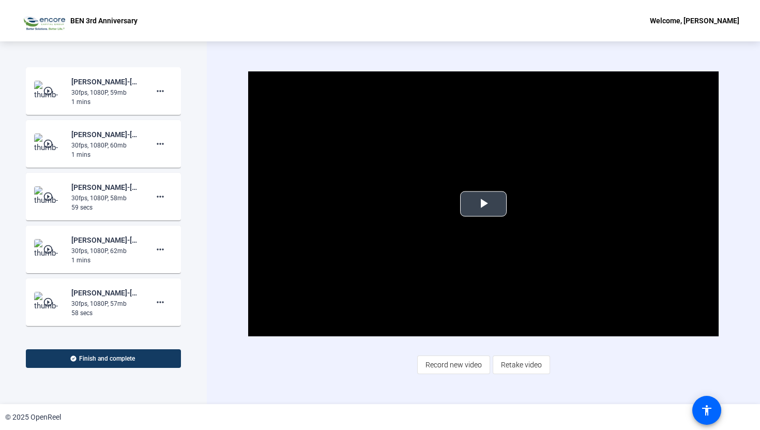
click at [483, 204] on span "Video Player" at bounding box center [483, 204] width 0 height 0
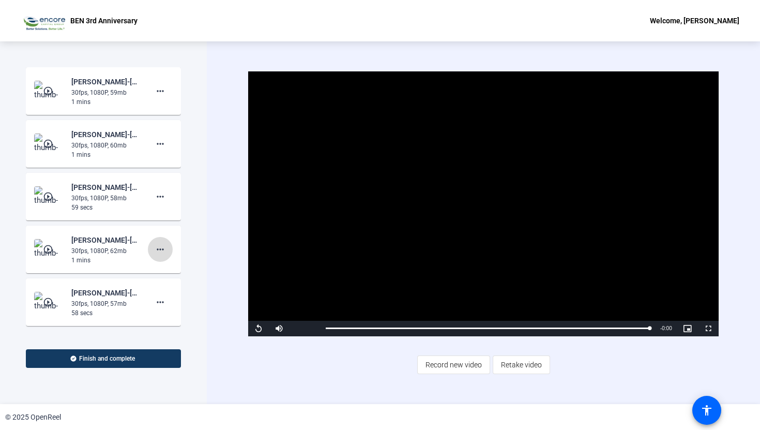
click at [162, 250] on mat-icon "more_horiz" at bounding box center [160, 249] width 12 height 12
click at [169, 267] on span "Delete clip" at bounding box center [176, 271] width 41 height 12
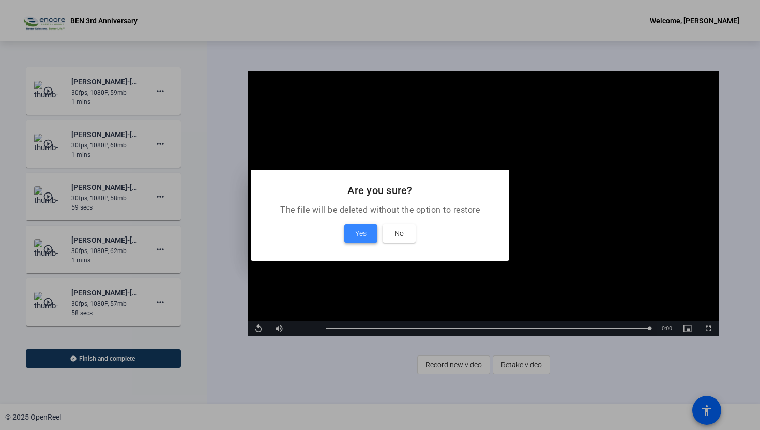
click at [362, 232] on span "Yes" at bounding box center [360, 233] width 11 height 12
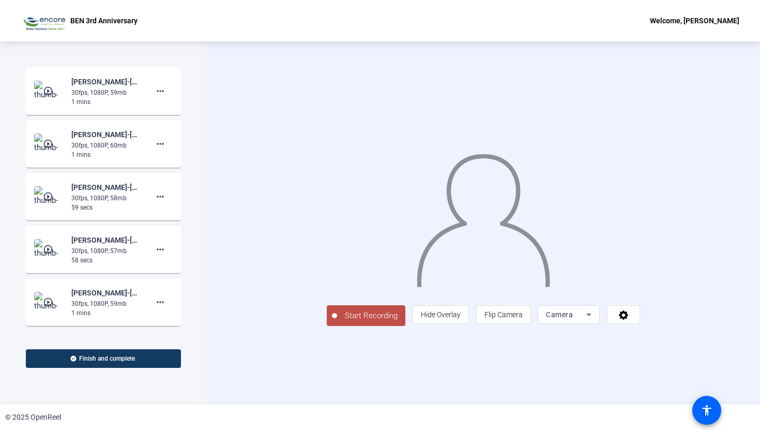
click at [52, 245] on mat-icon "play_circle_outline" at bounding box center [49, 249] width 12 height 10
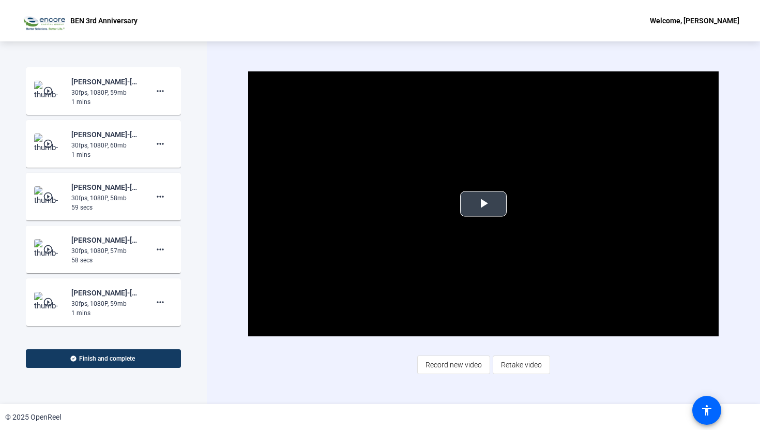
click at [483, 204] on span "Video Player" at bounding box center [483, 204] width 0 height 0
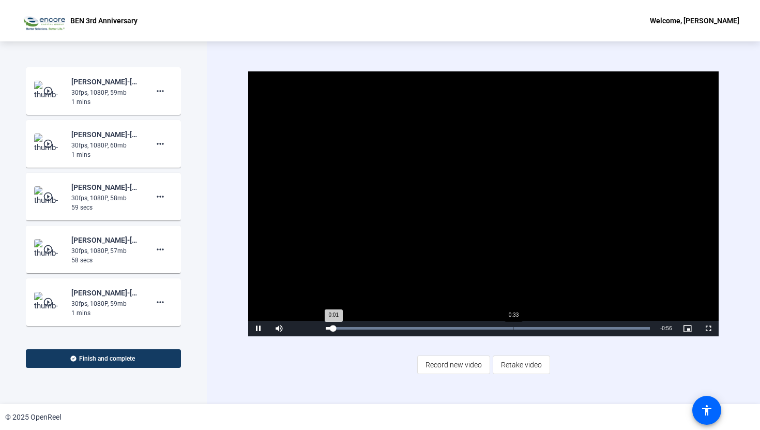
click at [513, 325] on div "Loaded : 100.00% 0:33 0:01" at bounding box center [488, 329] width 335 height 16
click at [47, 197] on mat-icon "play_circle_outline" at bounding box center [49, 196] width 12 height 10
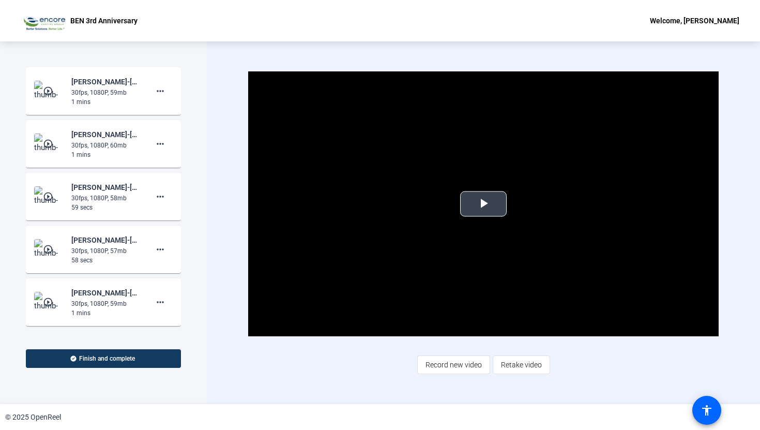
click at [483, 204] on span "Video Player" at bounding box center [483, 204] width 0 height 0
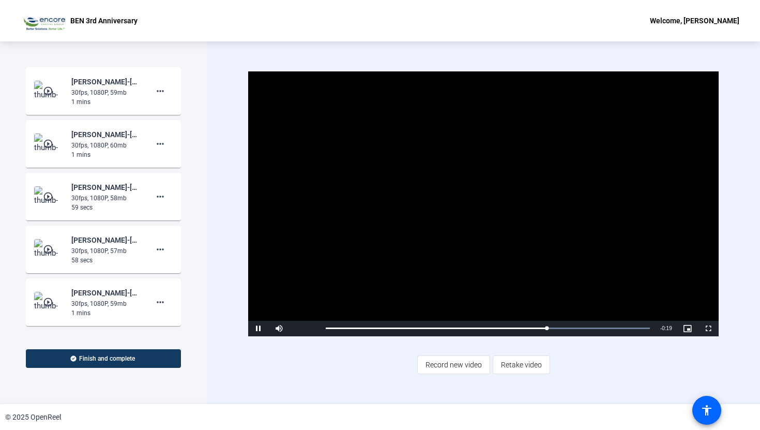
click at [51, 86] on mat-icon "play_circle_outline" at bounding box center [49, 91] width 12 height 10
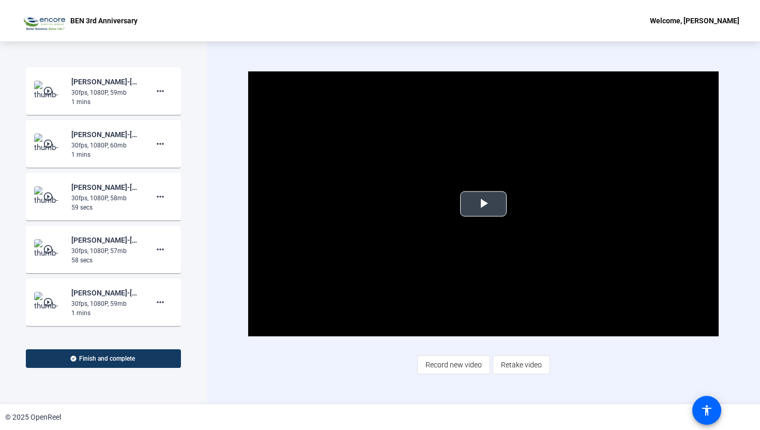
click at [483, 204] on span "Video Player" at bounding box center [483, 204] width 0 height 0
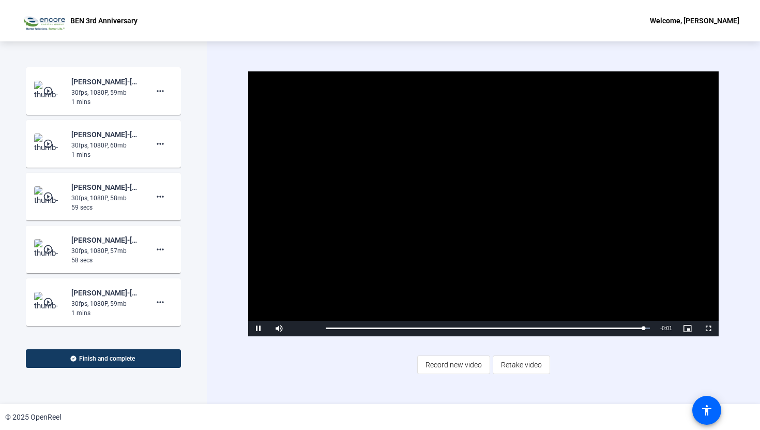
click at [46, 143] on mat-icon "play_circle_outline" at bounding box center [49, 144] width 12 height 10
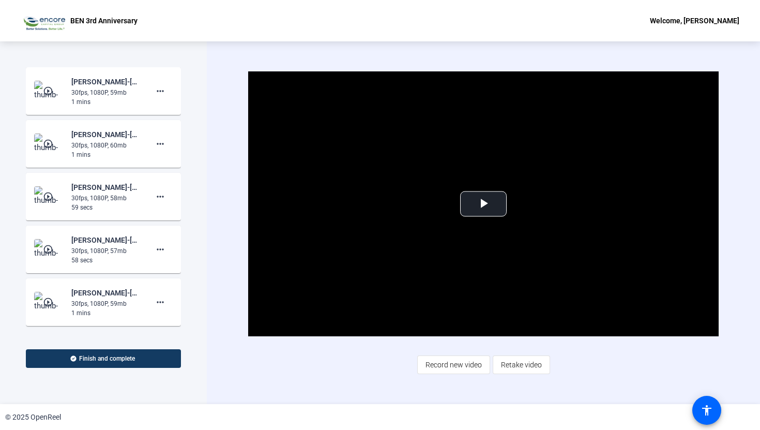
click at [46, 143] on mat-icon "play_circle_outline" at bounding box center [49, 144] width 12 height 10
click at [483, 204] on span "Video Player" at bounding box center [483, 204] width 0 height 0
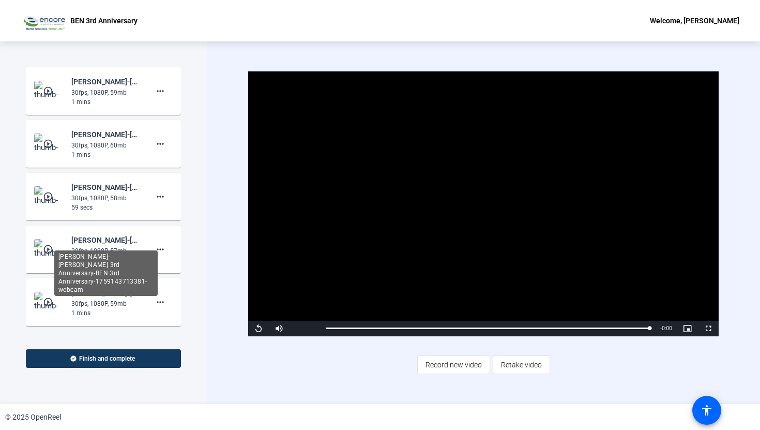
click at [96, 244] on div "[PERSON_NAME]-[PERSON_NAME] 3rd Anniversary-BEN 3rd Anniversary-1759143713381-w…" at bounding box center [105, 240] width 69 height 12
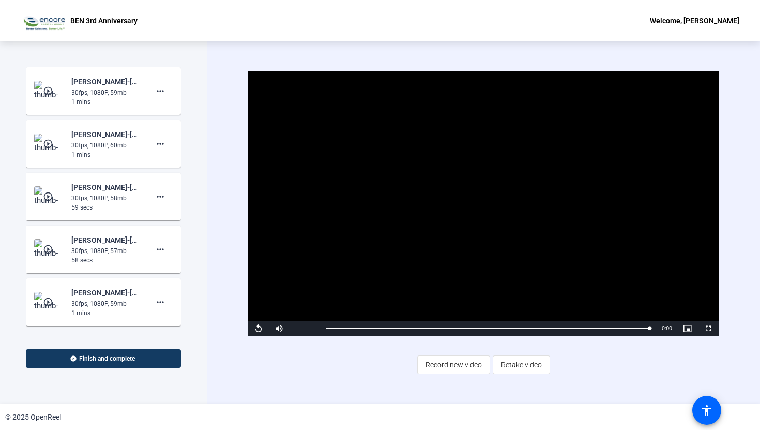
click at [49, 248] on mat-icon "play_circle_outline" at bounding box center [49, 249] width 12 height 10
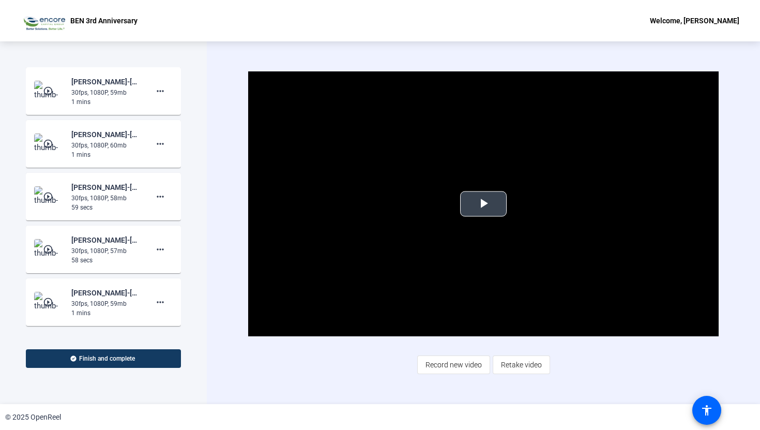
click at [483, 204] on span "Video Player" at bounding box center [483, 204] width 0 height 0
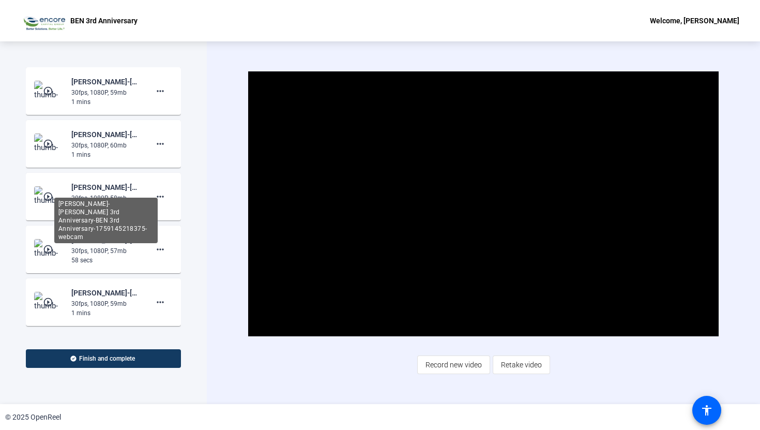
click at [86, 200] on div "[PERSON_NAME]-[PERSON_NAME] 3rd Anniversary-BEN 3rd Anniversary-1759145218375-w…" at bounding box center [105, 221] width 103 height 46
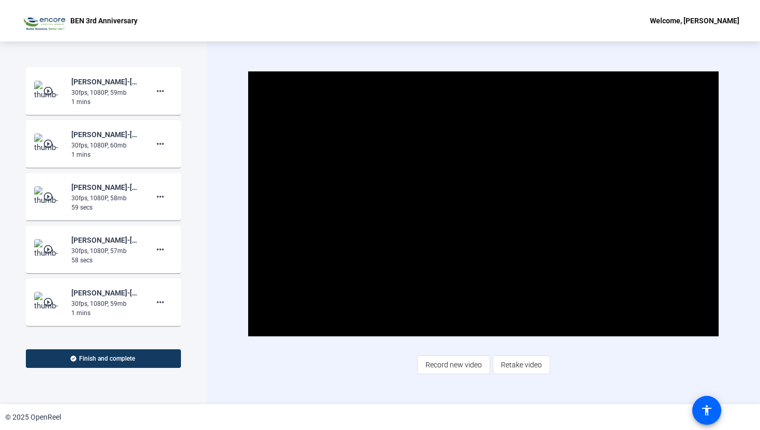
click at [47, 196] on mat-icon "play_circle_outline" at bounding box center [49, 196] width 12 height 10
click at [483, 204] on span "Video Player" at bounding box center [483, 204] width 0 height 0
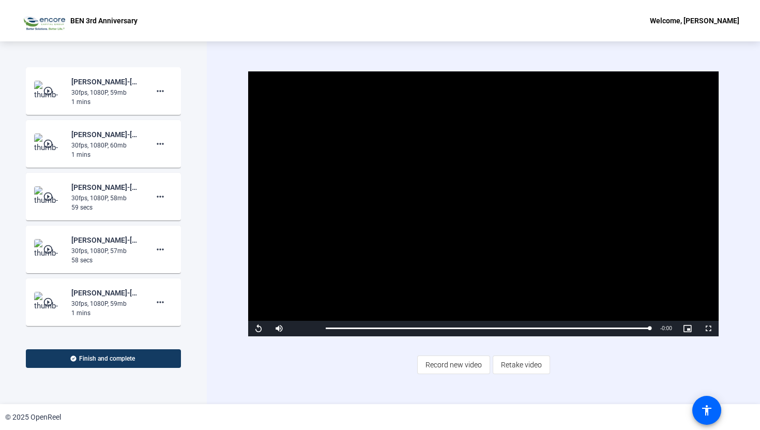
click at [53, 245] on mat-icon "play_circle_outline" at bounding box center [49, 249] width 12 height 10
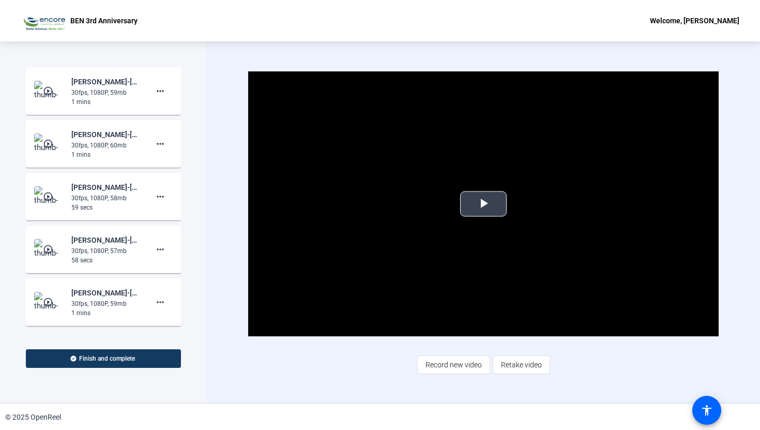
click at [483, 204] on span "Video Player" at bounding box center [483, 204] width 0 height 0
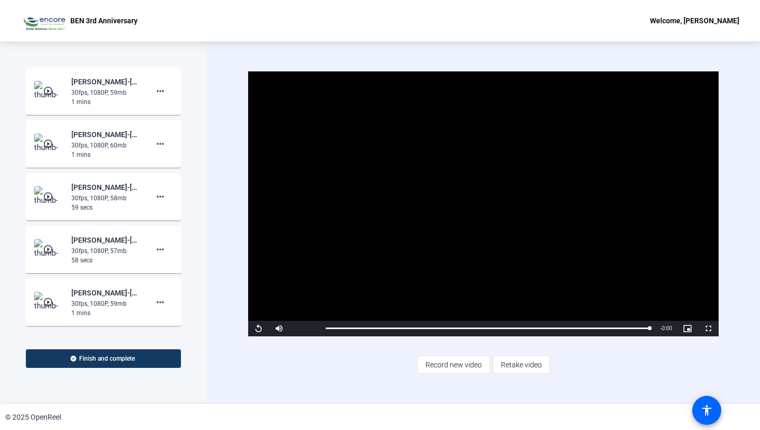
click at [47, 88] on mat-icon "play_circle_outline" at bounding box center [49, 91] width 12 height 10
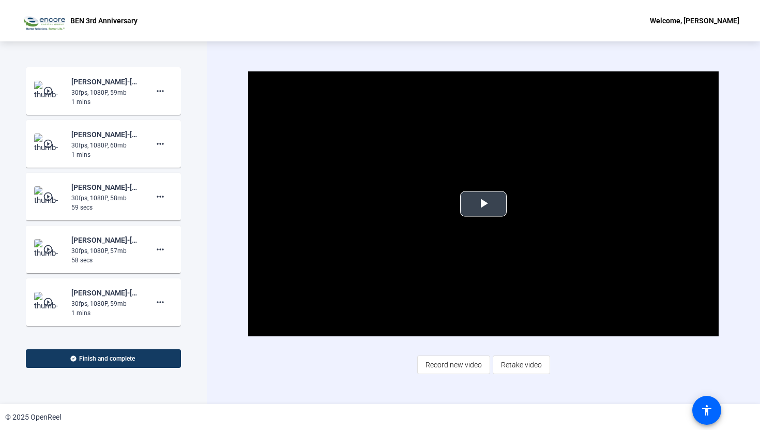
click at [483, 204] on span "Video Player" at bounding box center [483, 204] width 0 height 0
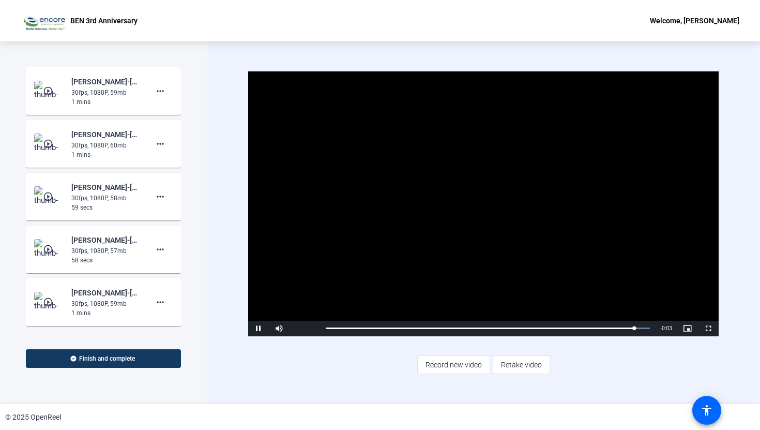
click at [46, 148] on mat-icon "play_circle_outline" at bounding box center [49, 144] width 12 height 10
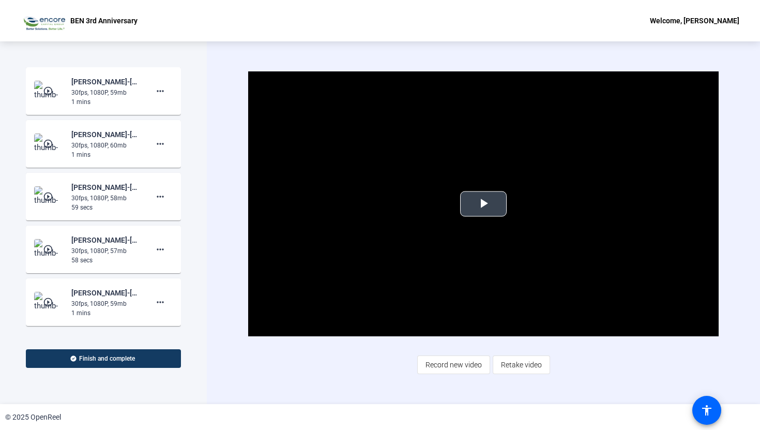
click at [483, 204] on span "Video Player" at bounding box center [483, 204] width 0 height 0
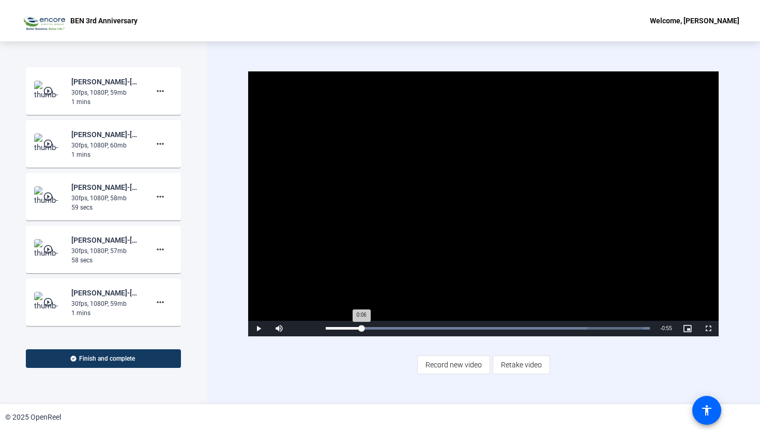
click at [361, 330] on div "Loaded : 100.00% 0:06 0:06" at bounding box center [488, 329] width 335 height 16
click at [372, 330] on div "Loaded : 100.00% 0:08 0:08" at bounding box center [488, 329] width 335 height 16
click at [382, 330] on div "Loaded : 100.00% 0:10 0:09" at bounding box center [488, 329] width 335 height 16
click at [397, 329] on div "Loaded : 100.00% 0:13 0:12" at bounding box center [488, 329] width 335 height 16
click at [413, 330] on div "Loaded : 100.00% 0:16 0:16" at bounding box center [488, 329] width 335 height 16
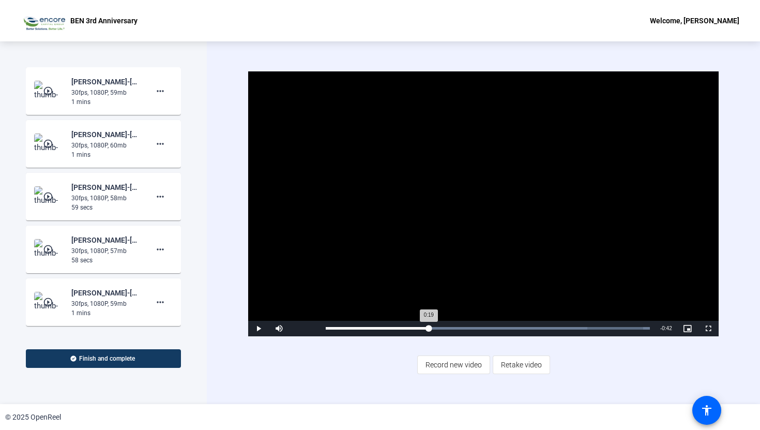
click at [428, 328] on div "Loaded : 100.00% 0:19 0:19" at bounding box center [488, 328] width 324 height 3
click at [442, 327] on div "0:21" at bounding box center [442, 328] width 1 height 3
click at [464, 326] on div "Loaded : 100.00% 0:26 0:23" at bounding box center [488, 329] width 335 height 16
click at [484, 330] on div "Loaded : 100.00% 0:29 0:26" at bounding box center [488, 329] width 335 height 16
click at [258, 328] on span "Video Player" at bounding box center [258, 328] width 21 height 0
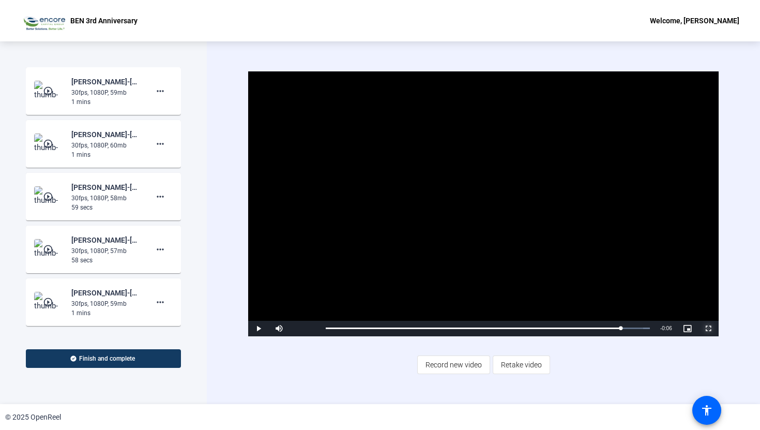
click at [708, 328] on span "Video Player" at bounding box center [708, 328] width 21 height 0
click at [43, 247] on mat-icon "play_circle_outline" at bounding box center [49, 249] width 12 height 10
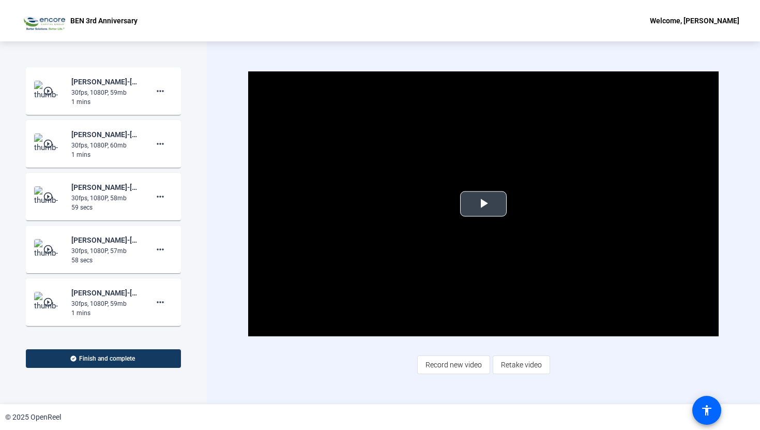
click at [483, 204] on span "Video Player" at bounding box center [483, 204] width 0 height 0
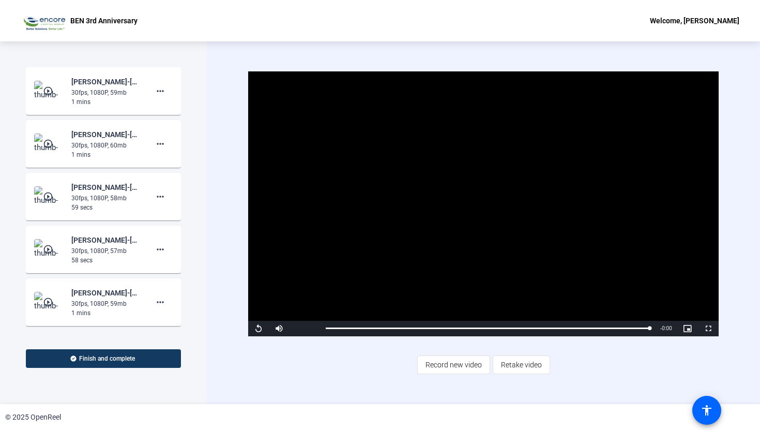
click at [45, 198] on mat-icon "play_circle_outline" at bounding box center [49, 196] width 12 height 10
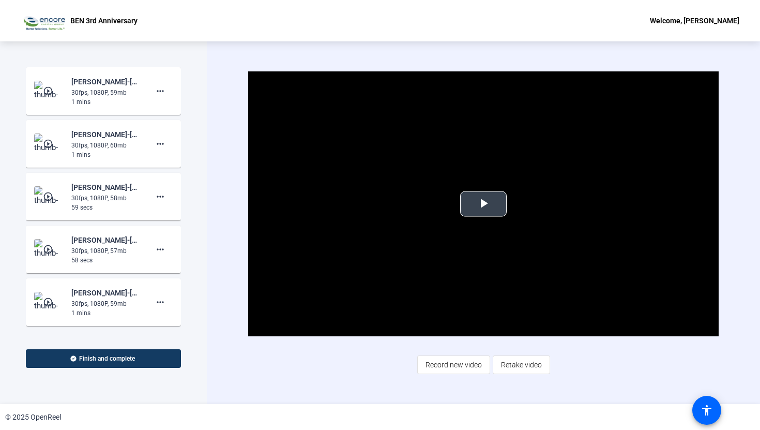
click at [483, 204] on span "Video Player" at bounding box center [483, 204] width 0 height 0
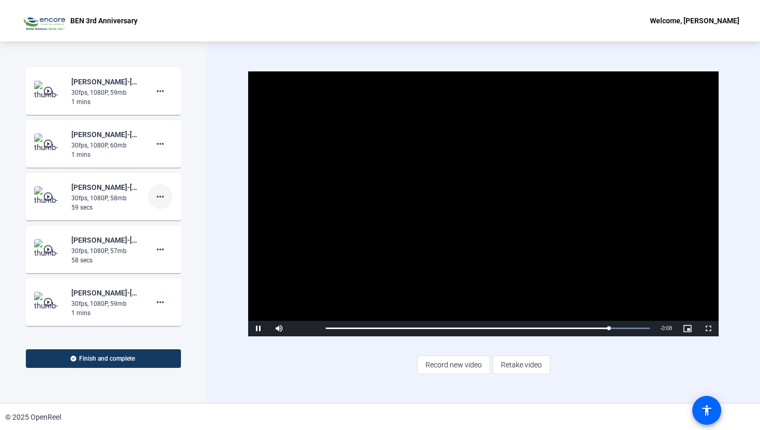
click at [167, 194] on span at bounding box center [160, 196] width 25 height 25
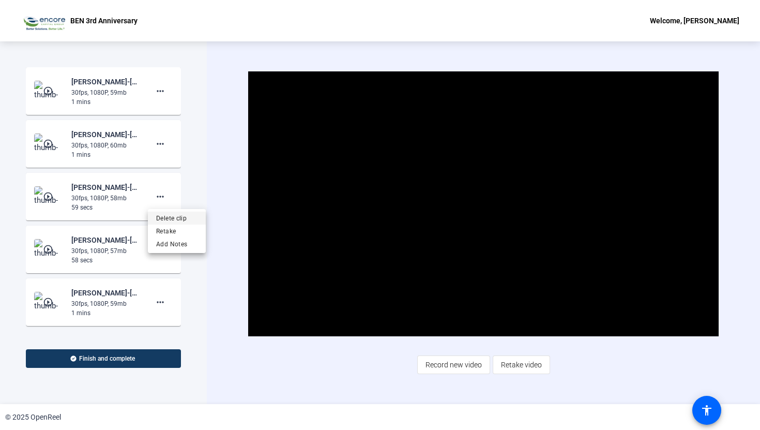
click at [174, 215] on span "Delete clip" at bounding box center [176, 218] width 41 height 12
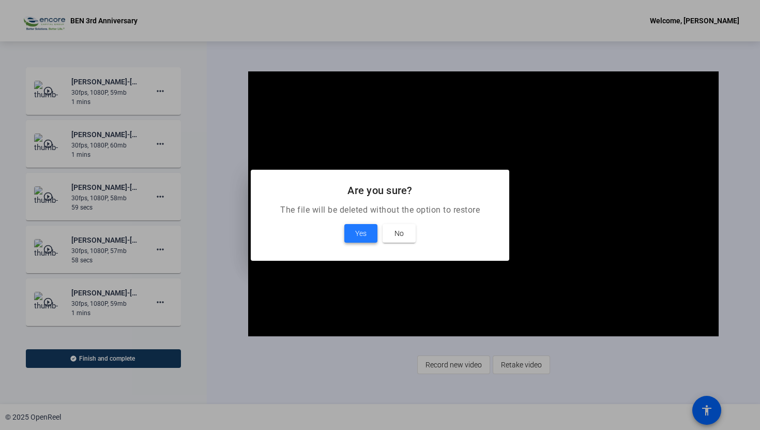
click at [353, 230] on span at bounding box center [360, 233] width 33 height 25
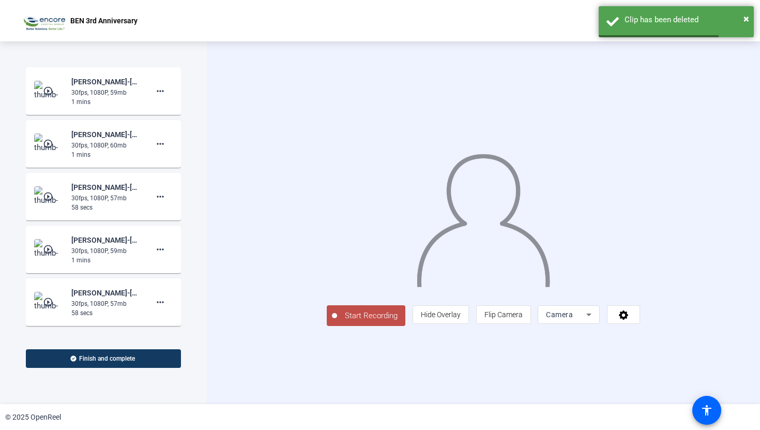
click at [46, 144] on mat-icon "play_circle_outline" at bounding box center [49, 144] width 12 height 10
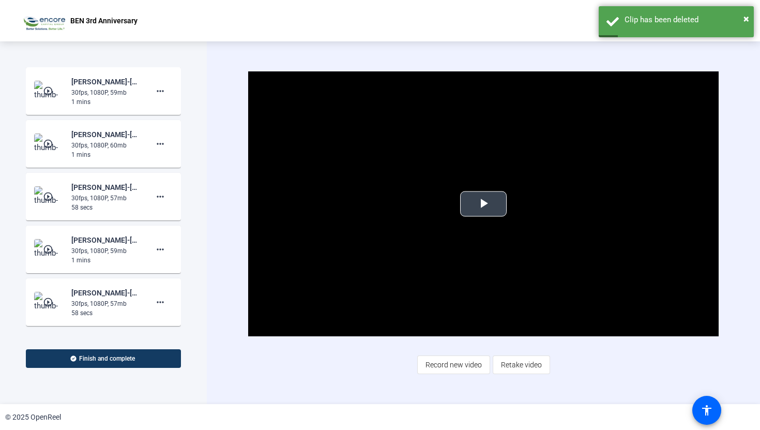
click at [483, 204] on span "Video Player" at bounding box center [483, 204] width 0 height 0
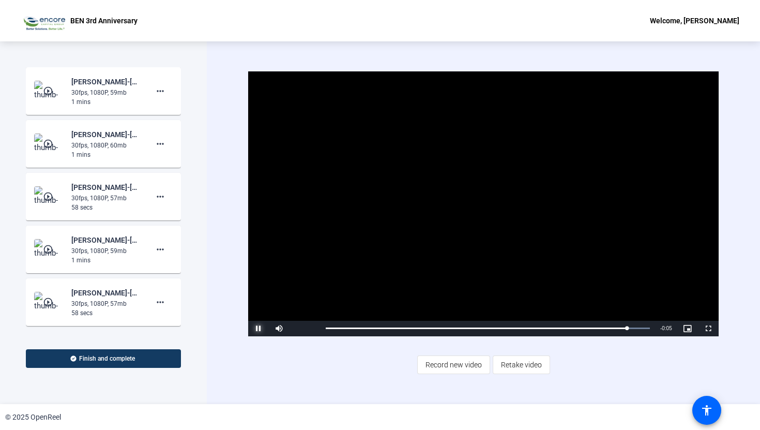
click at [260, 328] on span "Video Player" at bounding box center [258, 328] width 21 height 0
click at [40, 145] on img at bounding box center [49, 143] width 31 height 21
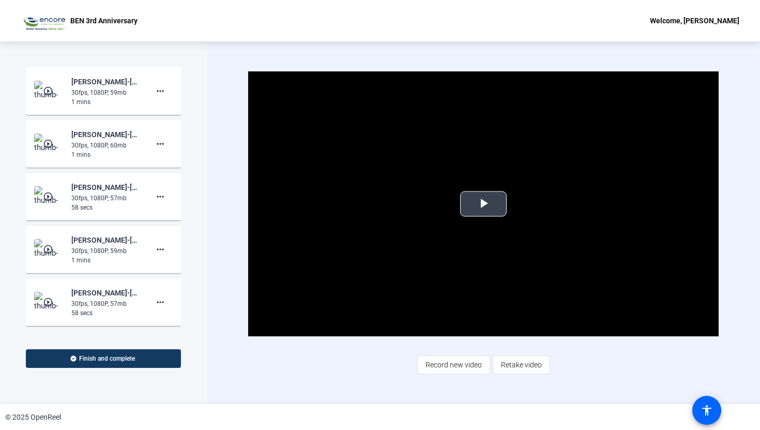
click at [483, 204] on span "Video Player" at bounding box center [483, 204] width 0 height 0
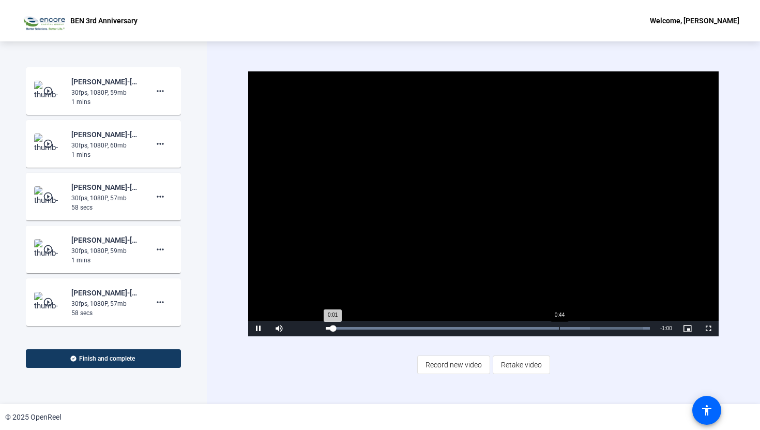
click at [561, 327] on div "Loaded : 100.00% 0:44 0:01" at bounding box center [488, 328] width 324 height 3
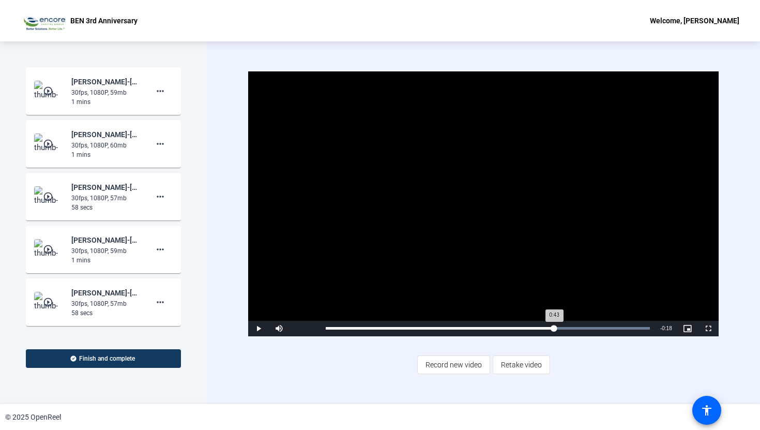
click at [554, 327] on div "Loaded : 100.00% 0:43 0:43" at bounding box center [488, 328] width 324 height 3
click at [554, 327] on div "0:43" at bounding box center [554, 328] width 1 height 3
click at [517, 328] on div "Loaded : 100.00% 0:35 0:43" at bounding box center [488, 328] width 324 height 3
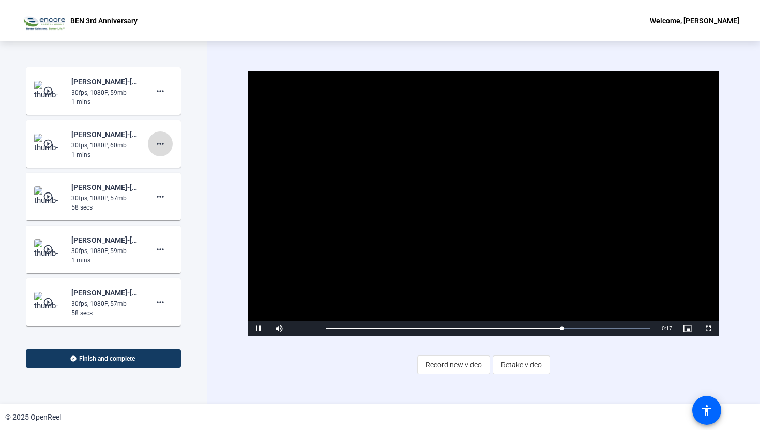
click at [160, 143] on mat-icon "more_horiz" at bounding box center [160, 144] width 12 height 12
click at [173, 163] on span "Delete clip" at bounding box center [176, 165] width 41 height 12
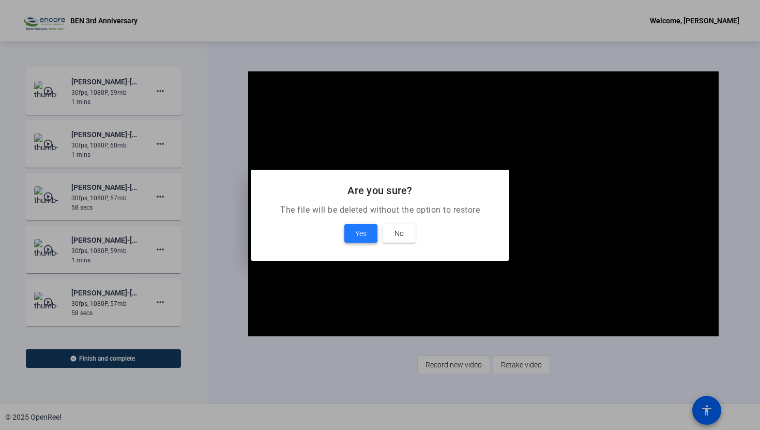
click at [353, 232] on span at bounding box center [360, 233] width 33 height 25
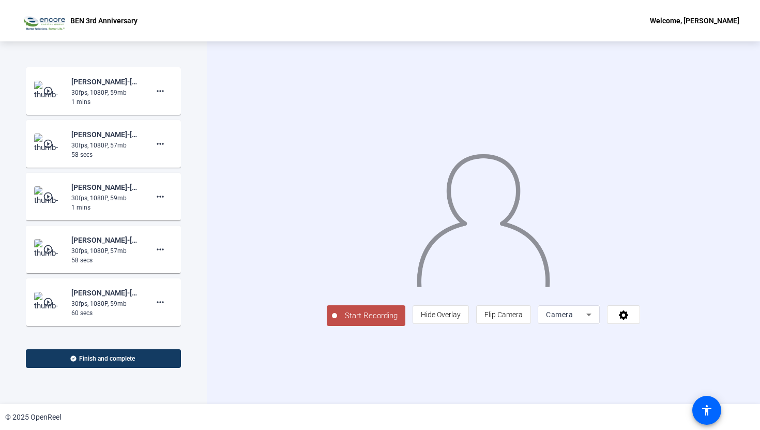
click at [48, 88] on mat-icon "play_circle_outline" at bounding box center [49, 91] width 12 height 10
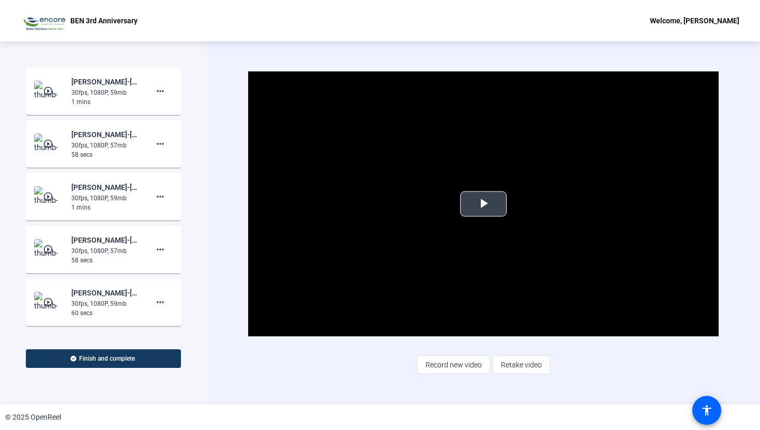
click at [483, 204] on span "Video Player" at bounding box center [483, 204] width 0 height 0
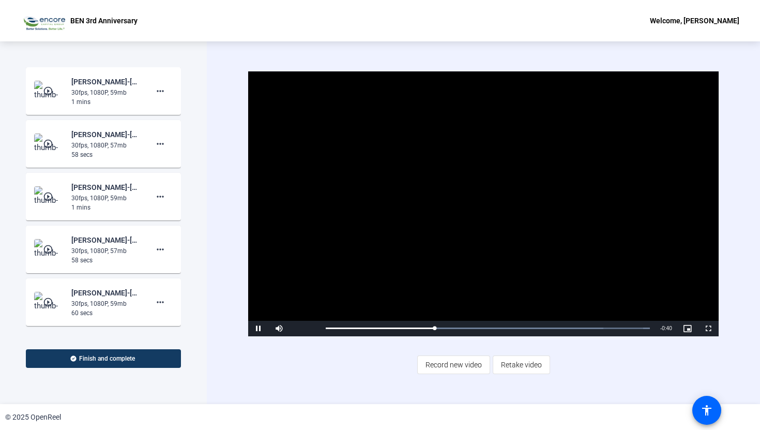
click at [46, 148] on mat-icon "play_circle_outline" at bounding box center [49, 144] width 12 height 10
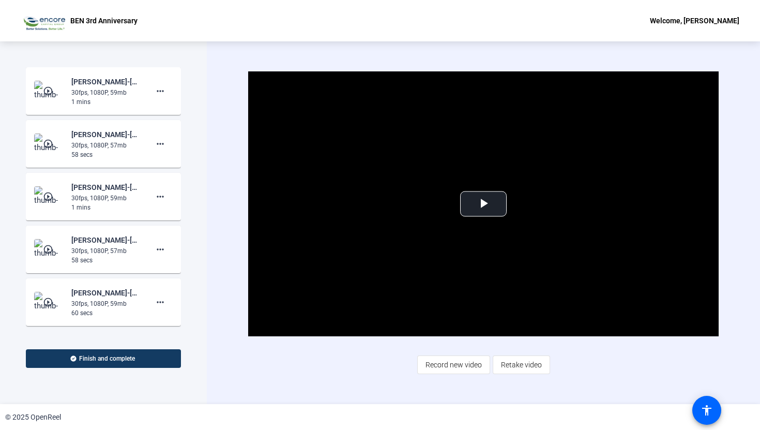
click at [46, 144] on mat-icon "play_circle_outline" at bounding box center [49, 144] width 12 height 10
click at [52, 189] on img at bounding box center [49, 196] width 31 height 21
click at [483, 204] on span "Video Player" at bounding box center [483, 204] width 0 height 0
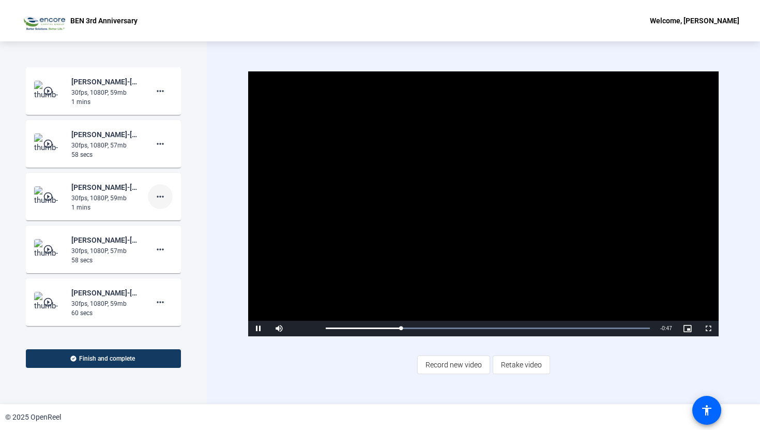
click at [163, 196] on mat-icon "more_horiz" at bounding box center [160, 196] width 12 height 12
click at [171, 218] on span "Delete clip" at bounding box center [176, 218] width 41 height 12
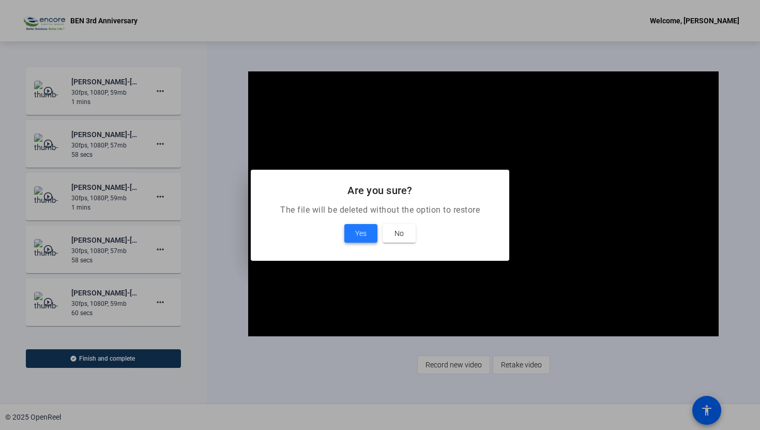
click at [367, 238] on span at bounding box center [360, 233] width 33 height 25
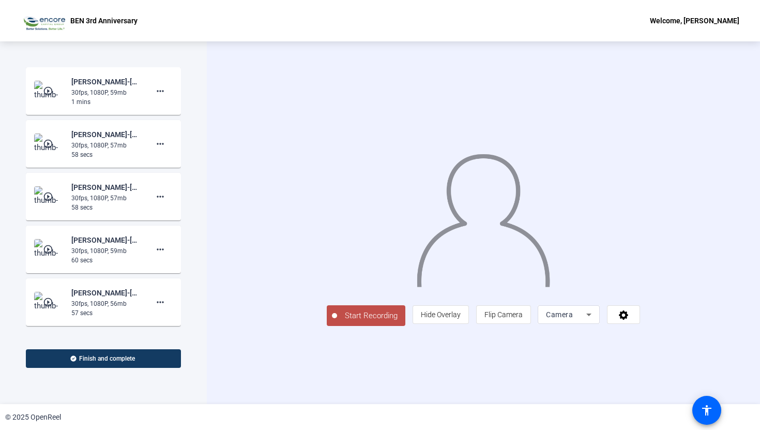
click at [46, 247] on mat-icon "play_circle_outline" at bounding box center [49, 249] width 12 height 10
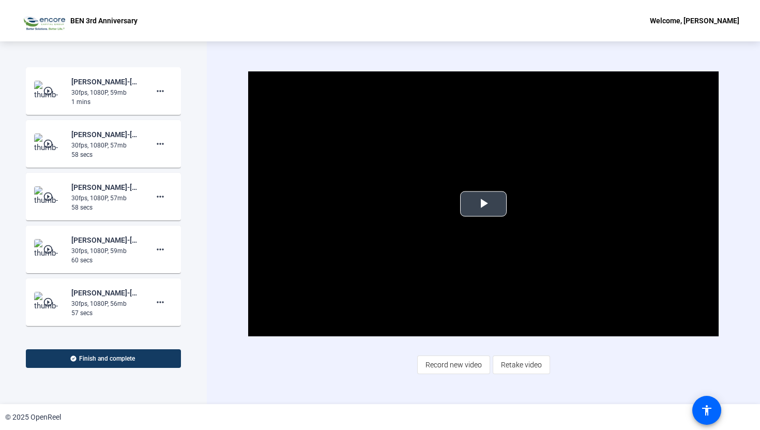
click at [483, 204] on span "Video Player" at bounding box center [483, 204] width 0 height 0
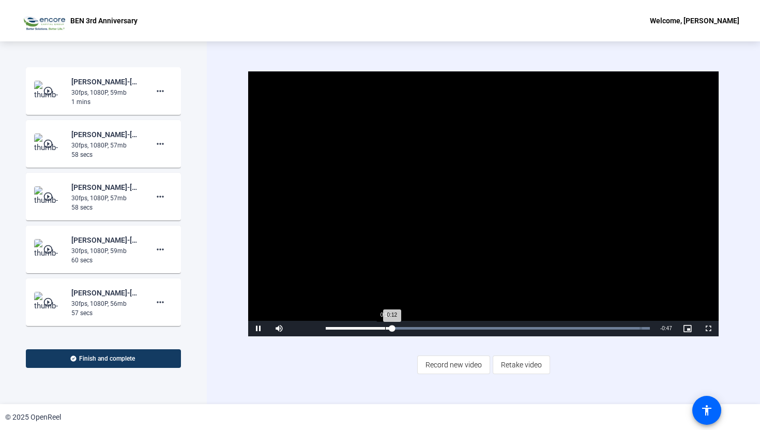
click at [385, 327] on div "Loaded : 100.00% 0:10 0:12" at bounding box center [488, 328] width 324 height 3
click at [381, 328] on div "0:12" at bounding box center [359, 328] width 66 height 3
click at [371, 328] on div "Loaded : 100.00% 0:08 0:11" at bounding box center [488, 328] width 324 height 3
click at [168, 248] on span at bounding box center [160, 249] width 25 height 25
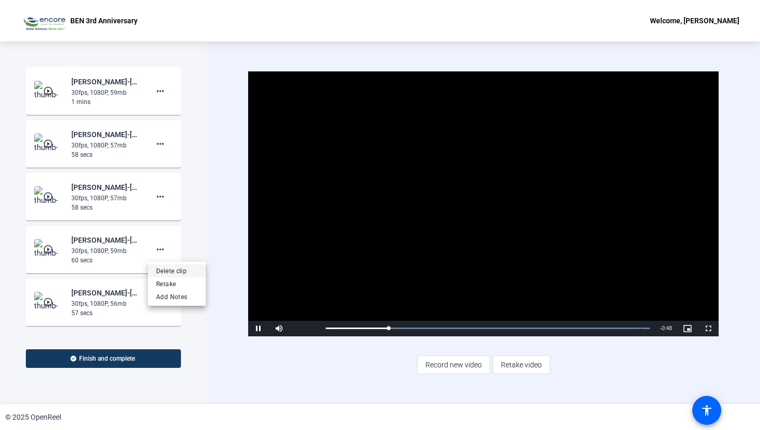
click at [180, 268] on span "Delete clip" at bounding box center [176, 271] width 41 height 12
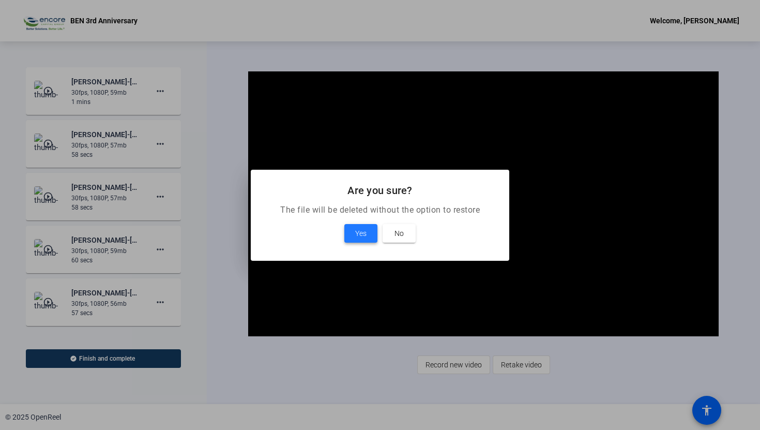
click at [364, 233] on span "Yes" at bounding box center [360, 233] width 11 height 12
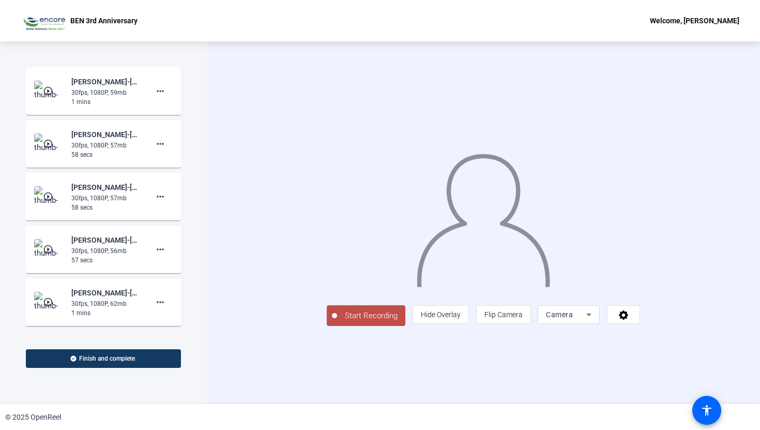
click at [41, 141] on img at bounding box center [49, 143] width 31 height 21
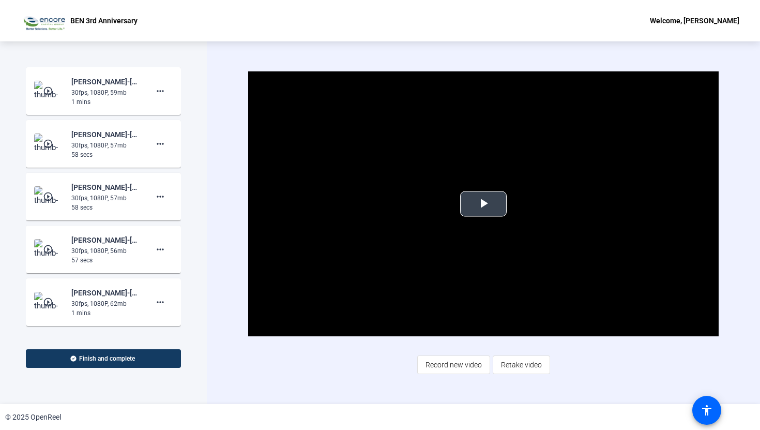
click at [483, 204] on span "Video Player" at bounding box center [483, 204] width 0 height 0
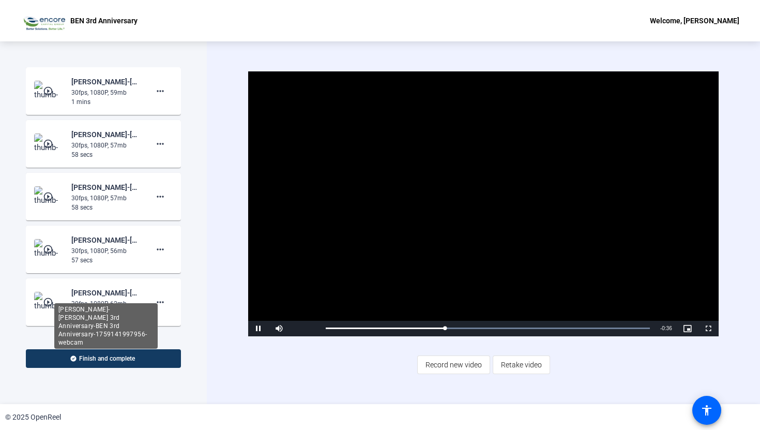
click at [96, 295] on div "[PERSON_NAME]-[PERSON_NAME] 3rd Anniversary-BEN 3rd Anniversary-1759141997956-w…" at bounding box center [105, 292] width 69 height 12
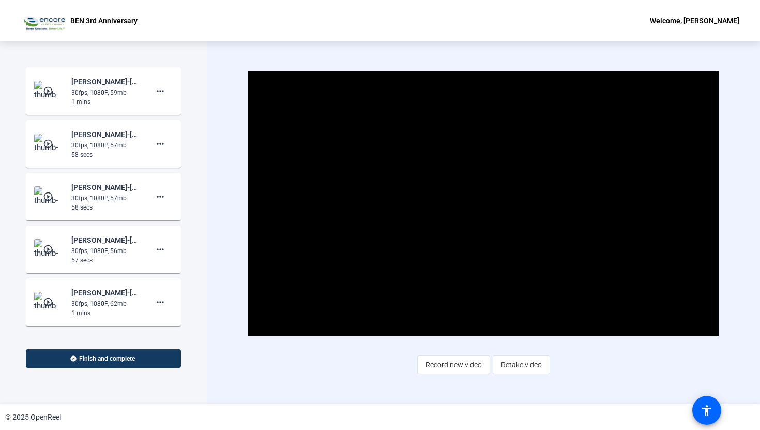
click at [44, 295] on img at bounding box center [49, 302] width 31 height 21
click at [483, 204] on span "Video Player" at bounding box center [483, 204] width 0 height 0
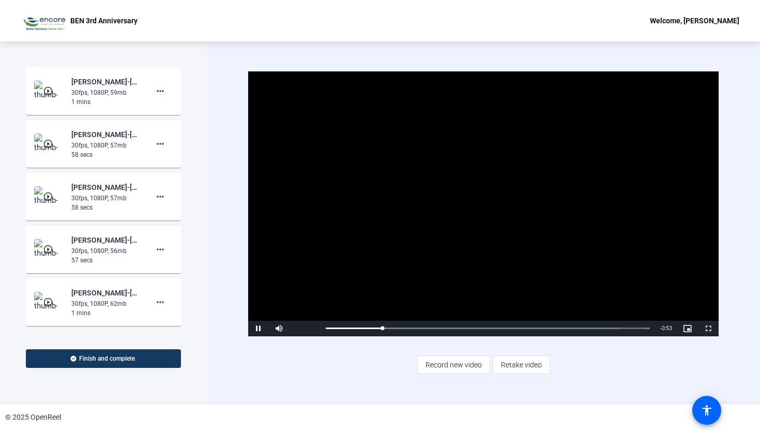
click at [46, 253] on mat-icon "play_circle_outline" at bounding box center [49, 249] width 12 height 10
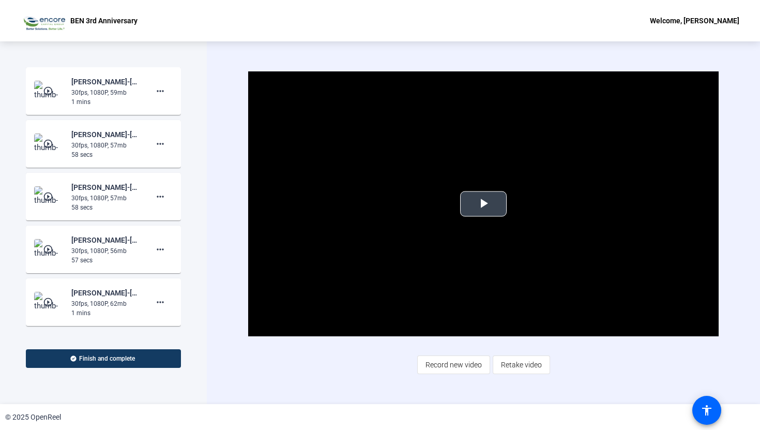
click at [483, 204] on span "Video Player" at bounding box center [483, 204] width 0 height 0
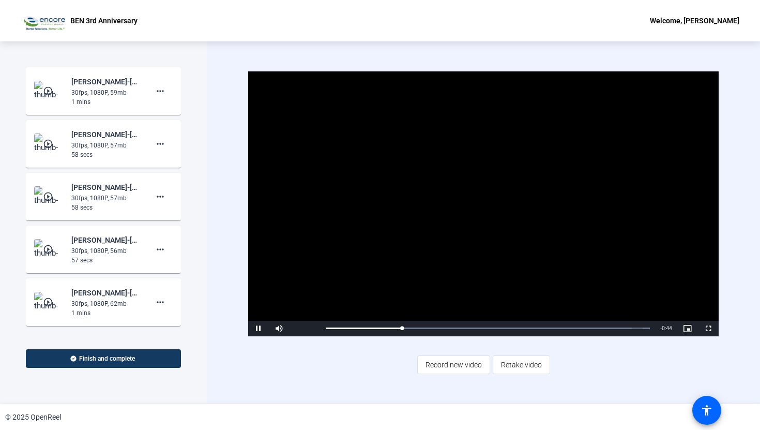
click at [46, 189] on img at bounding box center [49, 196] width 31 height 21
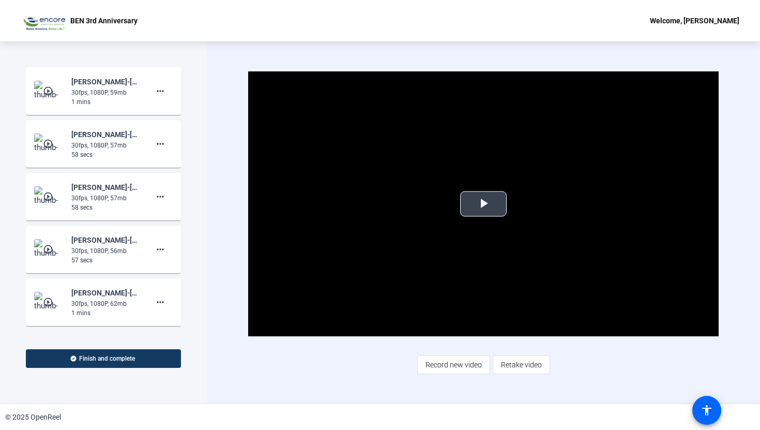
click at [483, 204] on span "Video Player" at bounding box center [483, 204] width 0 height 0
click at [50, 138] on img at bounding box center [49, 143] width 31 height 21
click at [483, 204] on span "Video Player" at bounding box center [483, 204] width 0 height 0
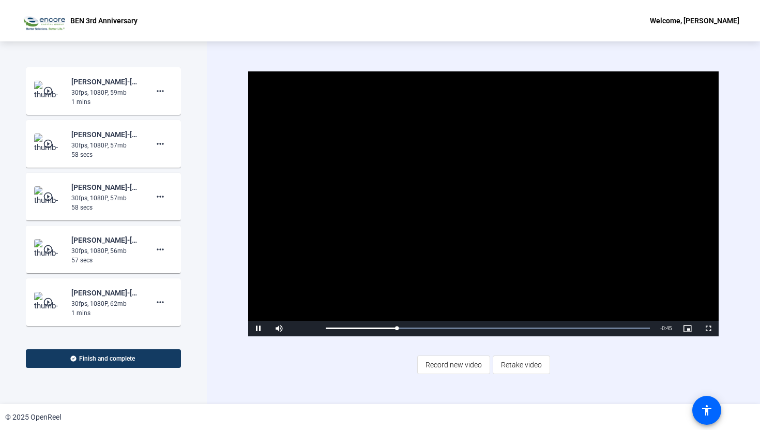
click at [51, 195] on mat-icon "play_circle_outline" at bounding box center [49, 196] width 12 height 10
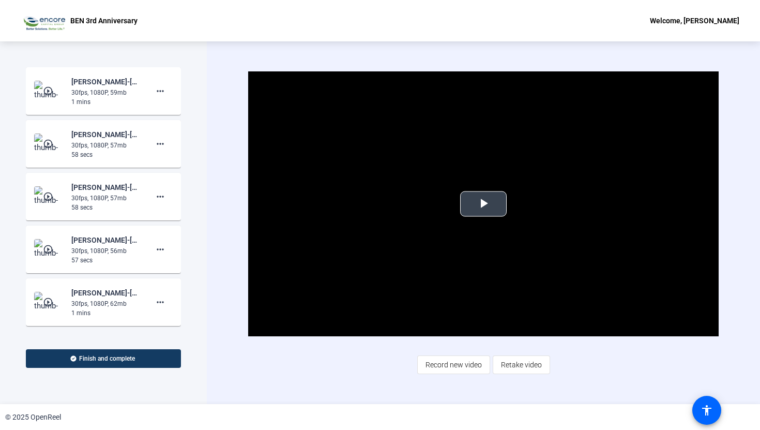
click at [483, 204] on span "Video Player" at bounding box center [483, 204] width 0 height 0
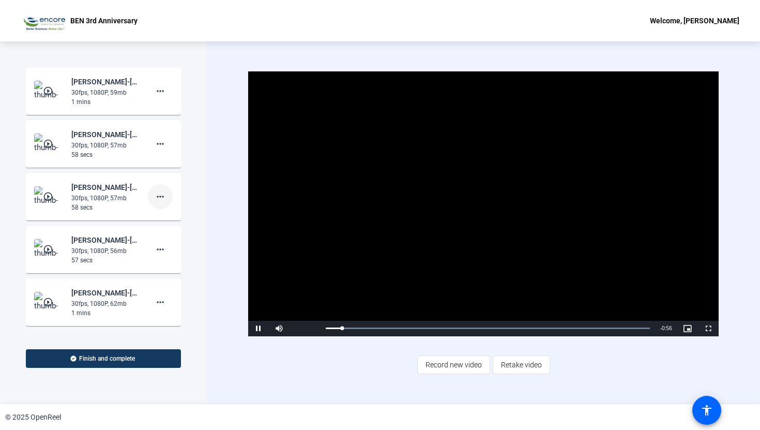
click at [158, 198] on mat-icon "more_horiz" at bounding box center [160, 196] width 12 height 12
click at [164, 219] on span "Delete clip" at bounding box center [176, 218] width 41 height 12
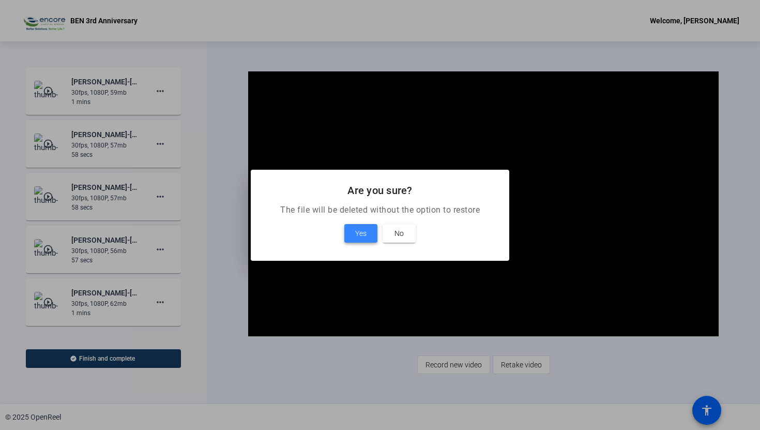
click at [360, 233] on span "Yes" at bounding box center [360, 233] width 11 height 12
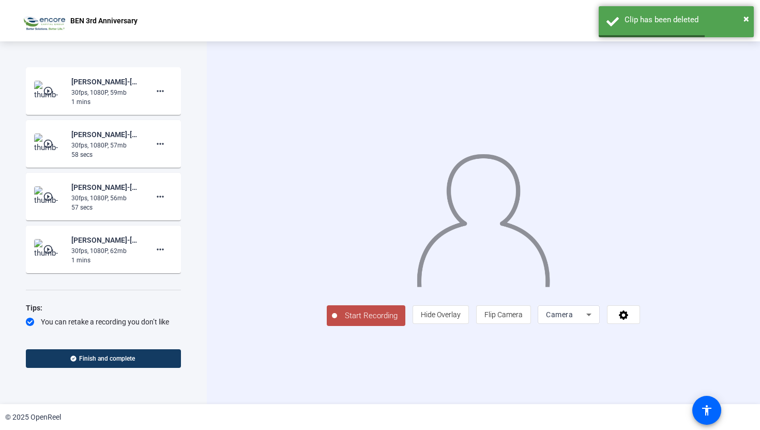
click at [44, 192] on mat-icon "play_circle_outline" at bounding box center [49, 196] width 12 height 10
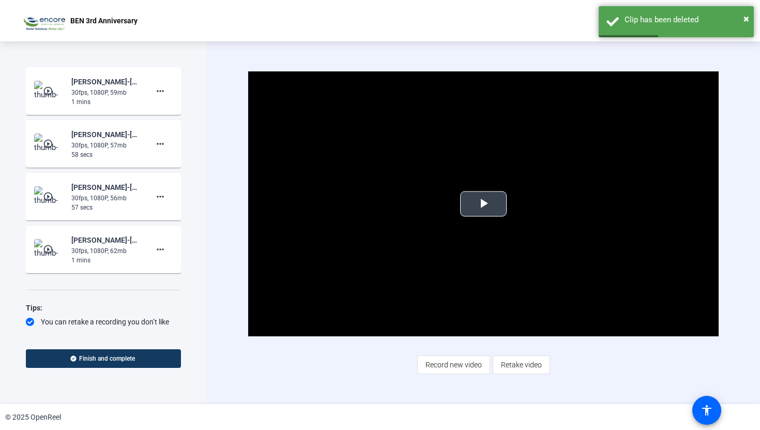
click at [483, 204] on span "Video Player" at bounding box center [483, 204] width 0 height 0
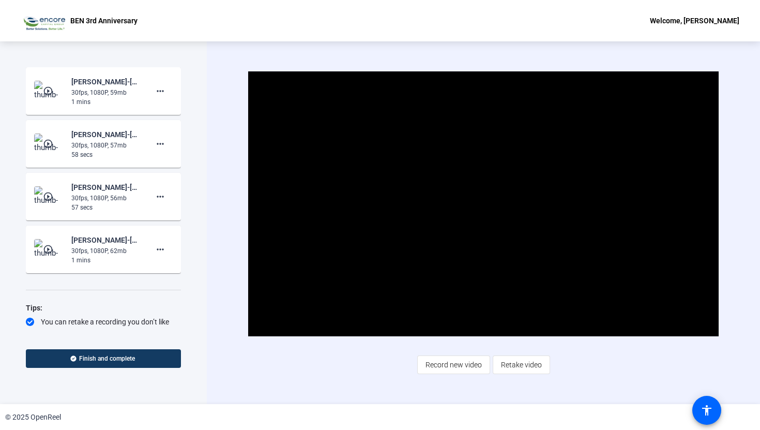
click at [101, 148] on div "30fps, 1080P, 57mb" at bounding box center [105, 145] width 69 height 9
click at [47, 146] on mat-icon "play_circle_outline" at bounding box center [49, 144] width 12 height 10
click at [483, 204] on span "Video Player" at bounding box center [483, 204] width 0 height 0
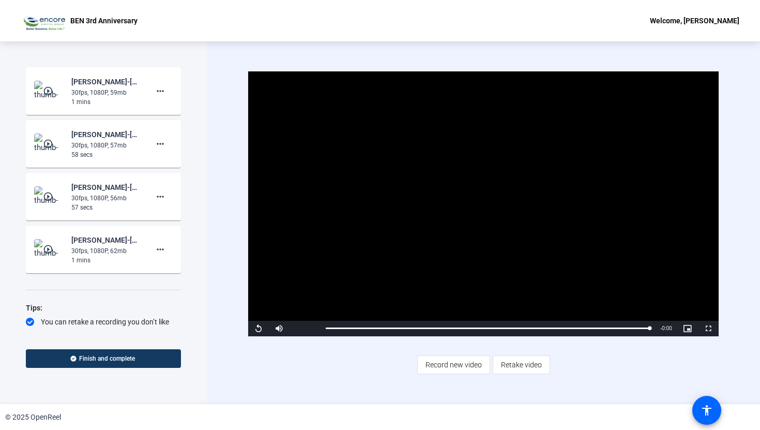
click at [49, 143] on mat-icon "play_circle_outline" at bounding box center [49, 144] width 12 height 10
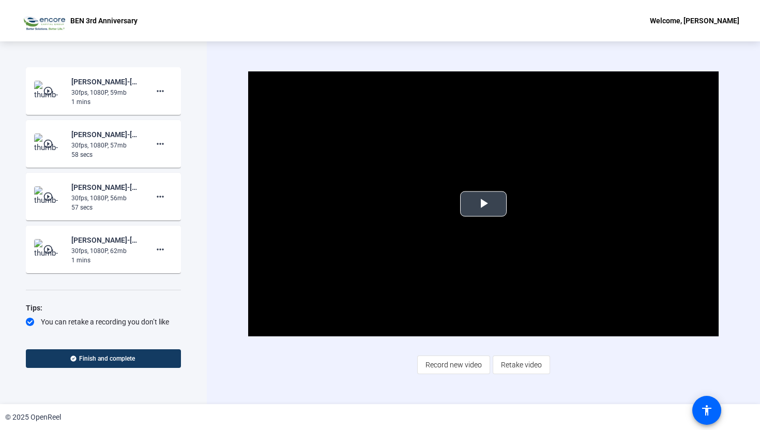
click at [483, 204] on span "Video Player" at bounding box center [483, 204] width 0 height 0
click at [52, 248] on mat-icon "play_circle_outline" at bounding box center [49, 249] width 12 height 10
click at [115, 247] on div "30fps, 1080P, 62mb" at bounding box center [105, 250] width 69 height 9
click at [483, 204] on span "Video Player" at bounding box center [483, 204] width 0 height 0
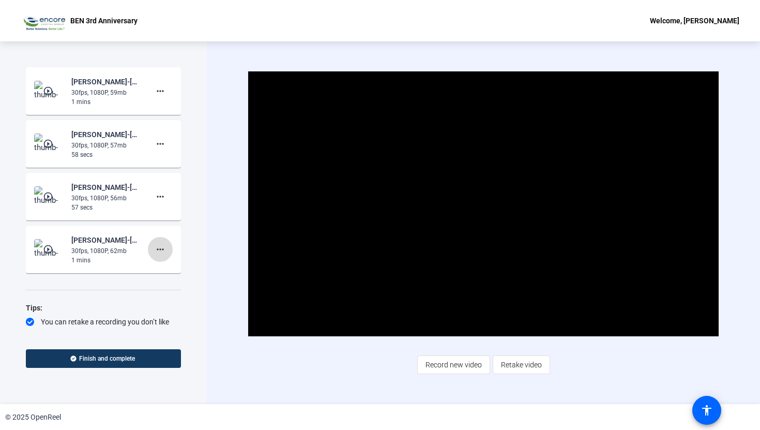
click at [157, 256] on span at bounding box center [160, 249] width 25 height 25
click at [174, 267] on span "Delete clip" at bounding box center [176, 271] width 41 height 12
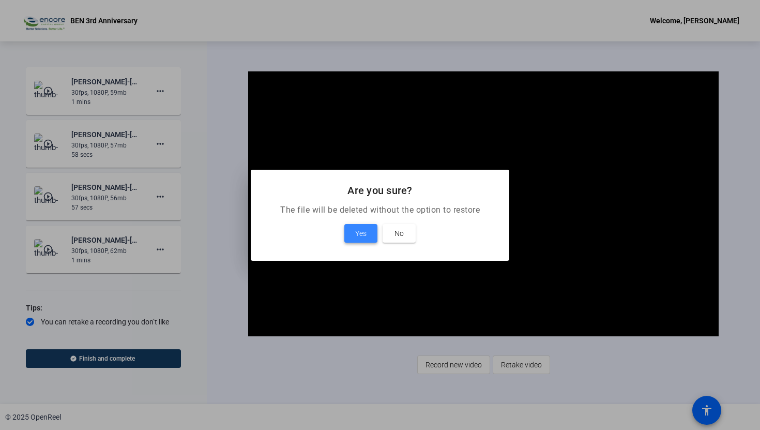
click at [361, 229] on span "Yes" at bounding box center [360, 233] width 11 height 12
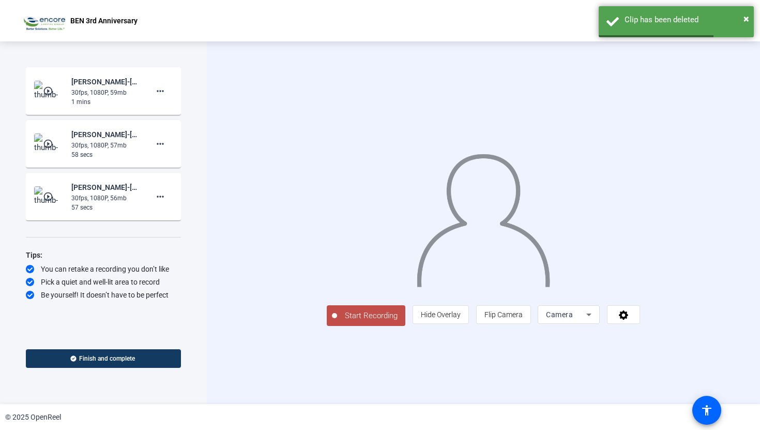
click at [48, 194] on mat-icon "play_circle_outline" at bounding box center [49, 196] width 12 height 10
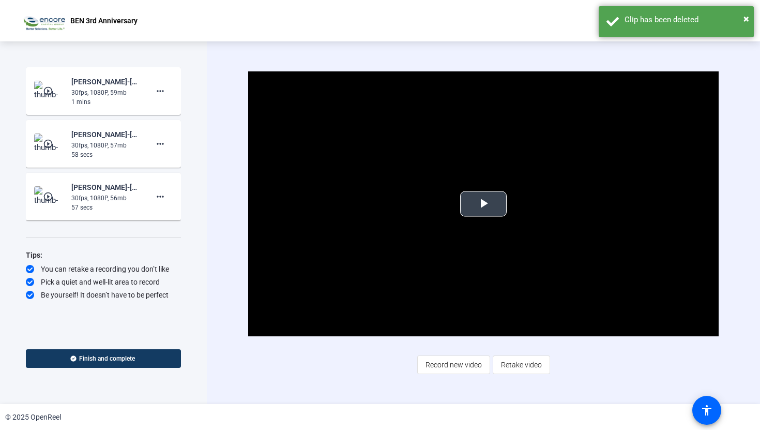
click at [483, 204] on span "Video Player" at bounding box center [483, 204] width 0 height 0
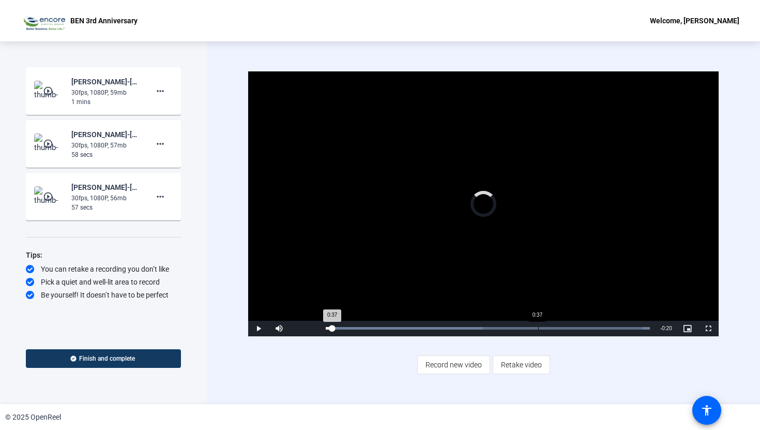
click at [537, 335] on div "Loaded : 100.00% 0:37 0:37" at bounding box center [488, 329] width 335 height 16
click at [157, 200] on mat-icon "more_horiz" at bounding box center [160, 196] width 12 height 12
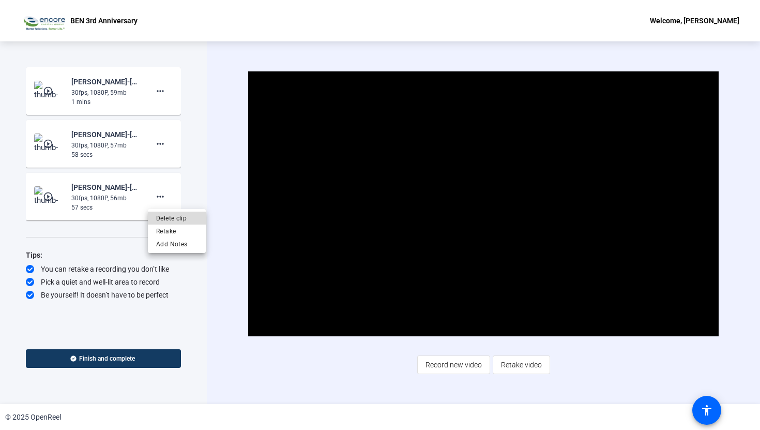
click at [169, 217] on span "Delete clip" at bounding box center [176, 218] width 41 height 12
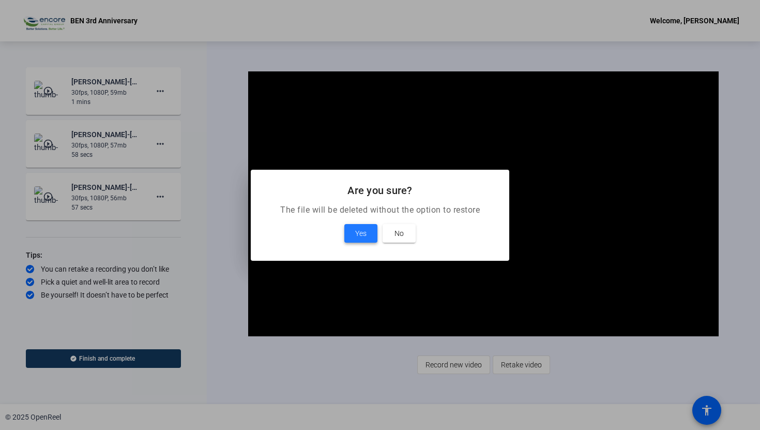
click at [357, 234] on span "Yes" at bounding box center [360, 233] width 11 height 12
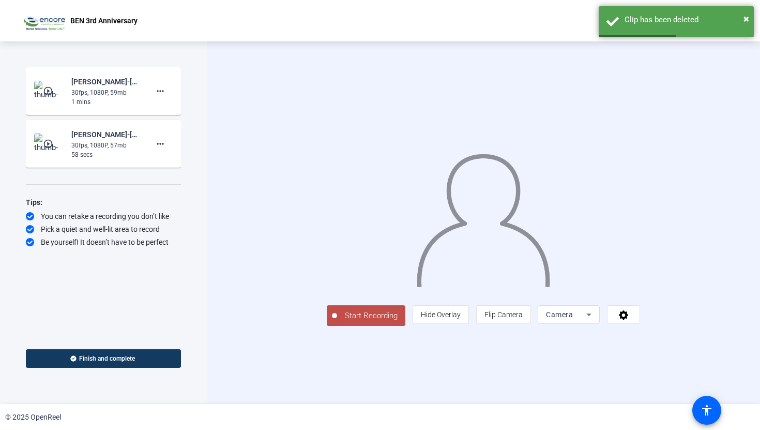
click at [44, 89] on mat-icon "play_circle_outline" at bounding box center [49, 91] width 12 height 10
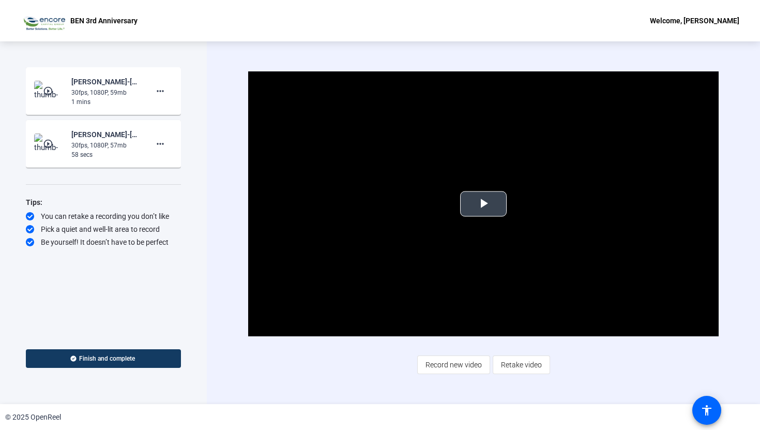
click at [483, 204] on span "Video Player" at bounding box center [483, 204] width 0 height 0
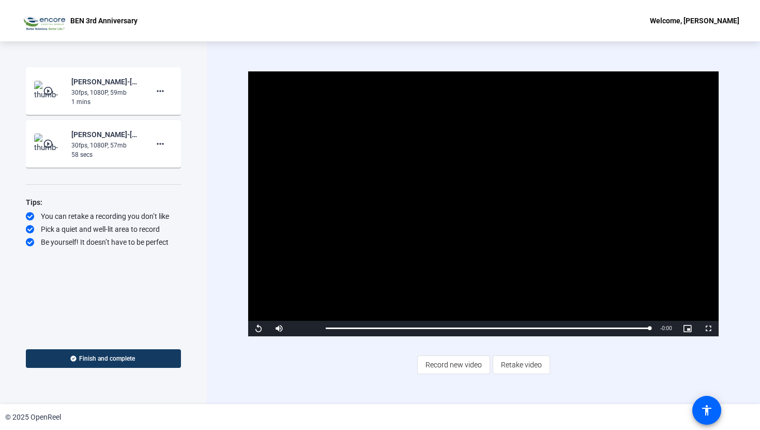
click at [49, 140] on mat-icon "play_circle_outline" at bounding box center [49, 144] width 12 height 10
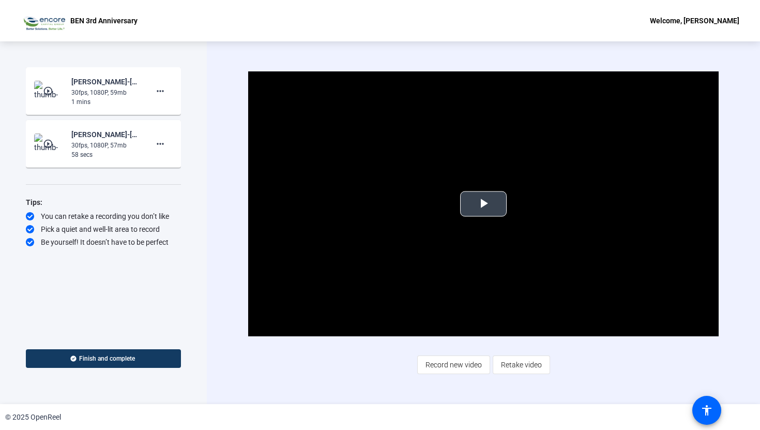
click at [483, 204] on span "Video Player" at bounding box center [483, 204] width 0 height 0
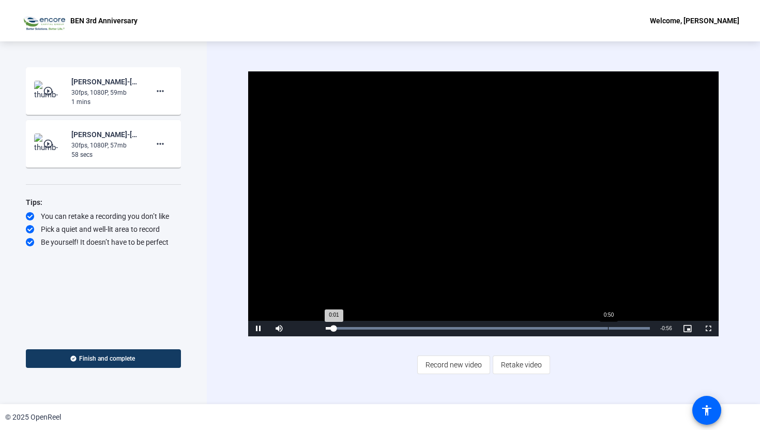
click at [611, 330] on div "Loaded : 100.00% 0:50 0:01" at bounding box center [488, 329] width 335 height 16
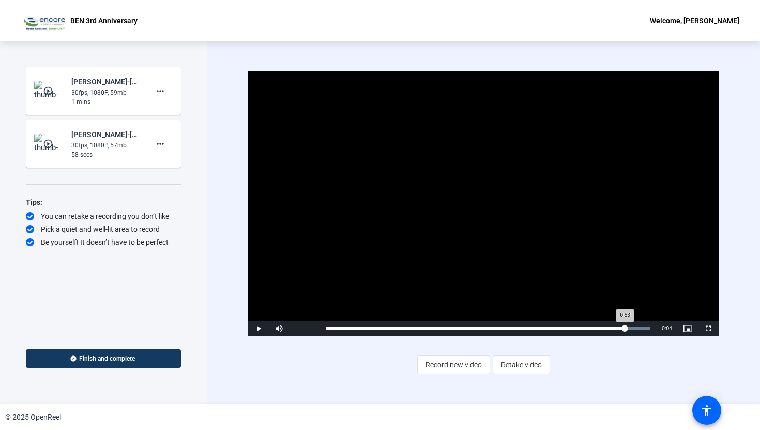
click at [625, 331] on div "Loaded : 100.00% 0:53 0:53" at bounding box center [488, 329] width 335 height 16
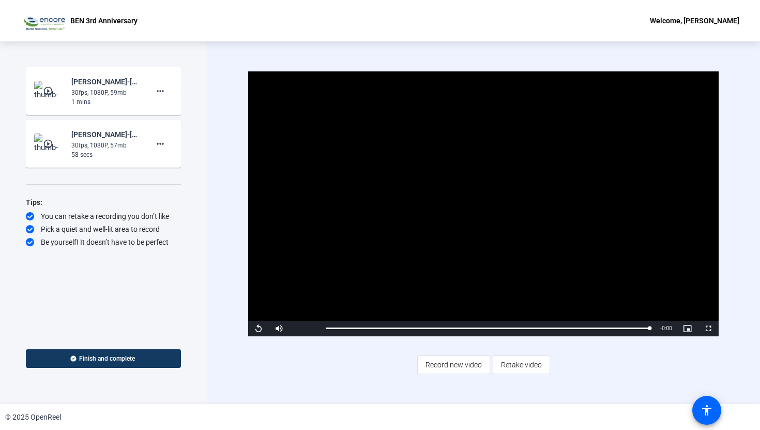
click at [39, 93] on img at bounding box center [49, 91] width 31 height 21
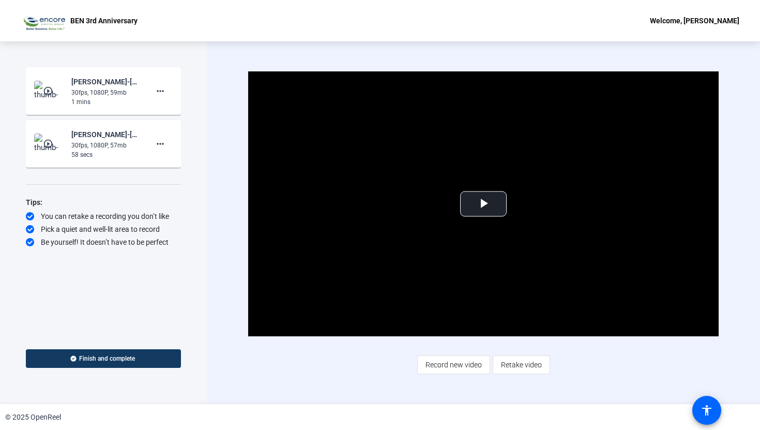
click at [55, 88] on img at bounding box center [49, 91] width 31 height 21
click at [48, 89] on mat-icon "play_circle_outline" at bounding box center [49, 91] width 12 height 10
click at [163, 143] on mat-icon "more_horiz" at bounding box center [160, 144] width 12 height 12
click at [193, 128] on div at bounding box center [380, 215] width 760 height 430
click at [162, 93] on mat-icon "more_horiz" at bounding box center [160, 91] width 12 height 12
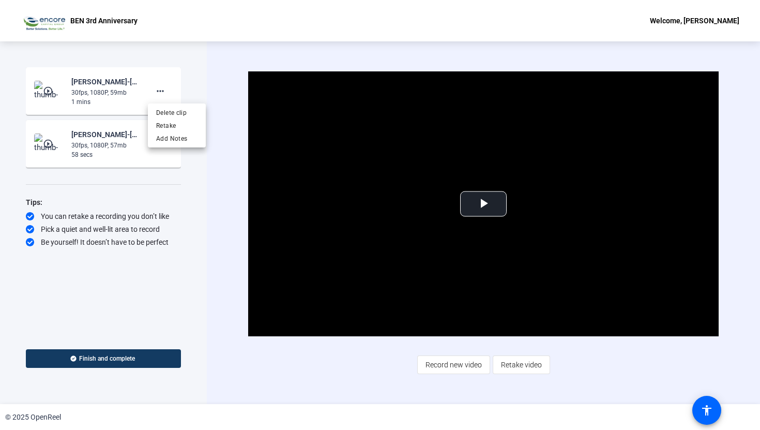
click at [207, 89] on div at bounding box center [380, 215] width 760 height 430
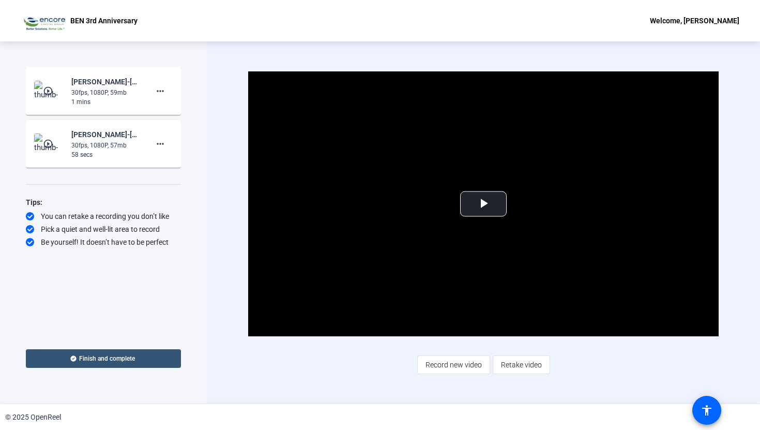
click at [70, 355] on icon at bounding box center [73, 358] width 6 height 6
